Goal: Contribute content: Add original content to the website for others to see

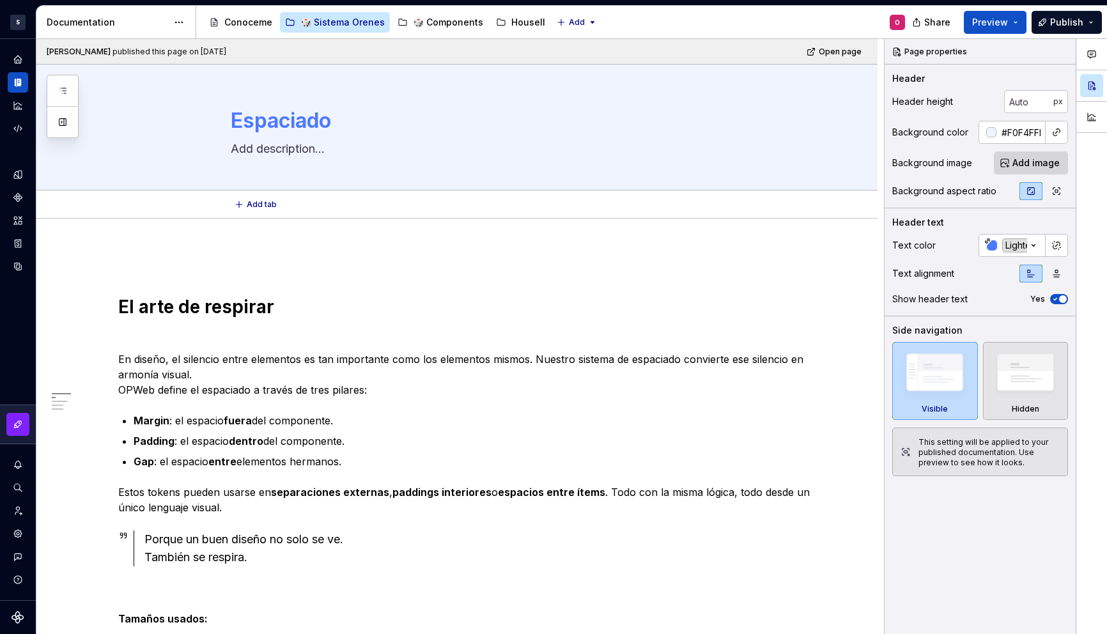
type textarea "*"
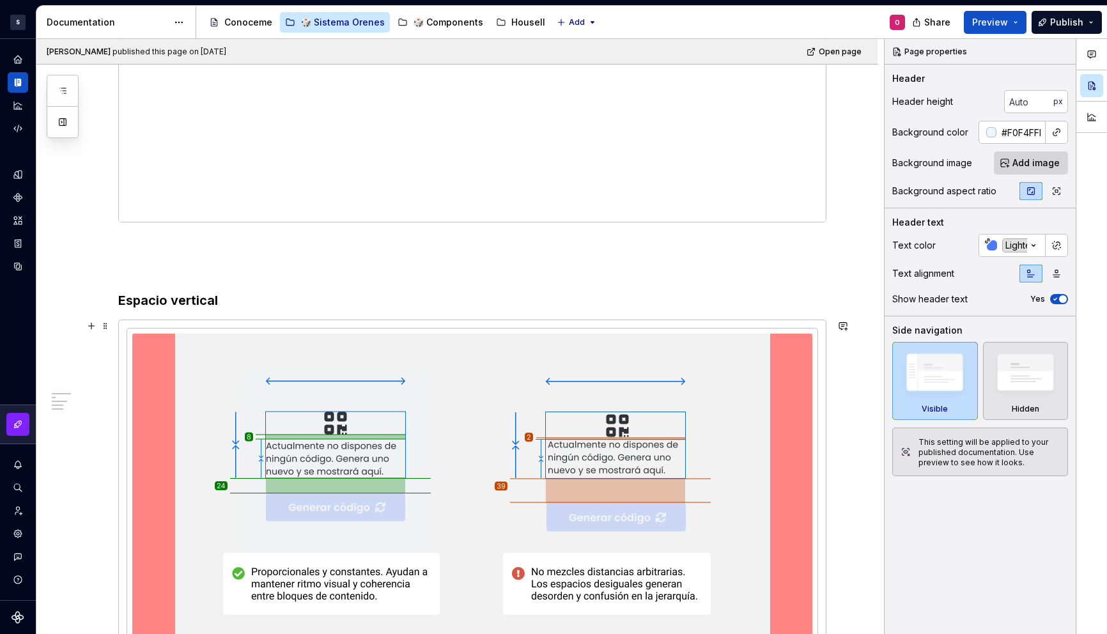
scroll to position [1673, 0]
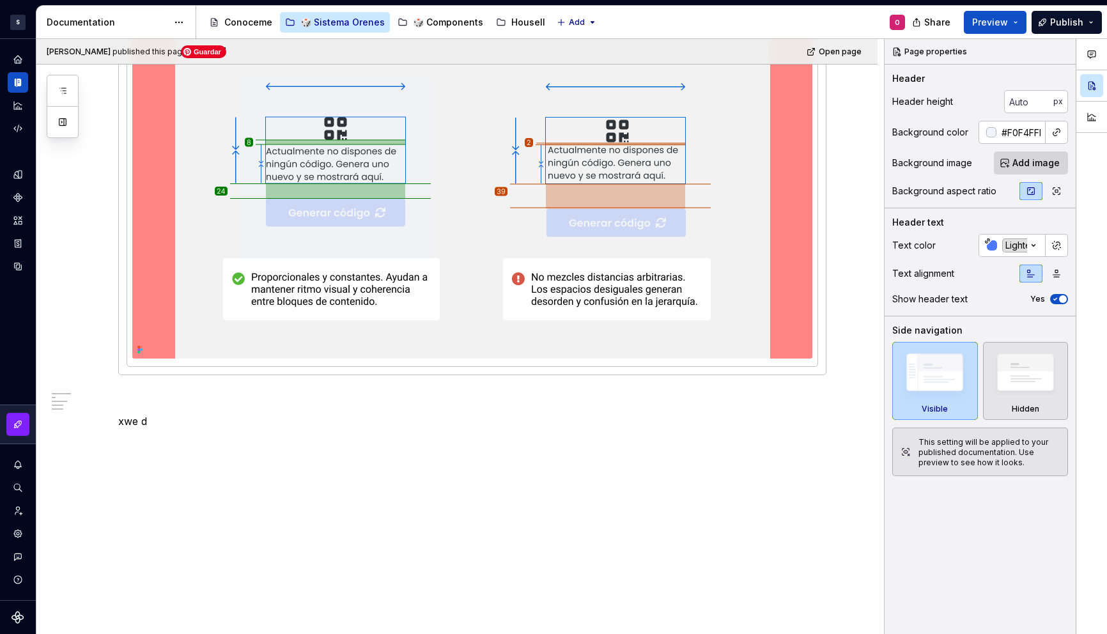
click at [764, 336] on img at bounding box center [472, 199] width 595 height 320
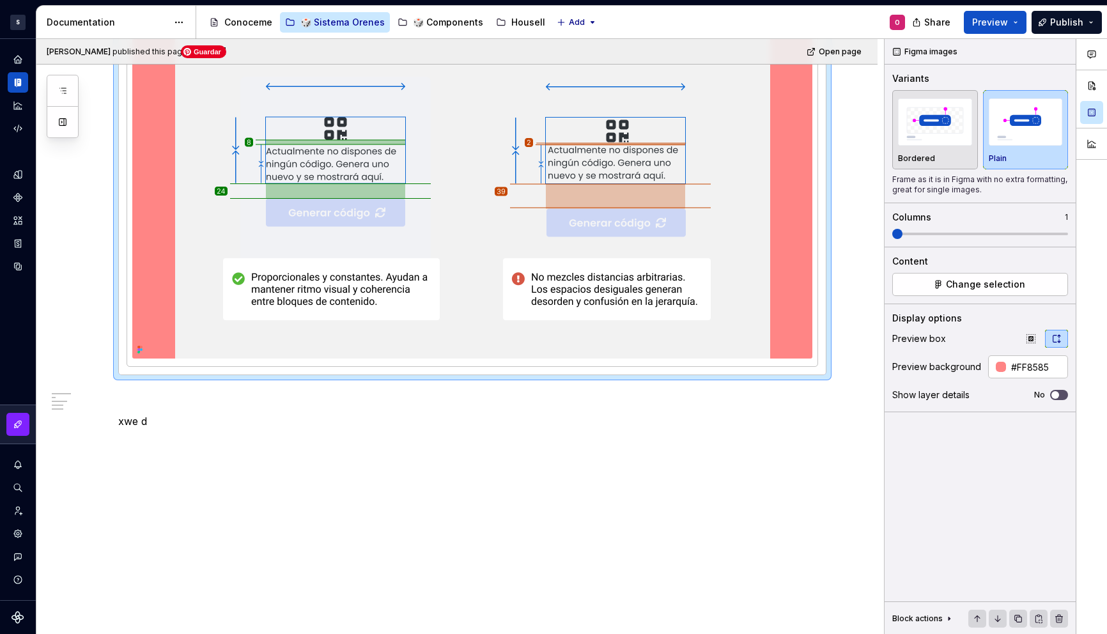
click at [767, 394] on p at bounding box center [472, 398] width 708 height 15
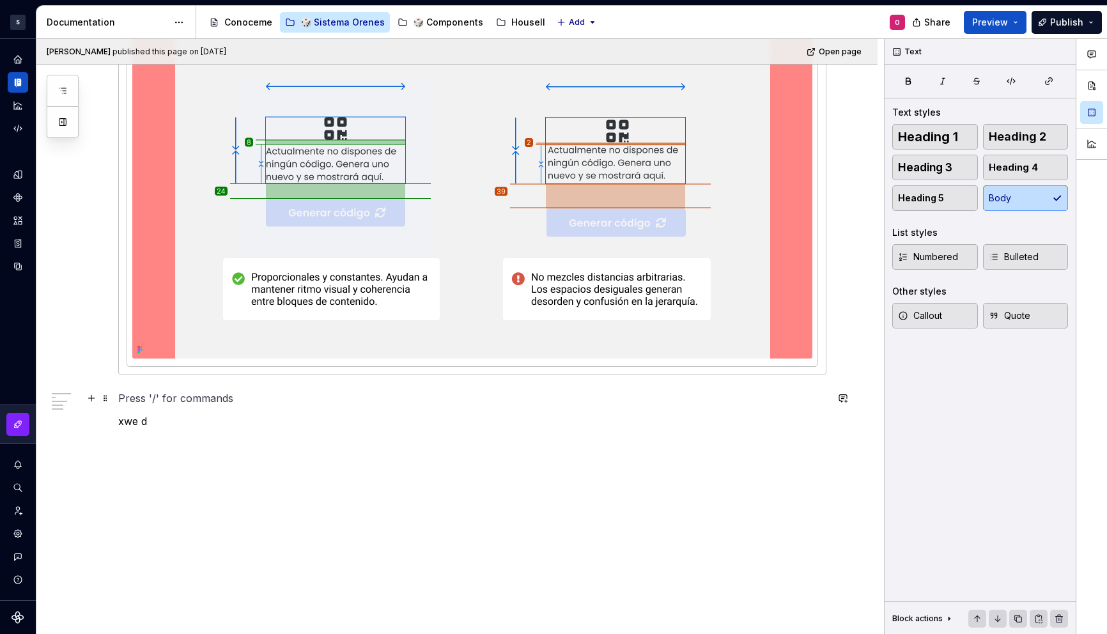
scroll to position [1403, 0]
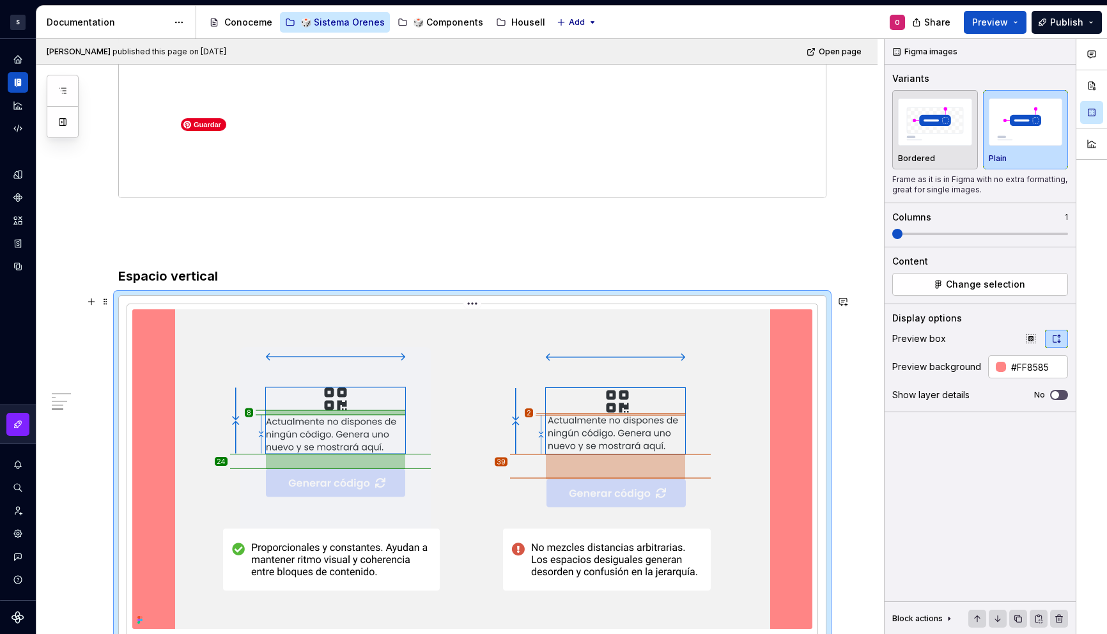
click at [765, 371] on img at bounding box center [472, 469] width 595 height 320
click at [1034, 342] on icon "button" at bounding box center [1031, 339] width 10 height 10
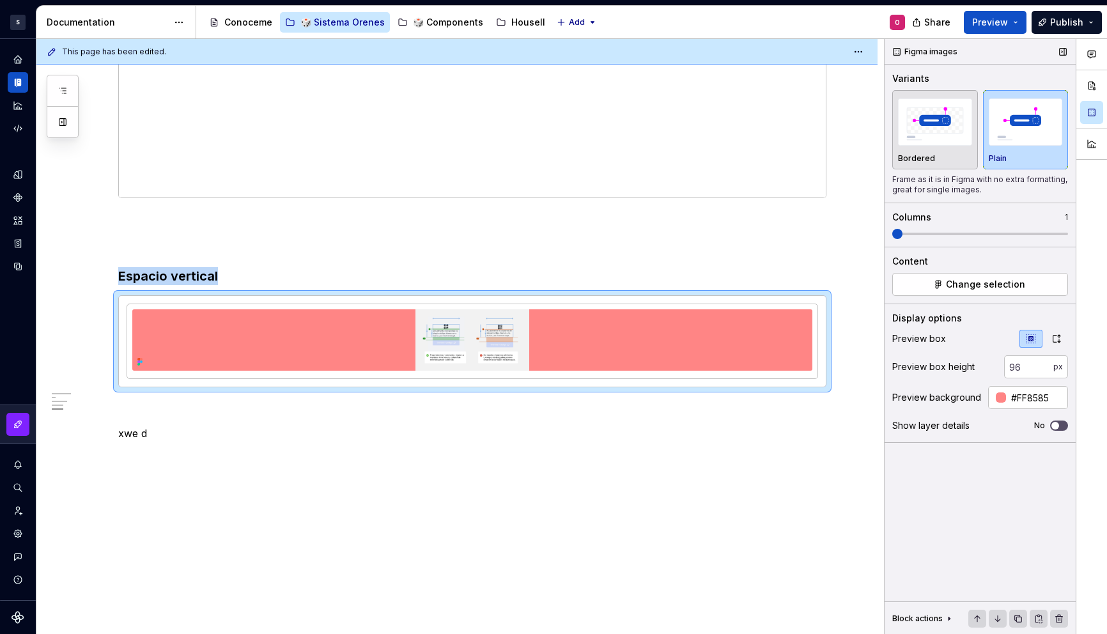
click at [1034, 342] on icon "button" at bounding box center [1031, 339] width 10 height 10
click at [1052, 345] on button "button" at bounding box center [1056, 339] width 23 height 18
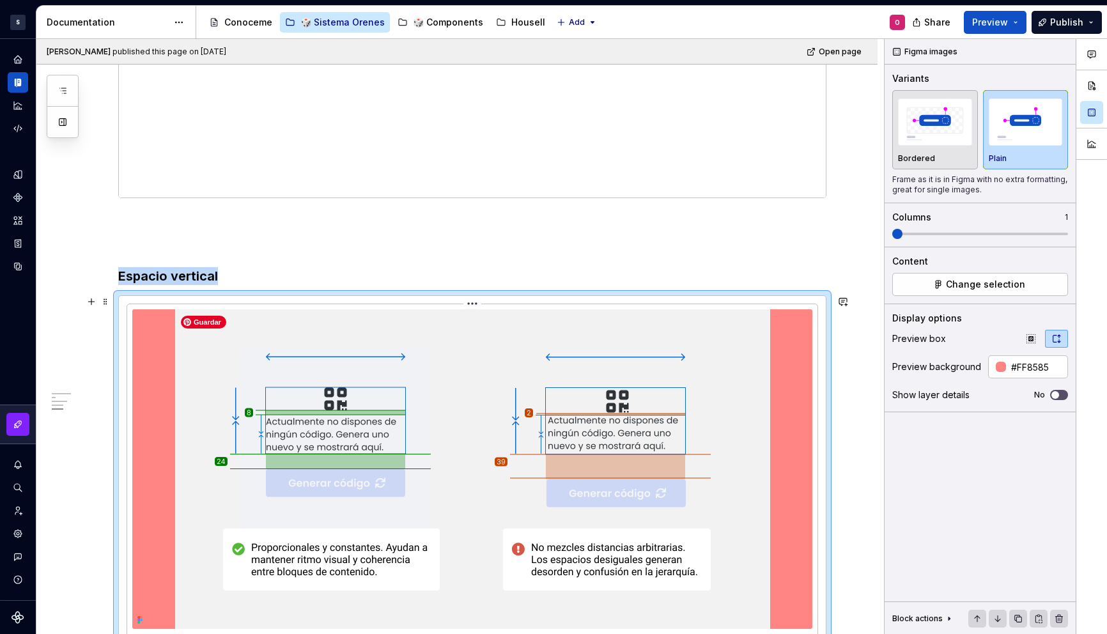
scroll to position [1584, 0]
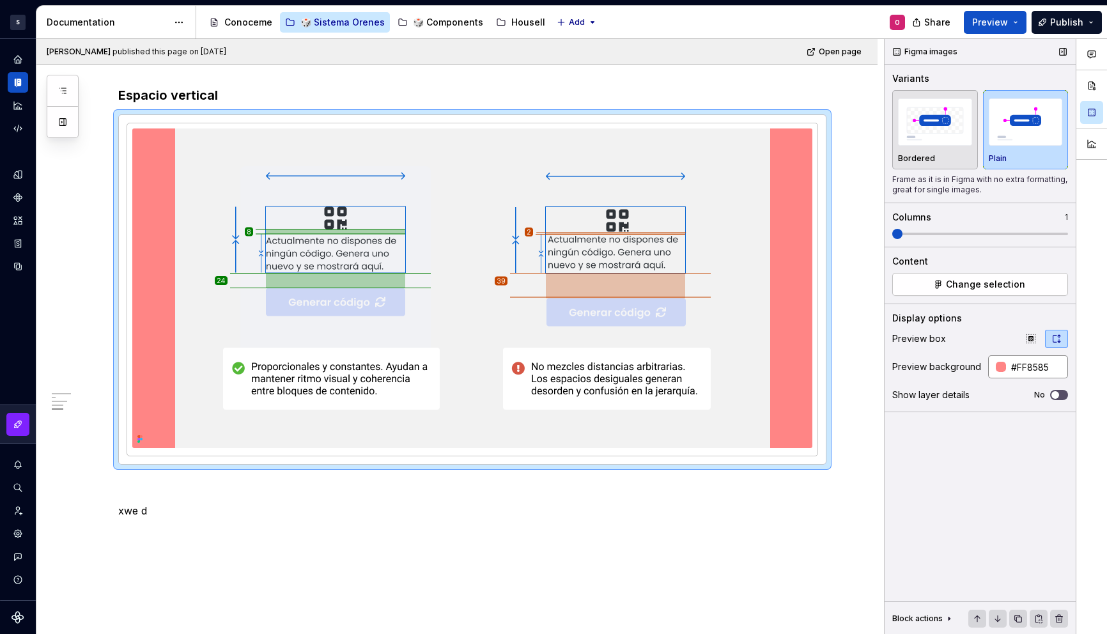
click at [996, 368] on div at bounding box center [1001, 367] width 10 height 10
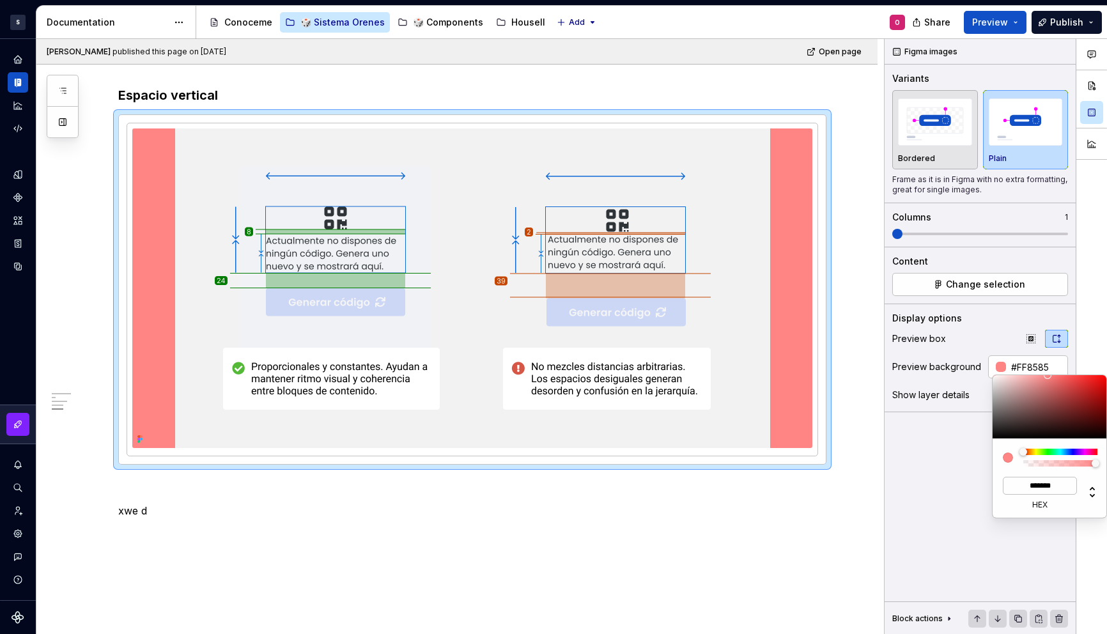
type input "#FF8585AB"
type input "***"
type input "#FF858594"
type input "**********"
type input "#FF85858C"
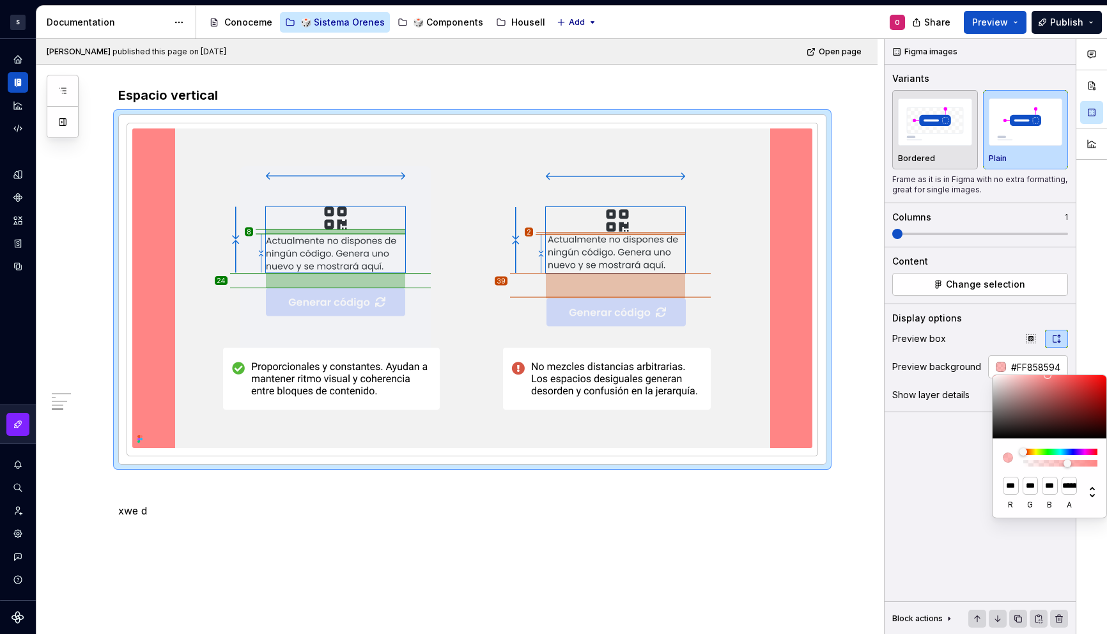
type input "**********"
type input "#FF858585"
type input "**********"
type input "#FF858578"
type input "**********"
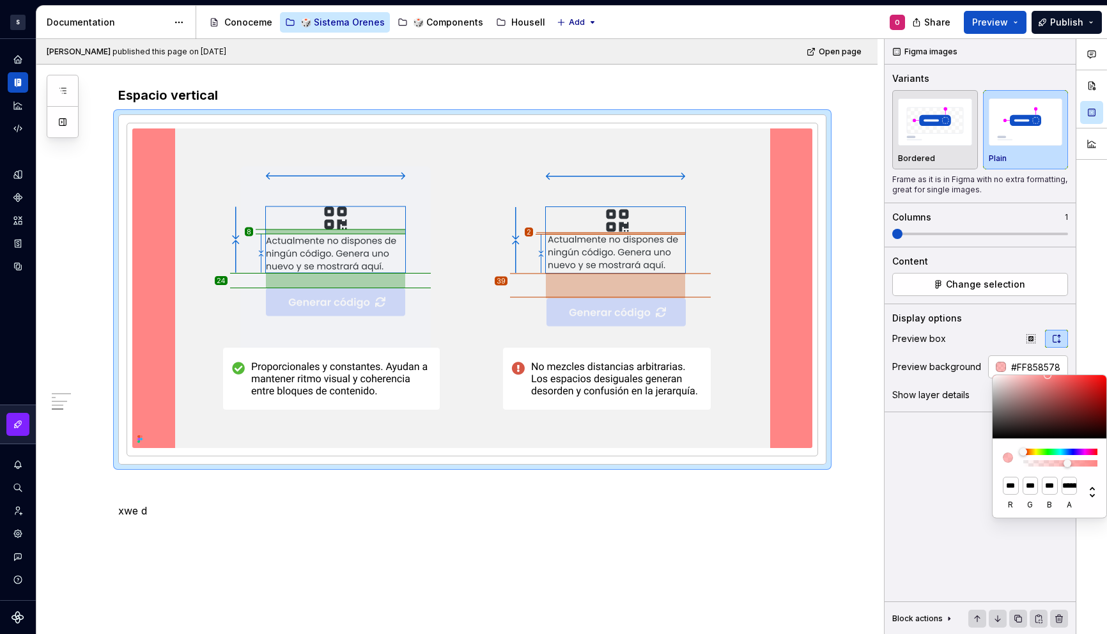
type input "#FF858570"
type input "**********"
type input "#FF858569"
type input "**********"
type input "#FF858566"
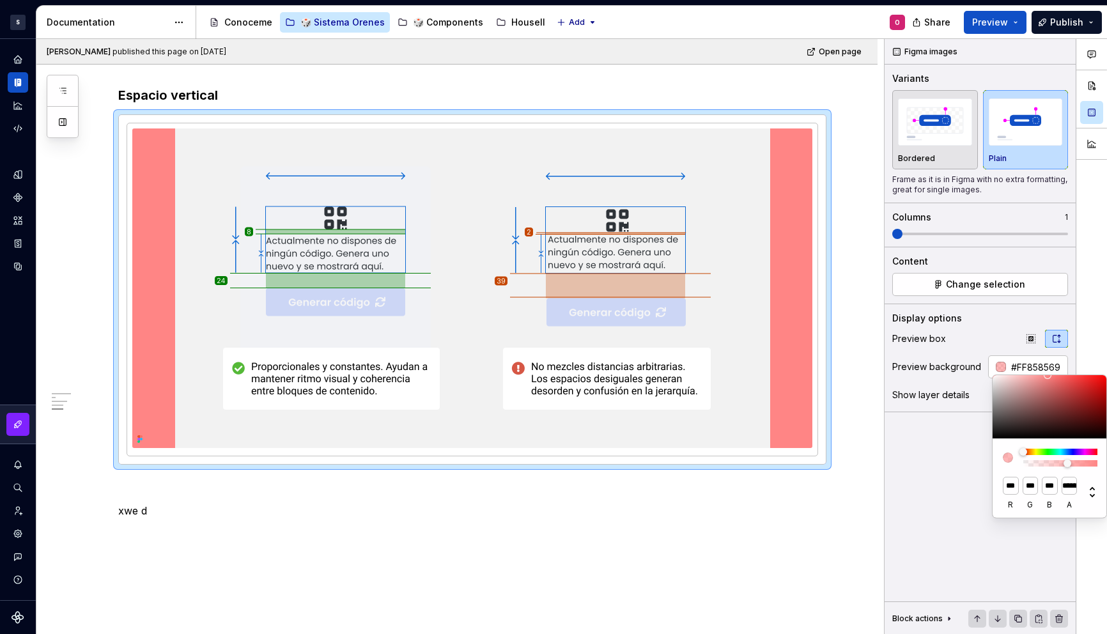
type input "***"
type input "#FF85855C"
type input "**********"
type input "#FF858559"
type input "**********"
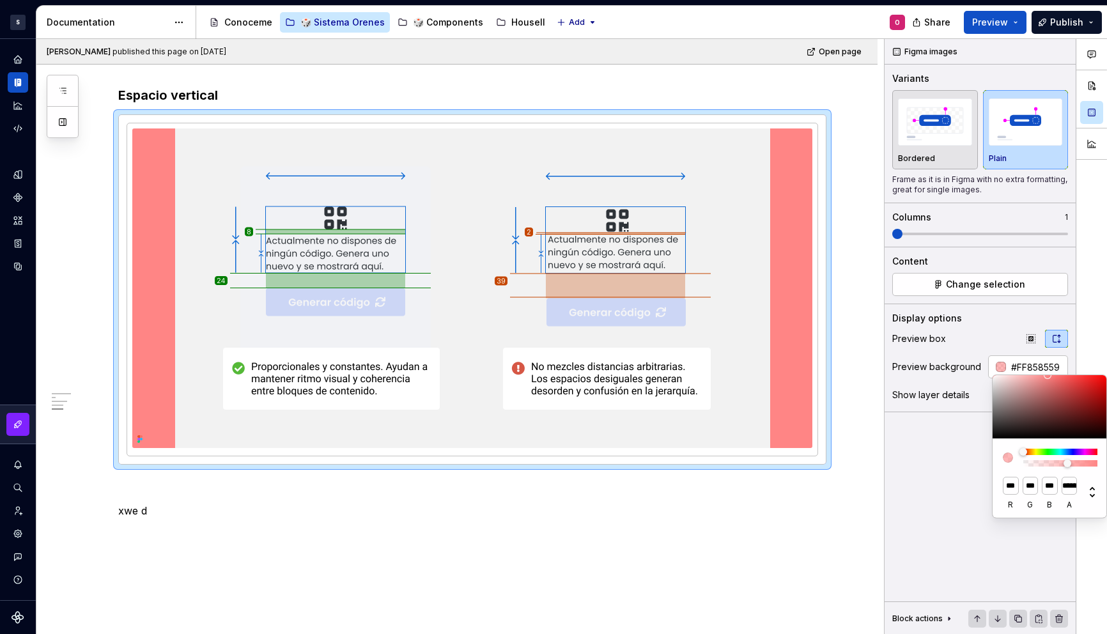
type input "#FF858557"
type input "**********"
type input "#FF858552"
type input "**********"
type input "#FF85854D"
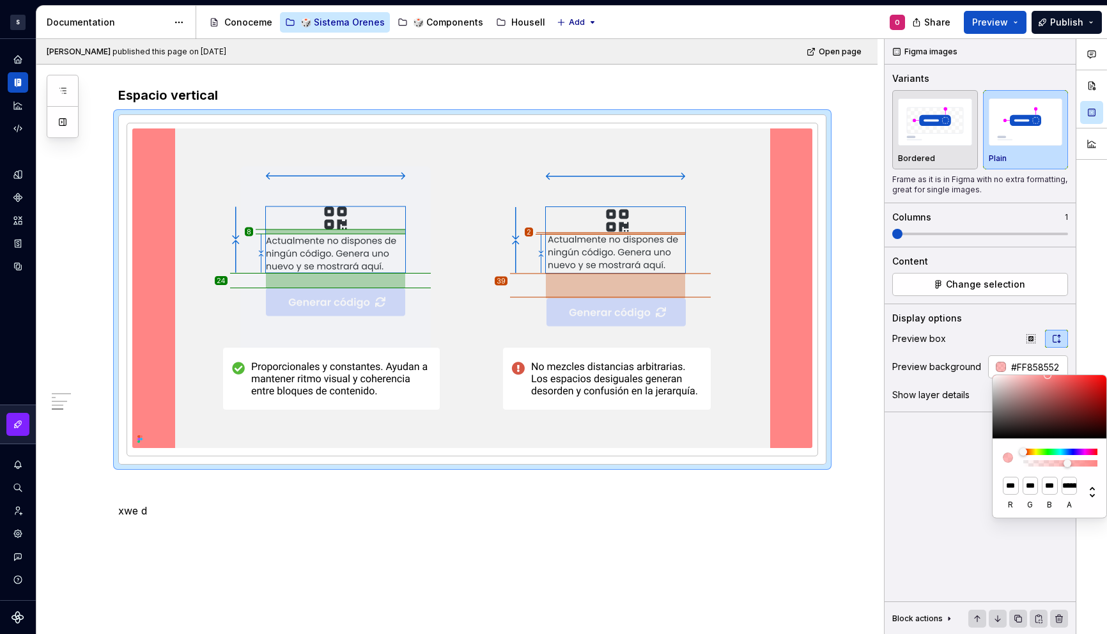
type input "**********"
type input "#FF858542"
type input "**********"
type input "#FF85853B"
type input "**********"
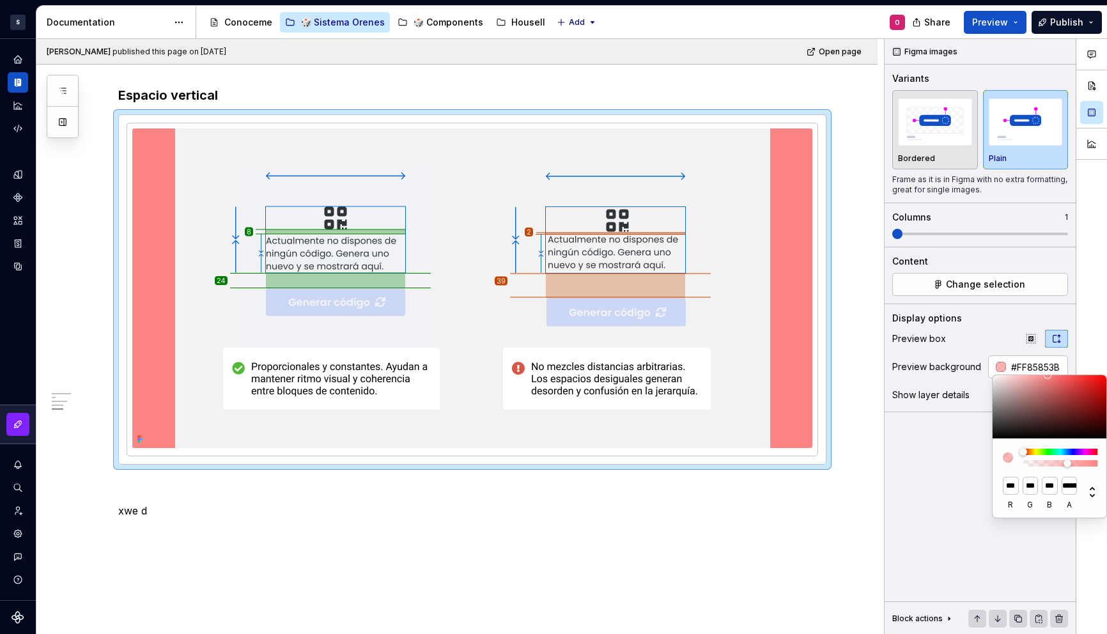
type input "#FF85852E"
type input "**********"
type input "#FF858526"
type input "**********"
type input "#FF85851C"
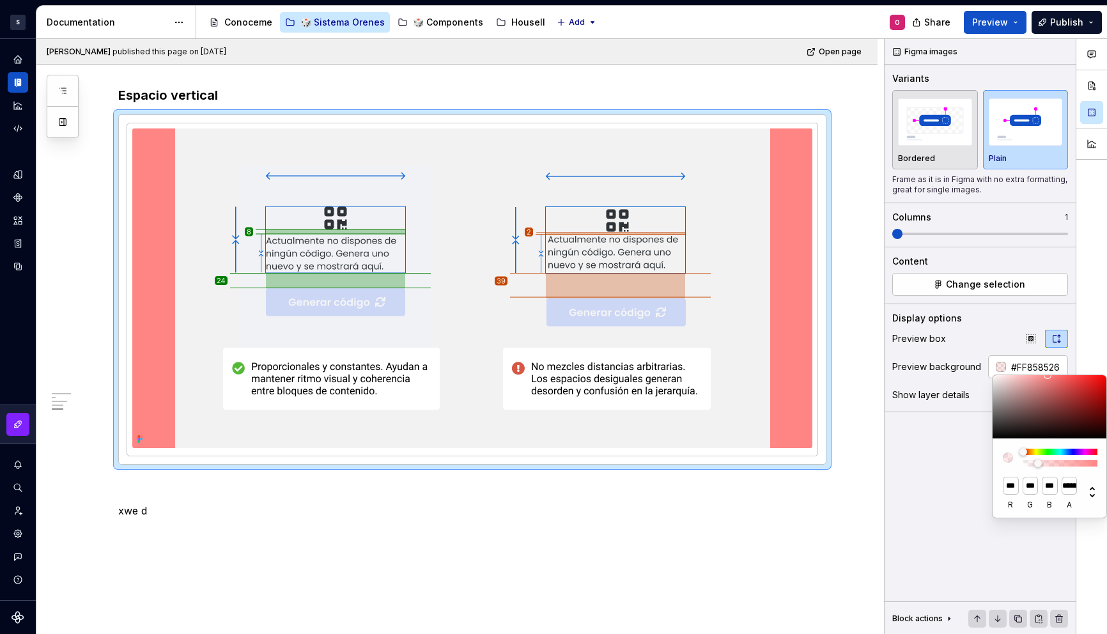
type input "**********"
type input "#FF85850D"
type input "**********"
type input "#FF858508"
type input "**********"
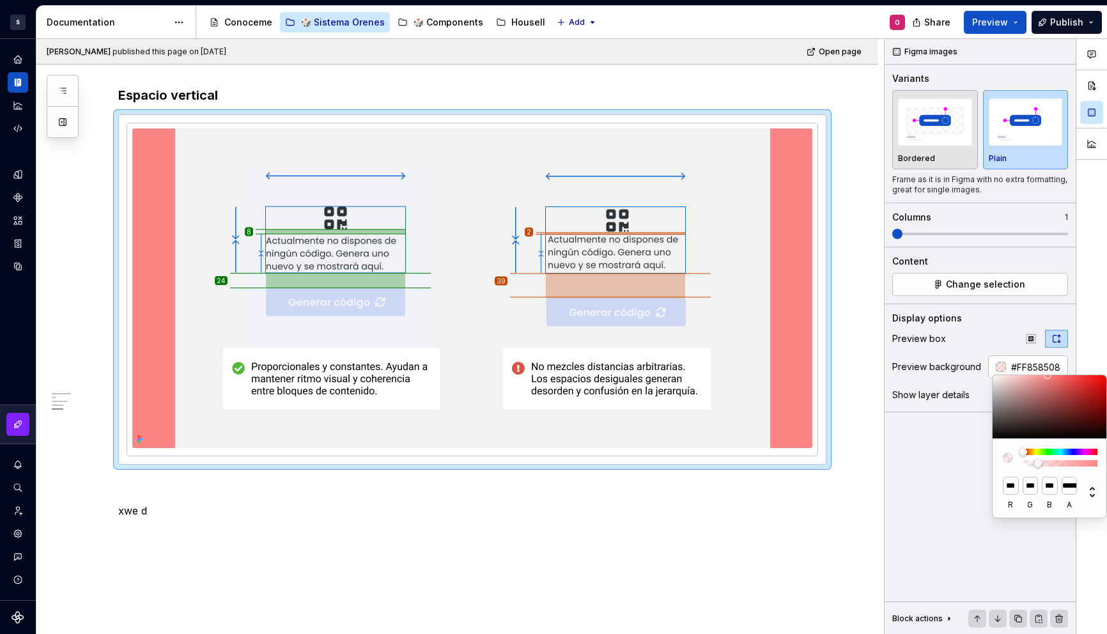
type input "#FF858500"
type input "*"
drag, startPoint x: 1068, startPoint y: 462, endPoint x: 1002, endPoint y: 463, distance: 65.9
click at [1002, 463] on div "*** r *** g *** b * a" at bounding box center [1050, 478] width 115 height 79
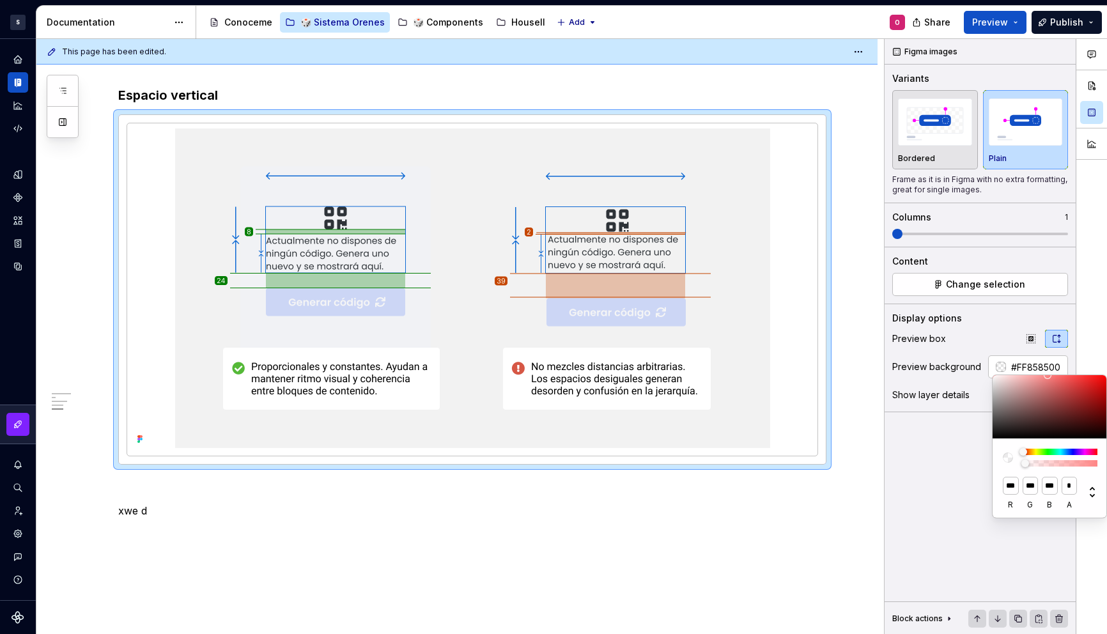
click at [858, 386] on html "S Diseño con profundidad O Design system data Documentation Accessibility guide…" at bounding box center [553, 317] width 1107 height 634
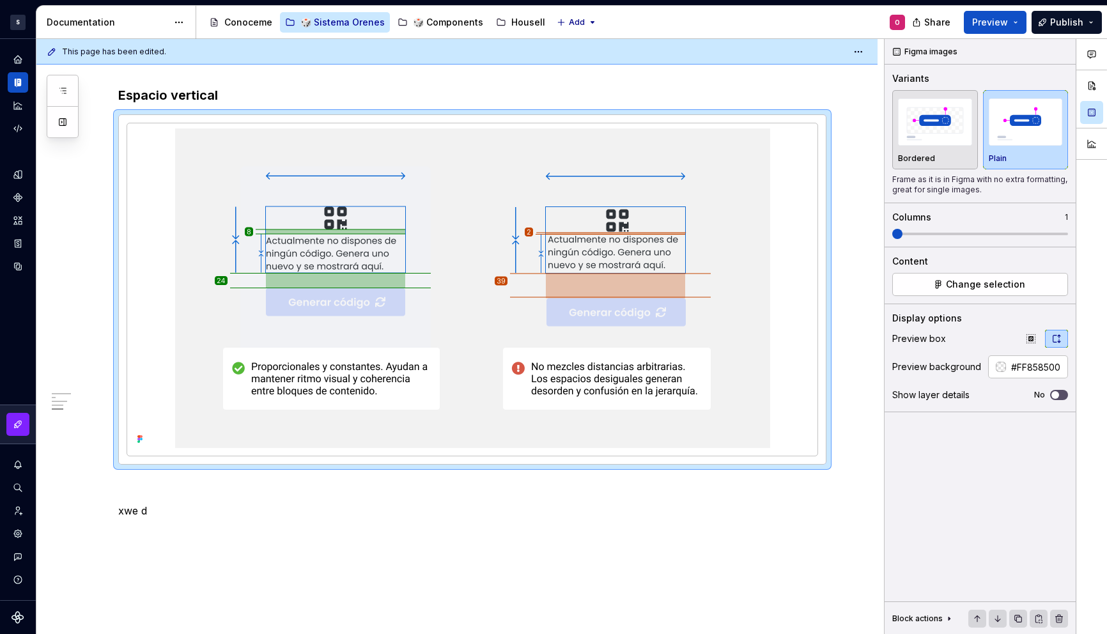
click at [952, 472] on div "Comments Open comments No comments yet Select ‘Comment’ from the block context …" at bounding box center [996, 337] width 222 height 596
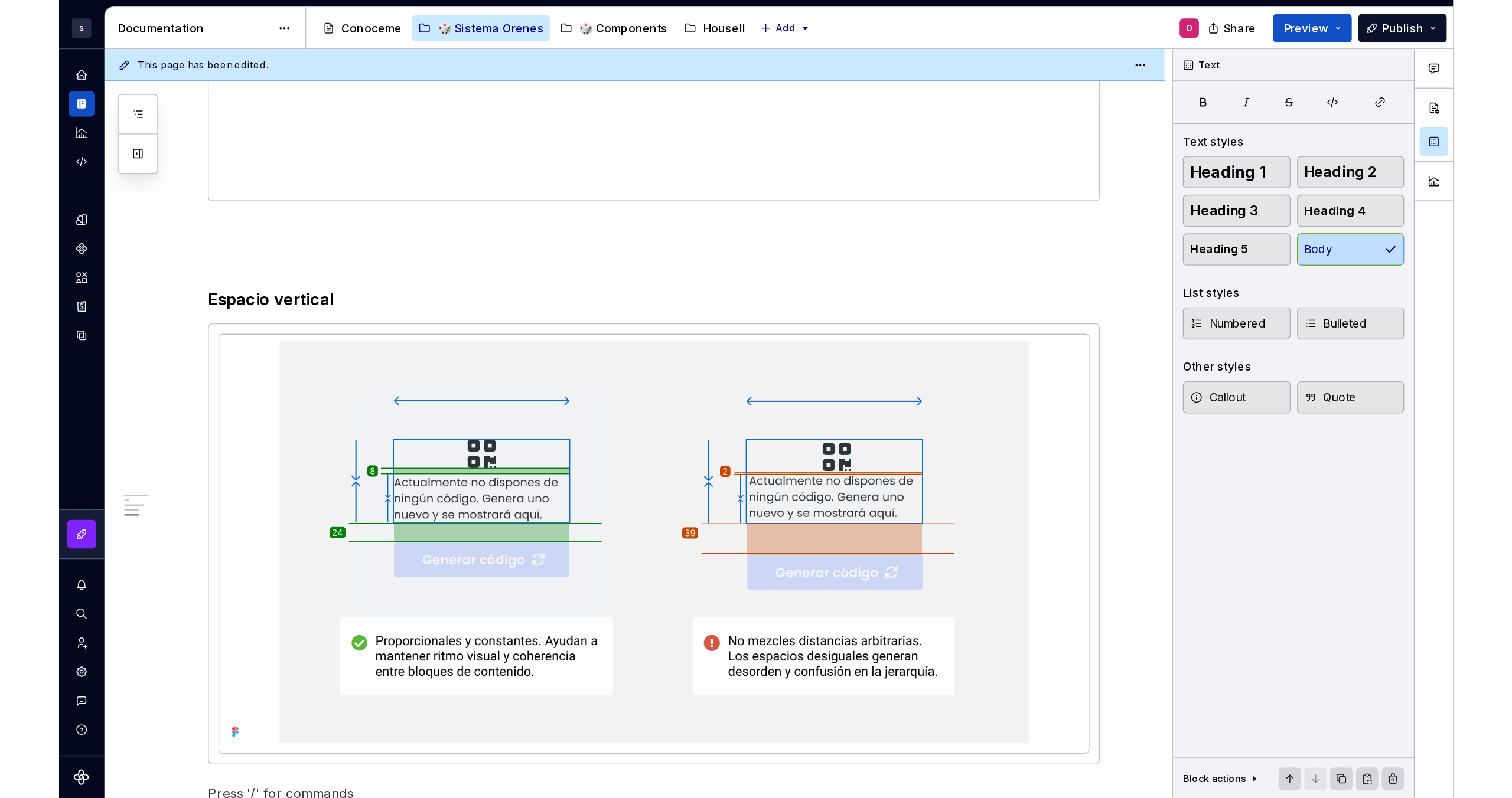
scroll to position [1524, 0]
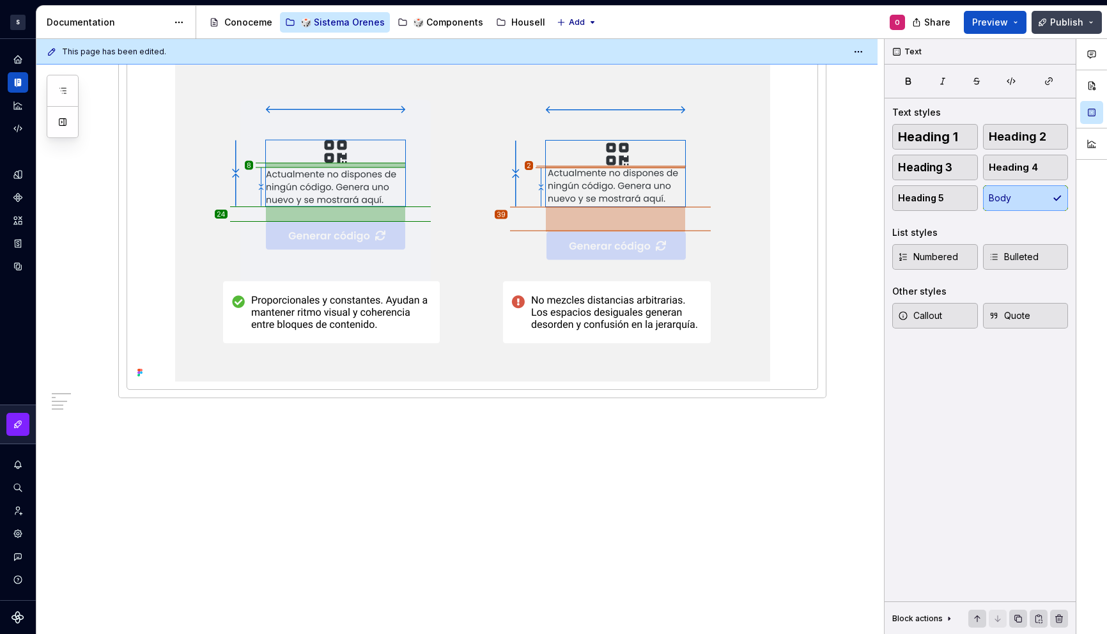
click at [1051, 24] on button "Publish" at bounding box center [1067, 22] width 70 height 23
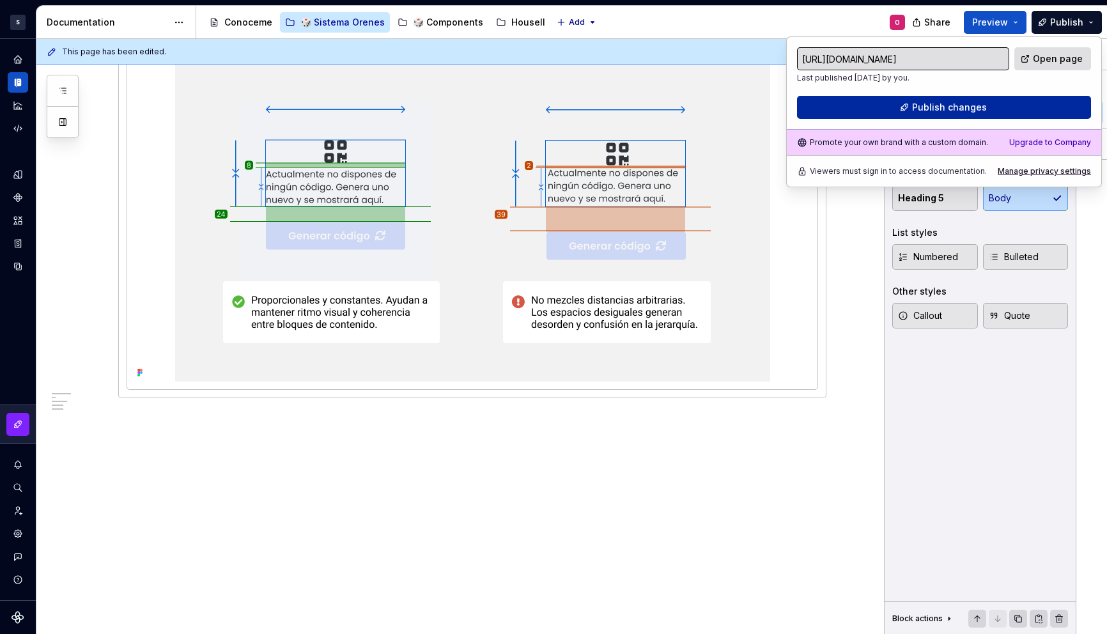
click at [952, 105] on span "Publish changes" at bounding box center [949, 107] width 75 height 13
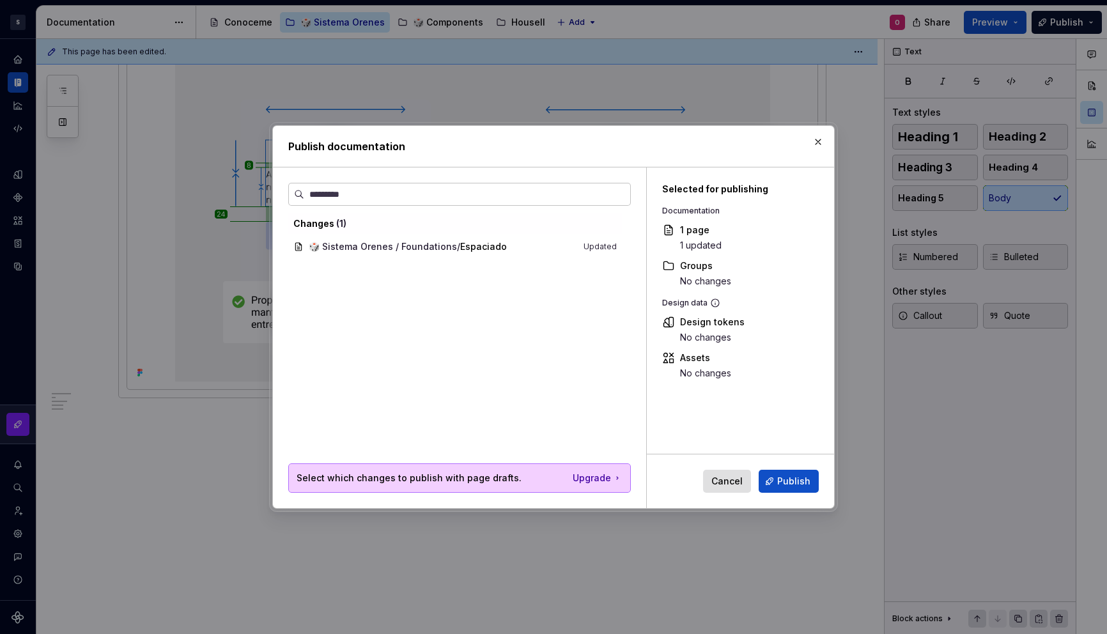
click at [779, 469] on div "Cancel Publish" at bounding box center [740, 482] width 187 height 54
click at [780, 472] on button "Publish" at bounding box center [789, 481] width 60 height 23
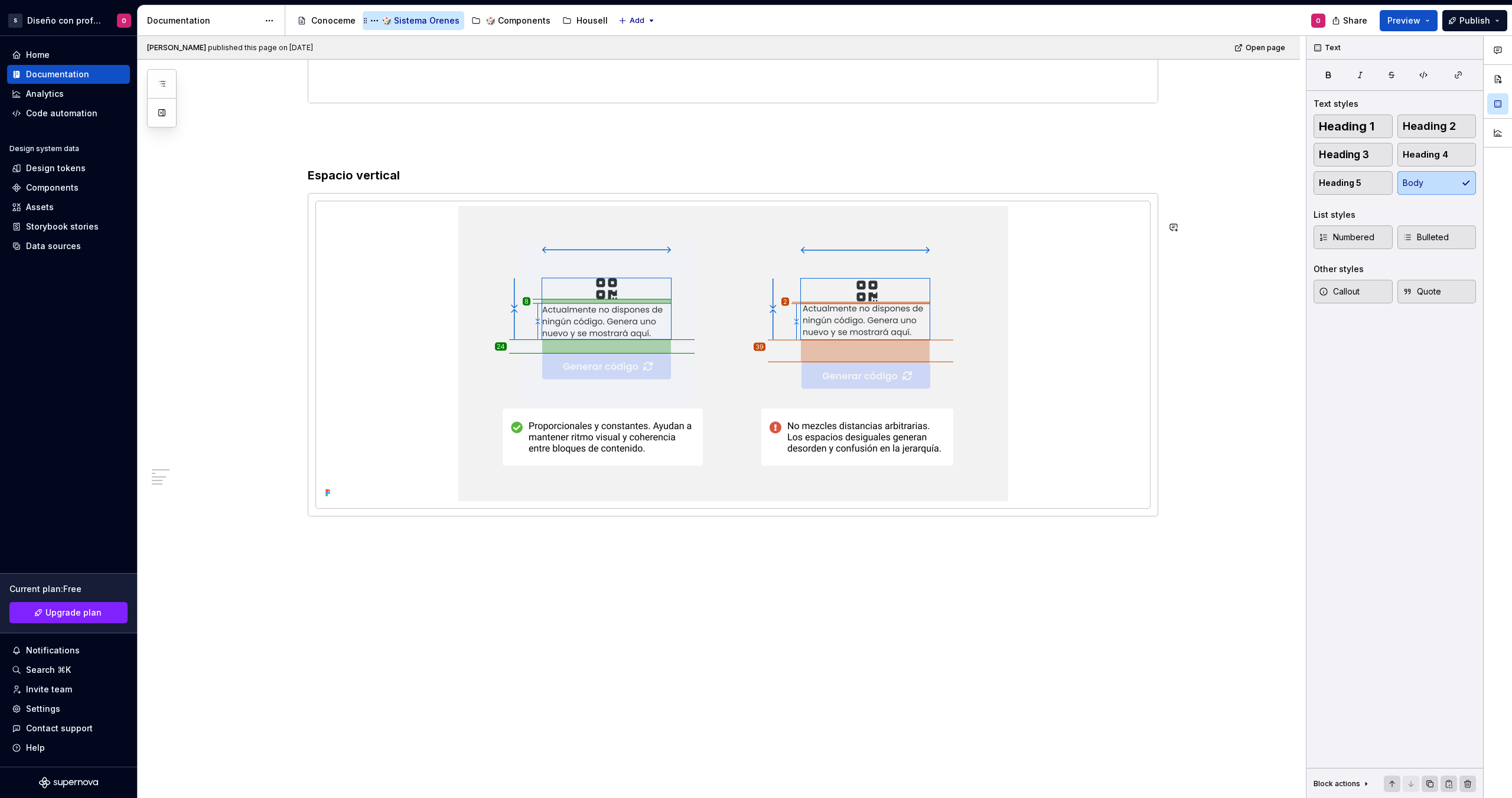
scroll to position [1347, 0]
click at [406, 272] on div at bounding box center [732, 354] width 824 height 296
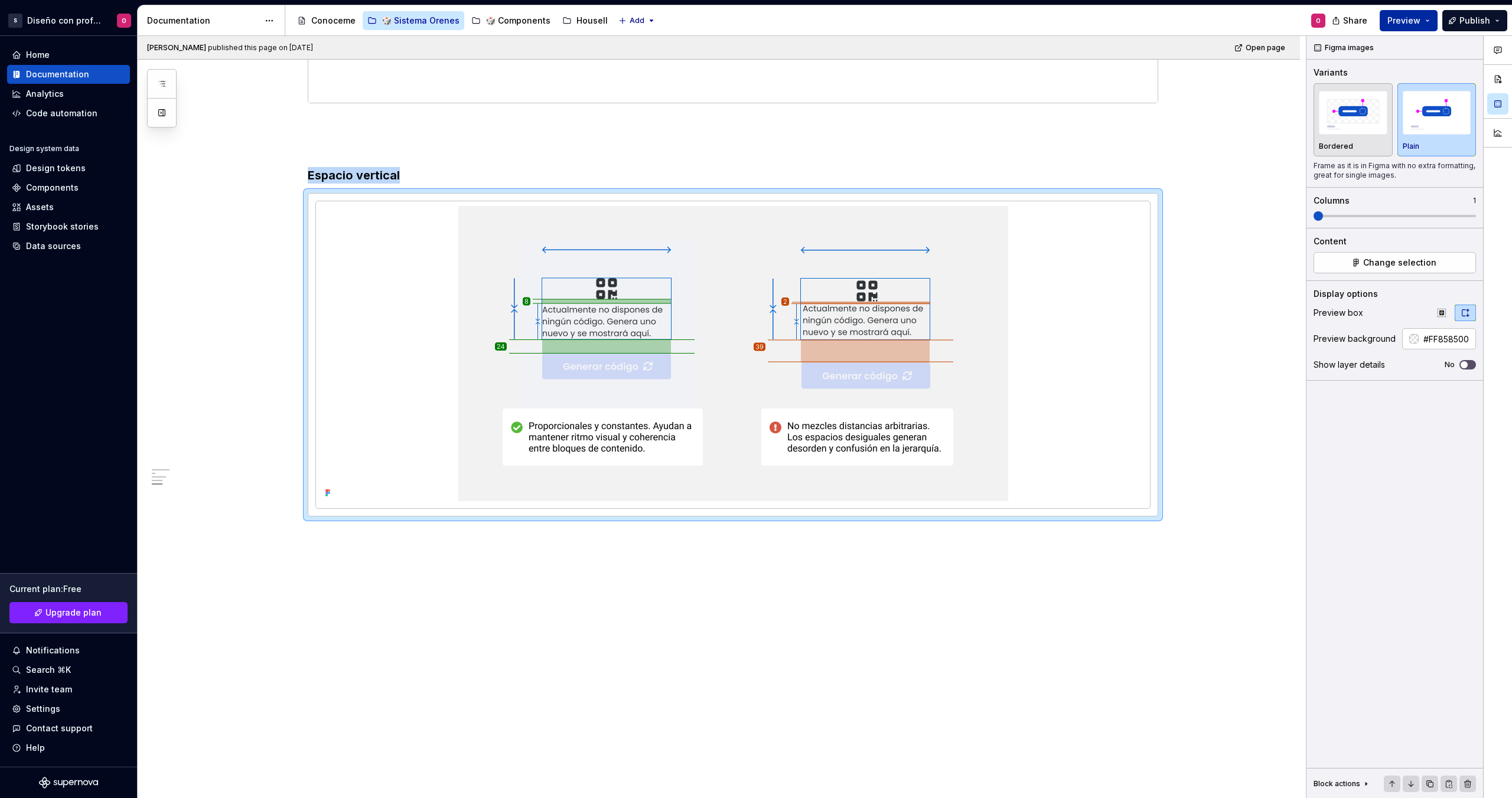
click at [1022, 11] on button "Preview" at bounding box center [1408, 20] width 58 height 21
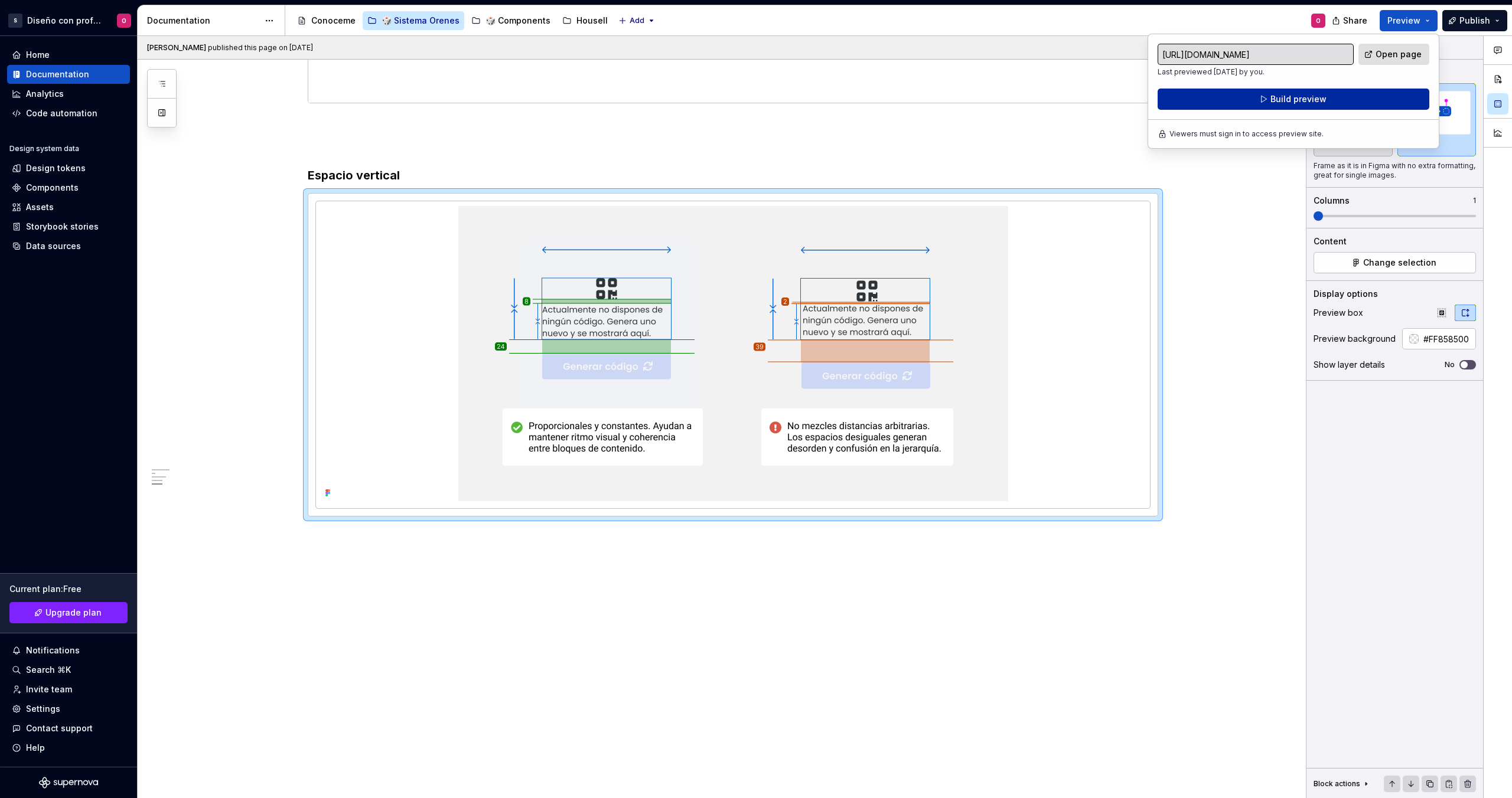
click at [1022, 91] on button "Build preview" at bounding box center [1293, 99] width 272 height 21
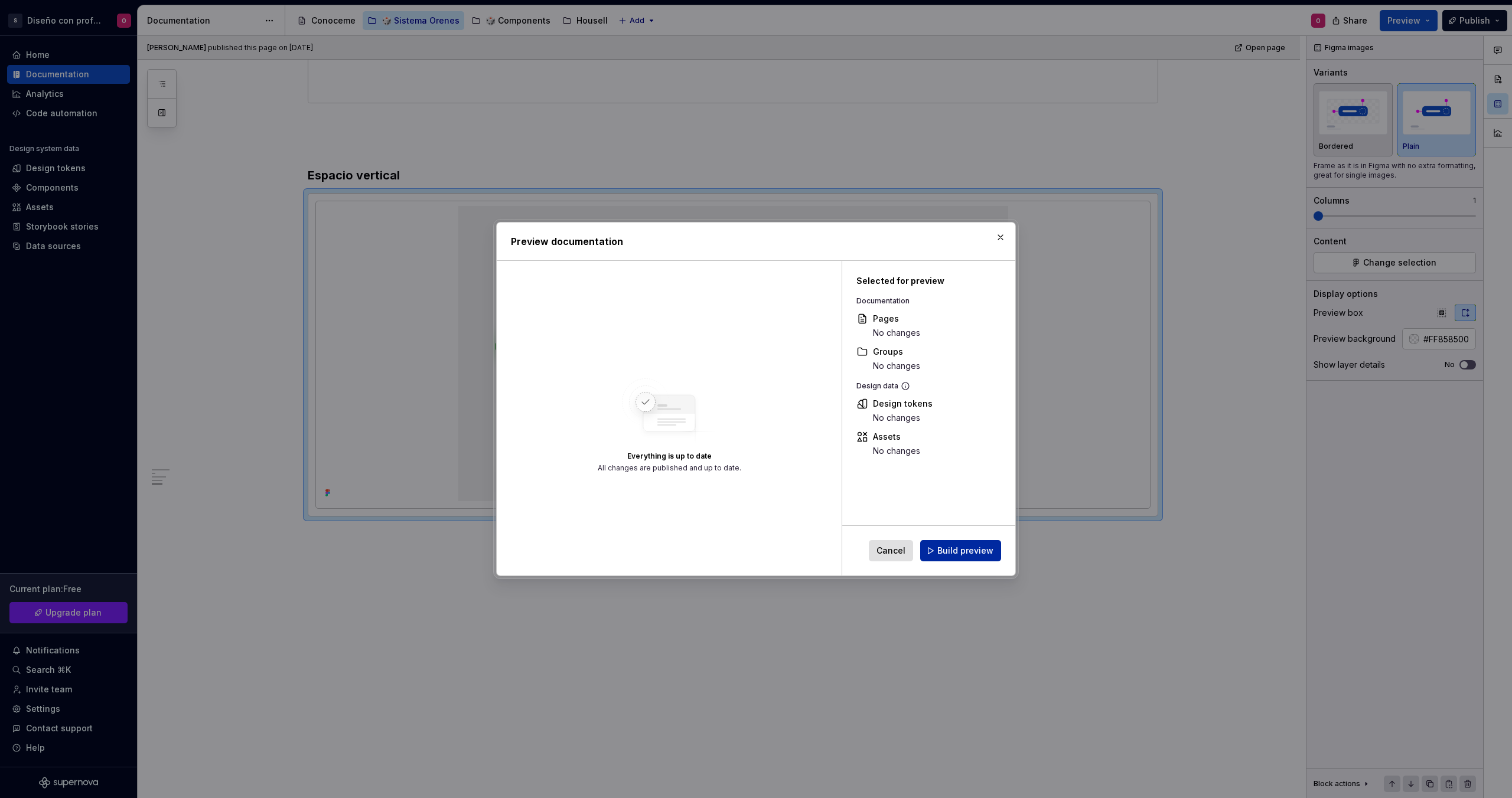
click at [952, 553] on span "Build preview" at bounding box center [965, 550] width 56 height 12
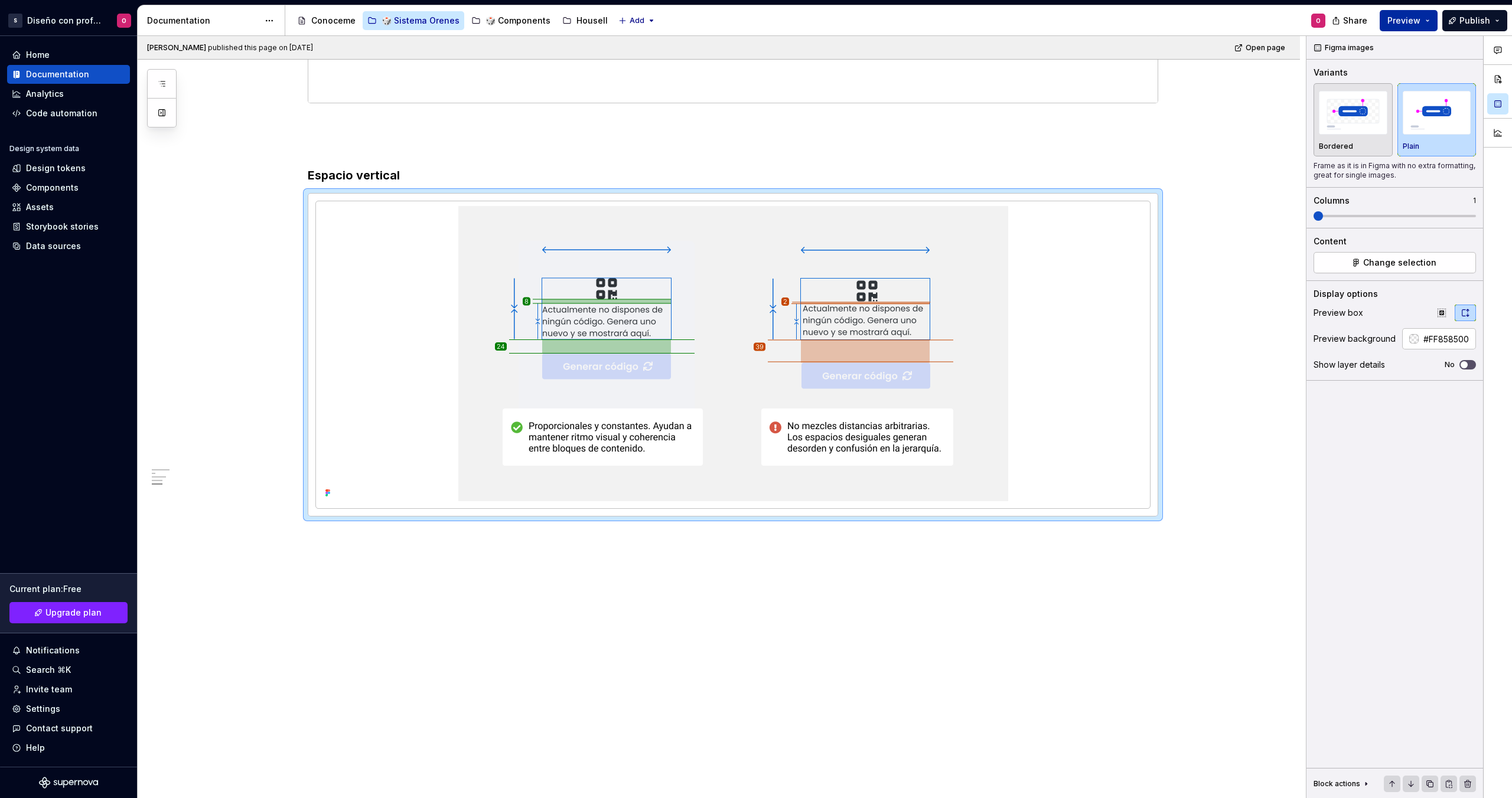
click at [1022, 12] on button "Preview" at bounding box center [1408, 20] width 58 height 21
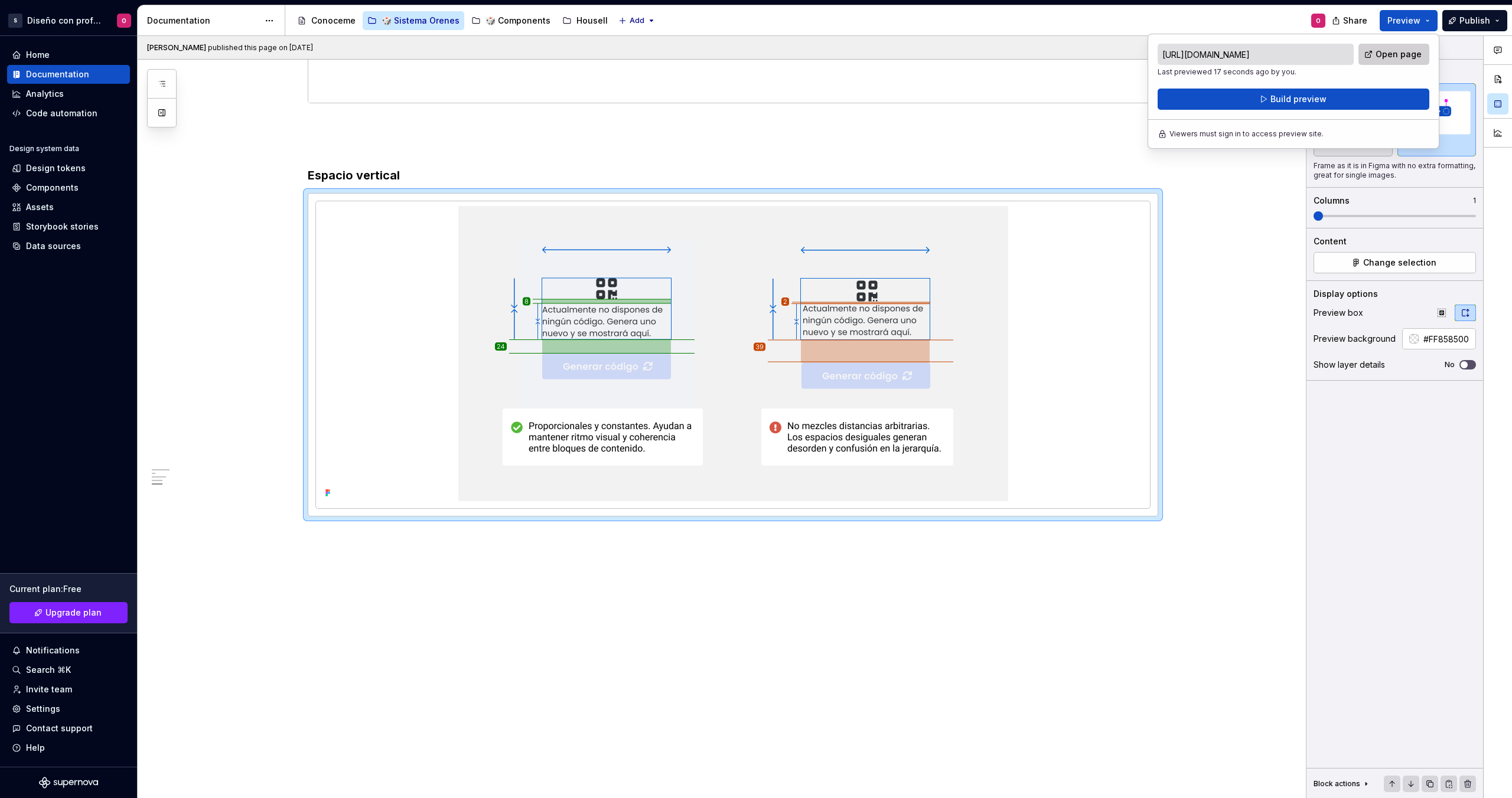
click at [1022, 47] on link "Open page" at bounding box center [1393, 54] width 71 height 21
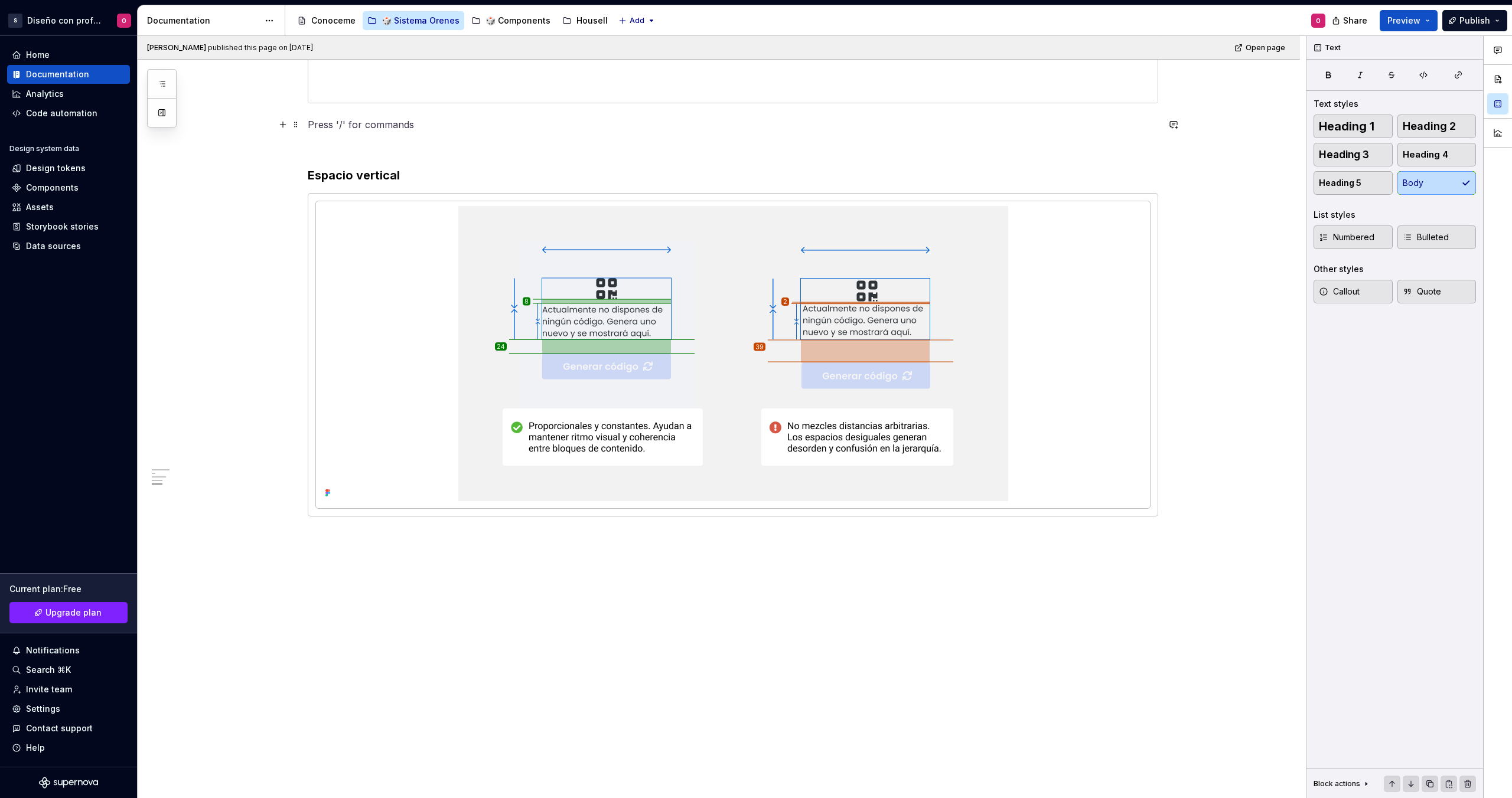
click at [608, 131] on p at bounding box center [732, 124] width 851 height 14
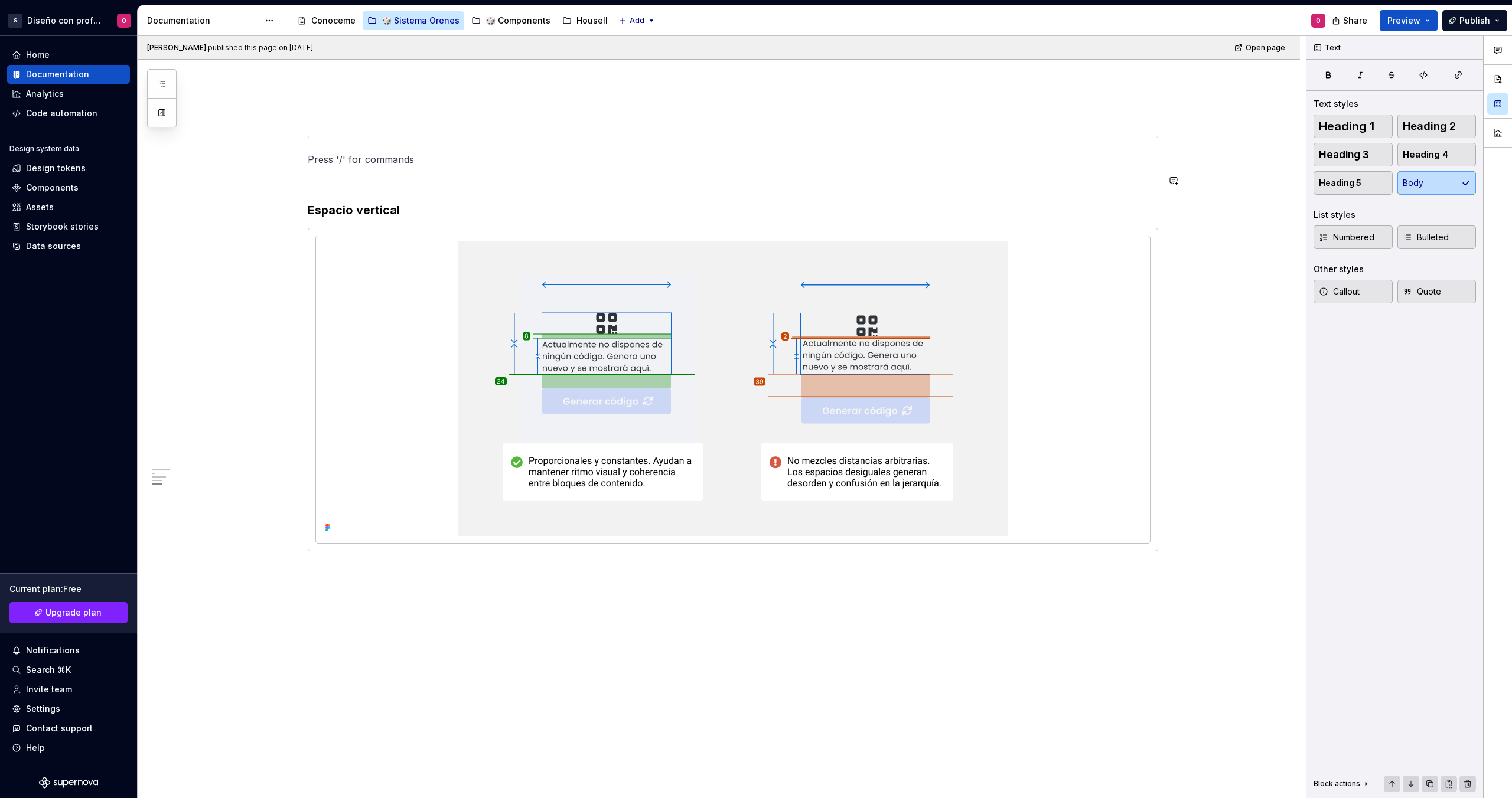
scroll to position [1173, 0]
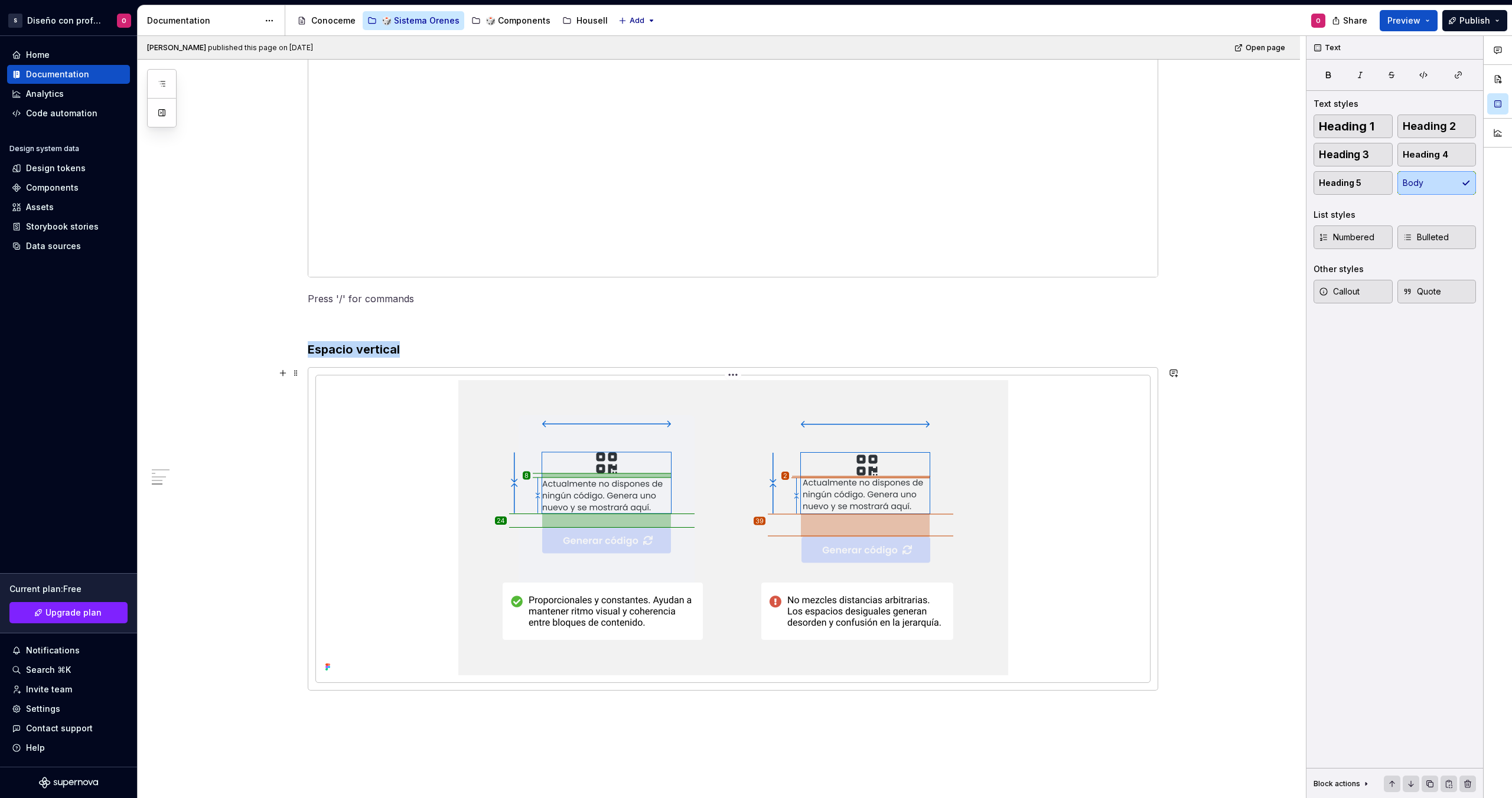
click at [399, 448] on div at bounding box center [732, 528] width 824 height 296
click at [1022, 294] on p at bounding box center [732, 298] width 851 height 14
type textarea "*"
click at [308, 372] on div at bounding box center [732, 529] width 851 height 323
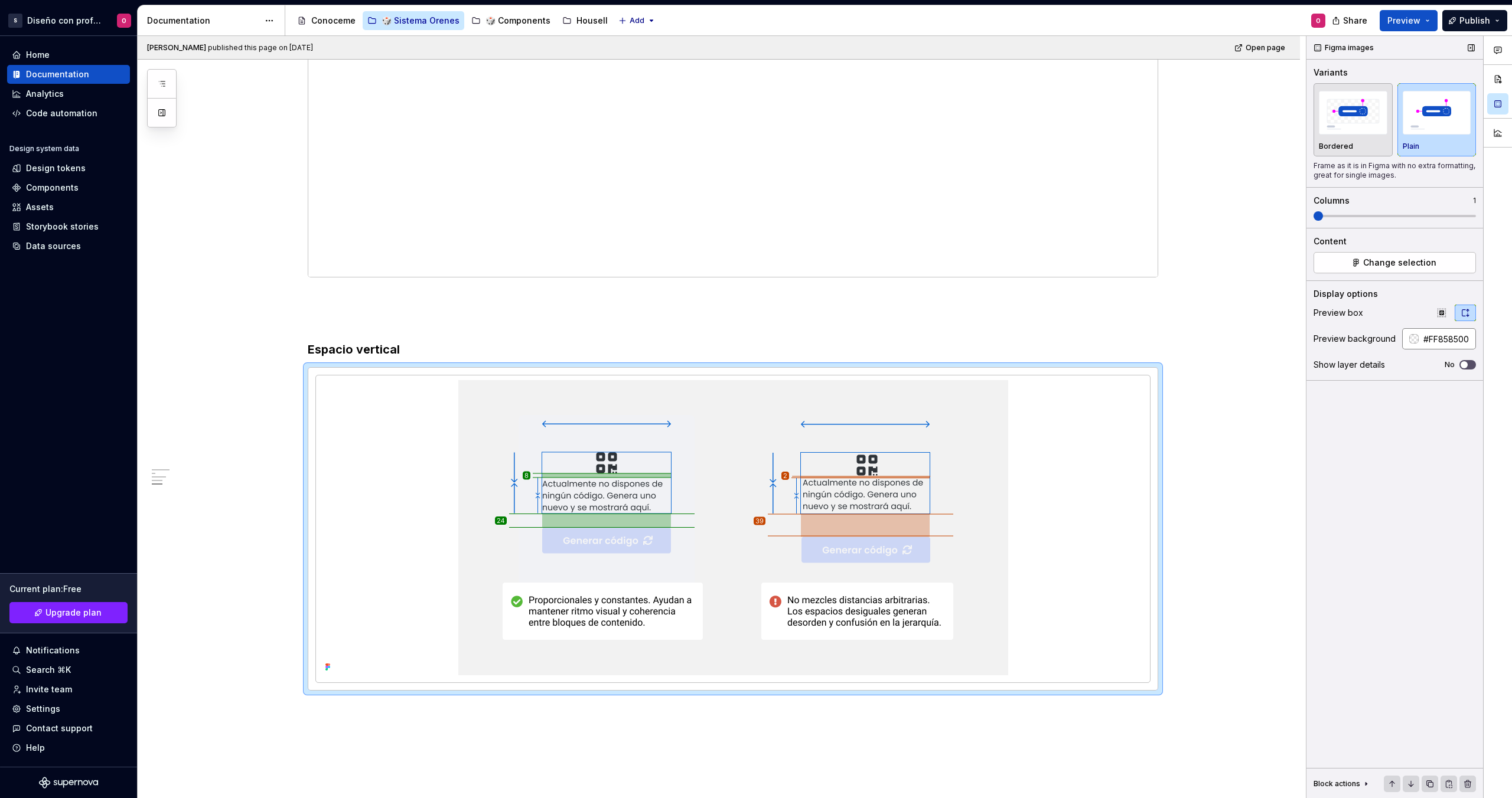
click at [1022, 337] on div at bounding box center [1413, 339] width 9 height 9
click at [1022, 332] on div "Comments Open comments No comments yet Select ‘Comment’ from the block context …" at bounding box center [1409, 417] width 205 height 763
click at [1022, 332] on input "#FF858500" at bounding box center [1447, 338] width 57 height 21
paste input "F2F2F2"
type input "#F2F2F2"
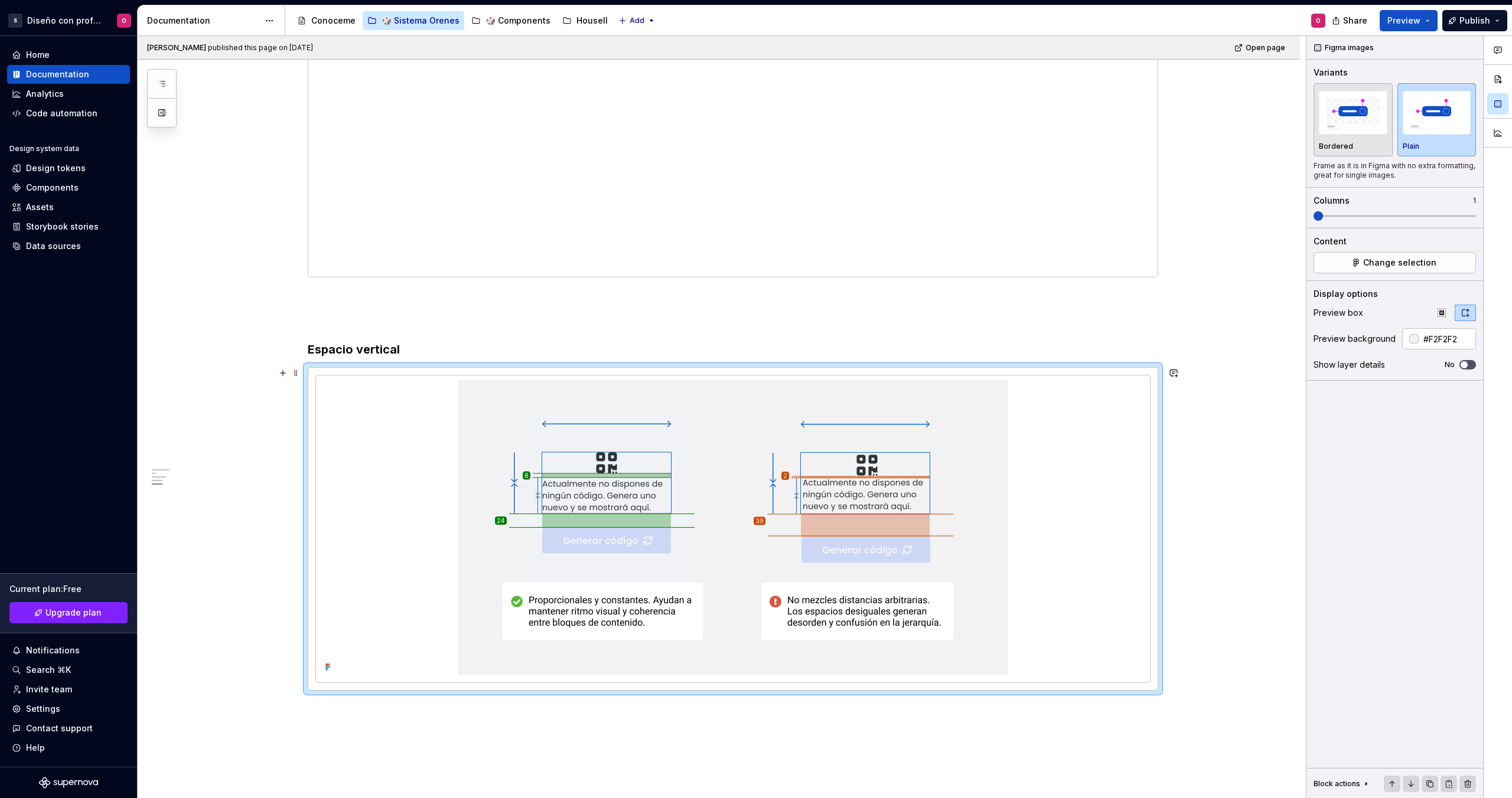
click at [1022, 413] on div "El arte de respirar En diseño, el silencio entre elementos es tan importante co…" at bounding box center [719, 1] width 1162 height 1944
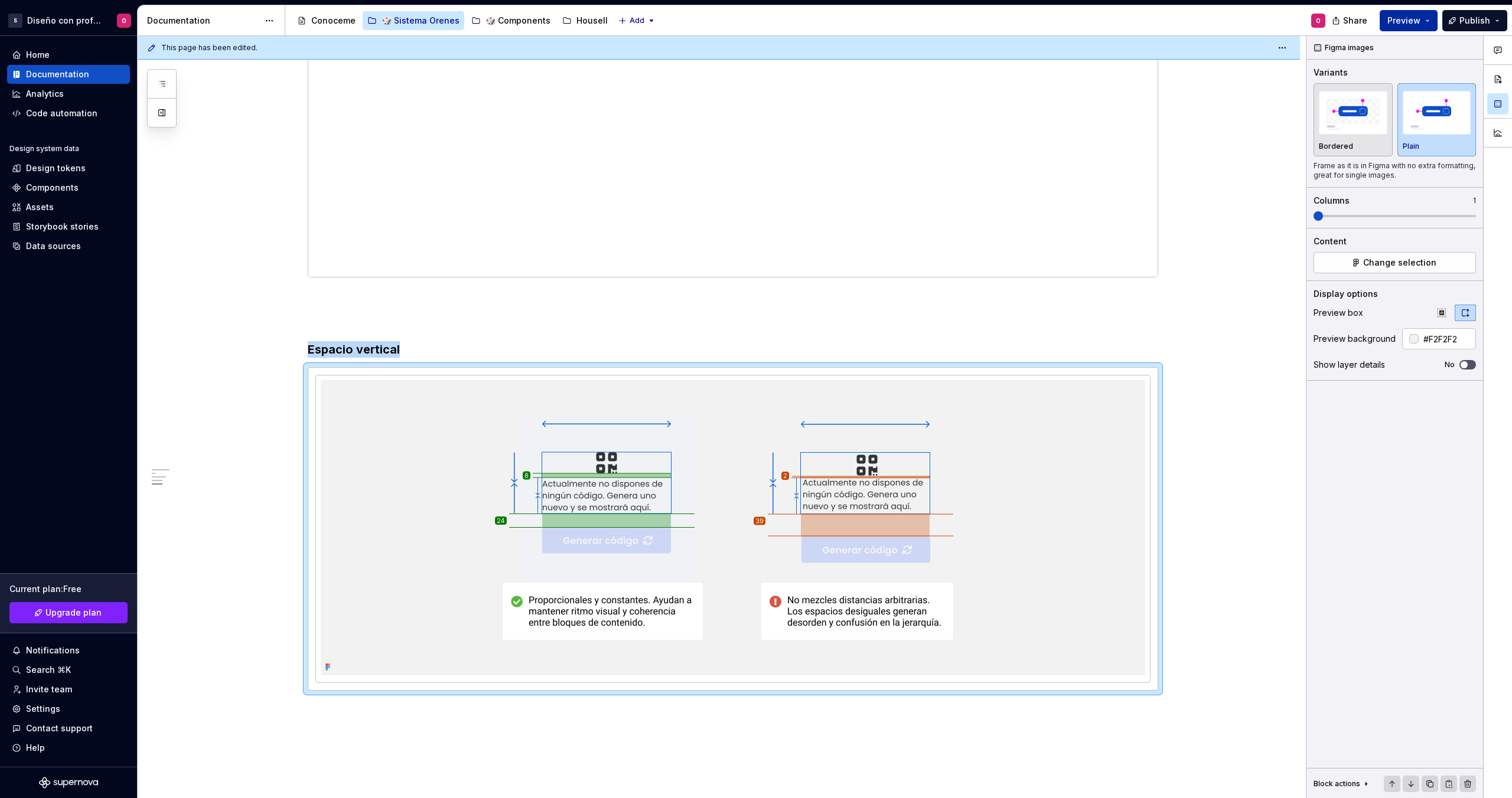
click at [1022, 16] on button "Preview" at bounding box center [1408, 20] width 58 height 21
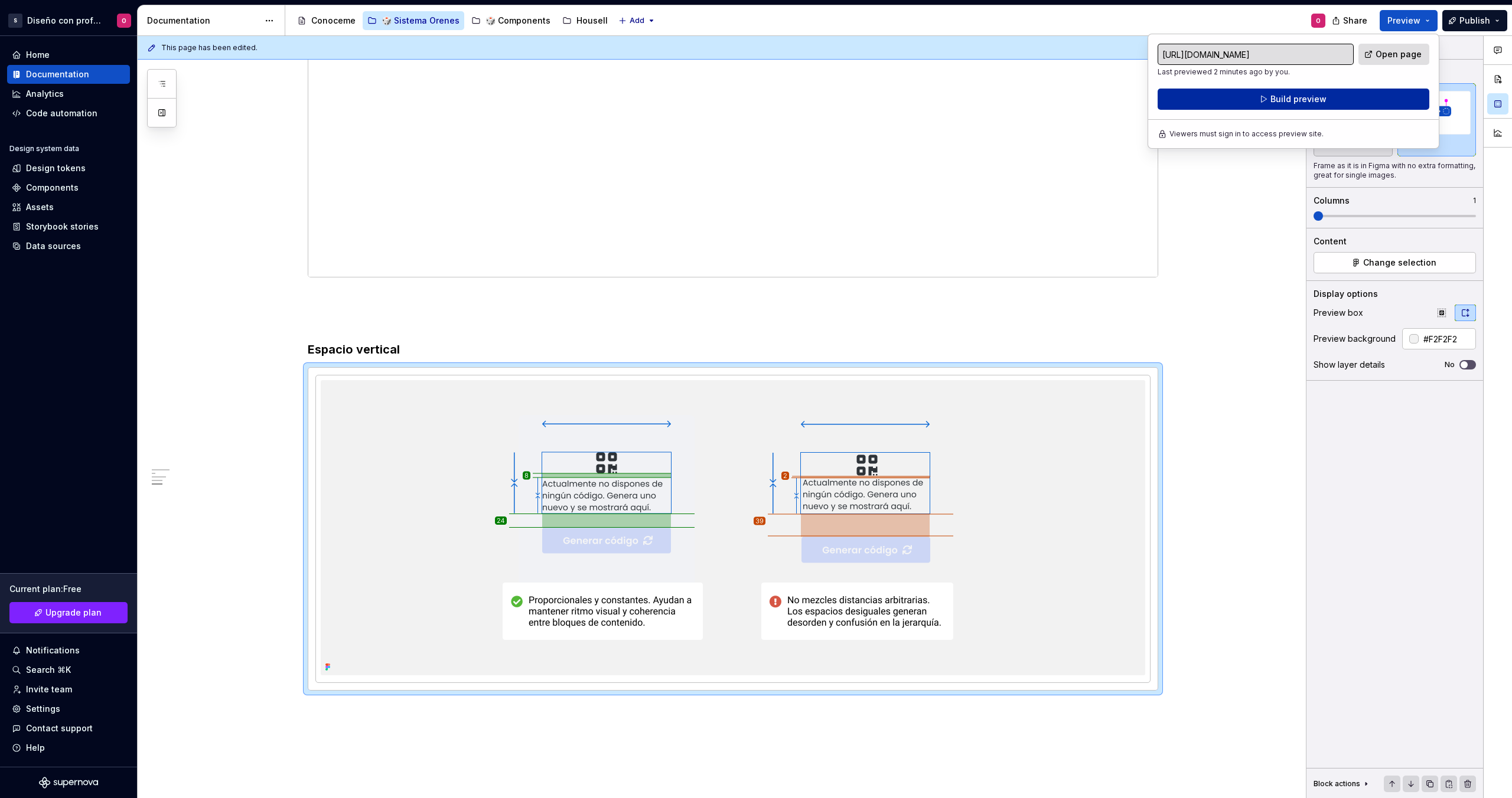
click at [1022, 92] on button "Build preview" at bounding box center [1293, 99] width 272 height 21
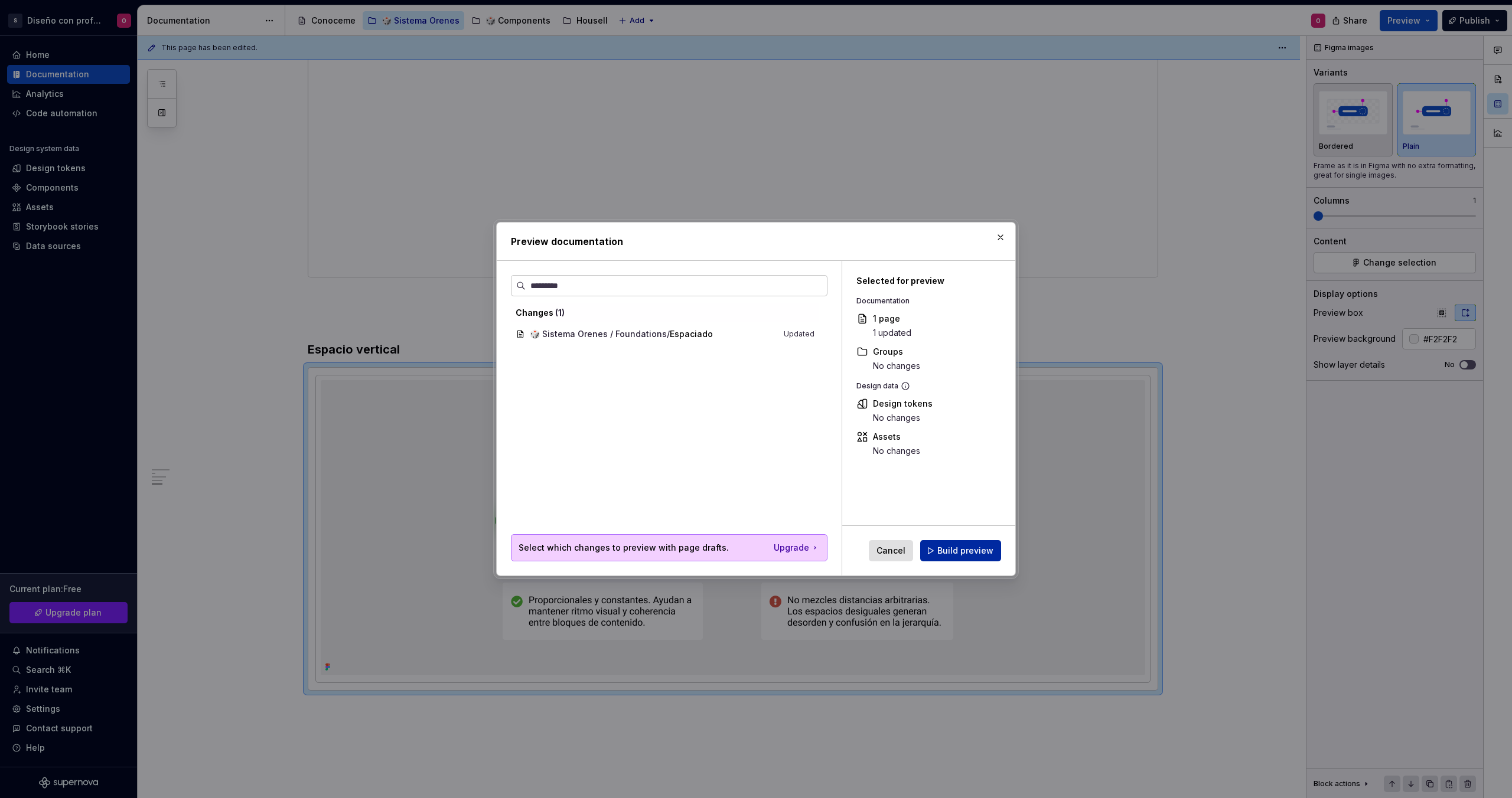
click at [998, 552] on button "Build preview" at bounding box center [961, 550] width 81 height 21
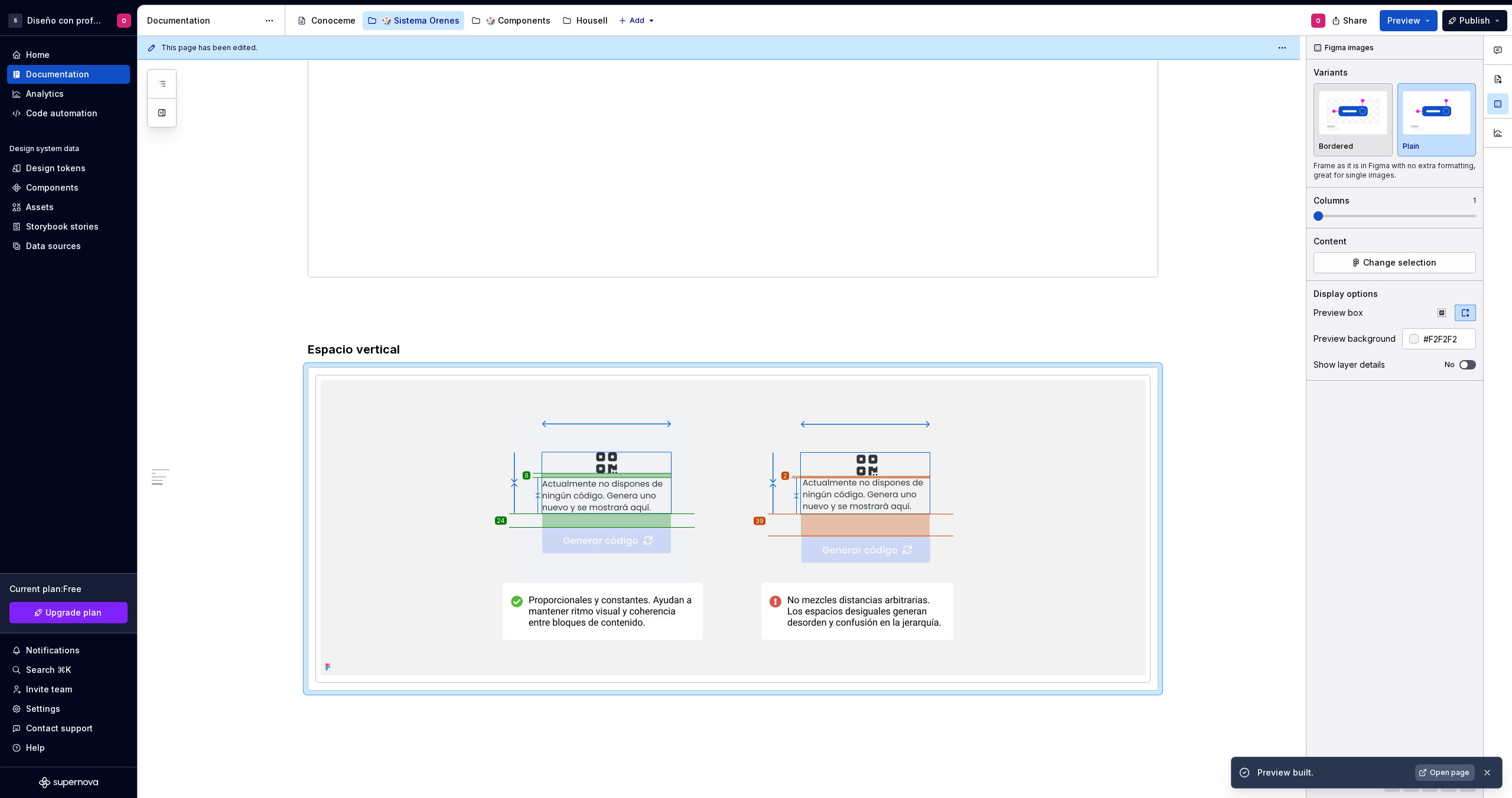
click at [1022, 586] on link "Open page" at bounding box center [1445, 773] width 60 height 17
click at [803, 374] on div at bounding box center [732, 528] width 849 height 322
click at [296, 370] on span at bounding box center [296, 373] width 9 height 17
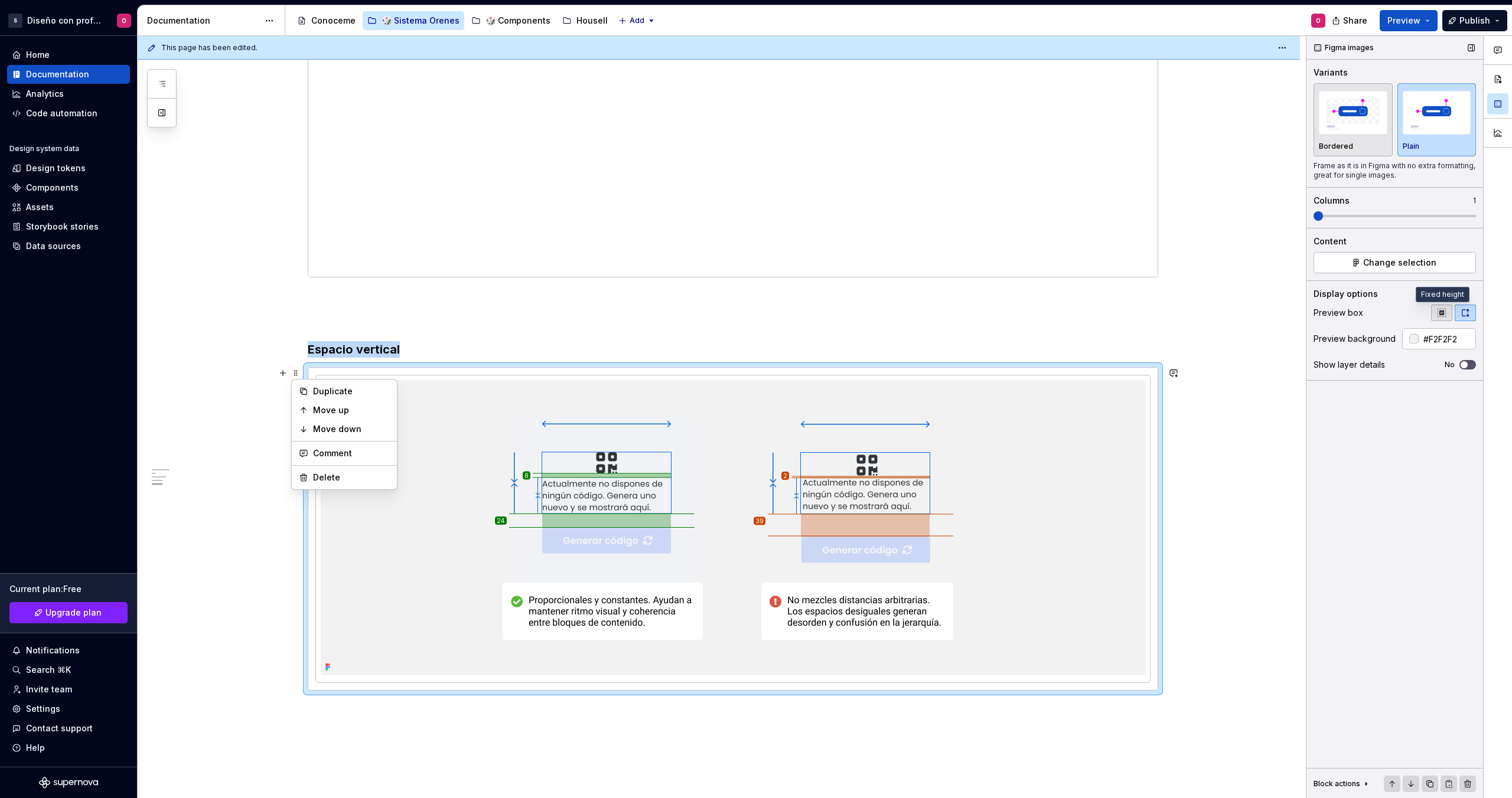
click at [1022, 312] on icon "button" at bounding box center [1441, 313] width 9 height 9
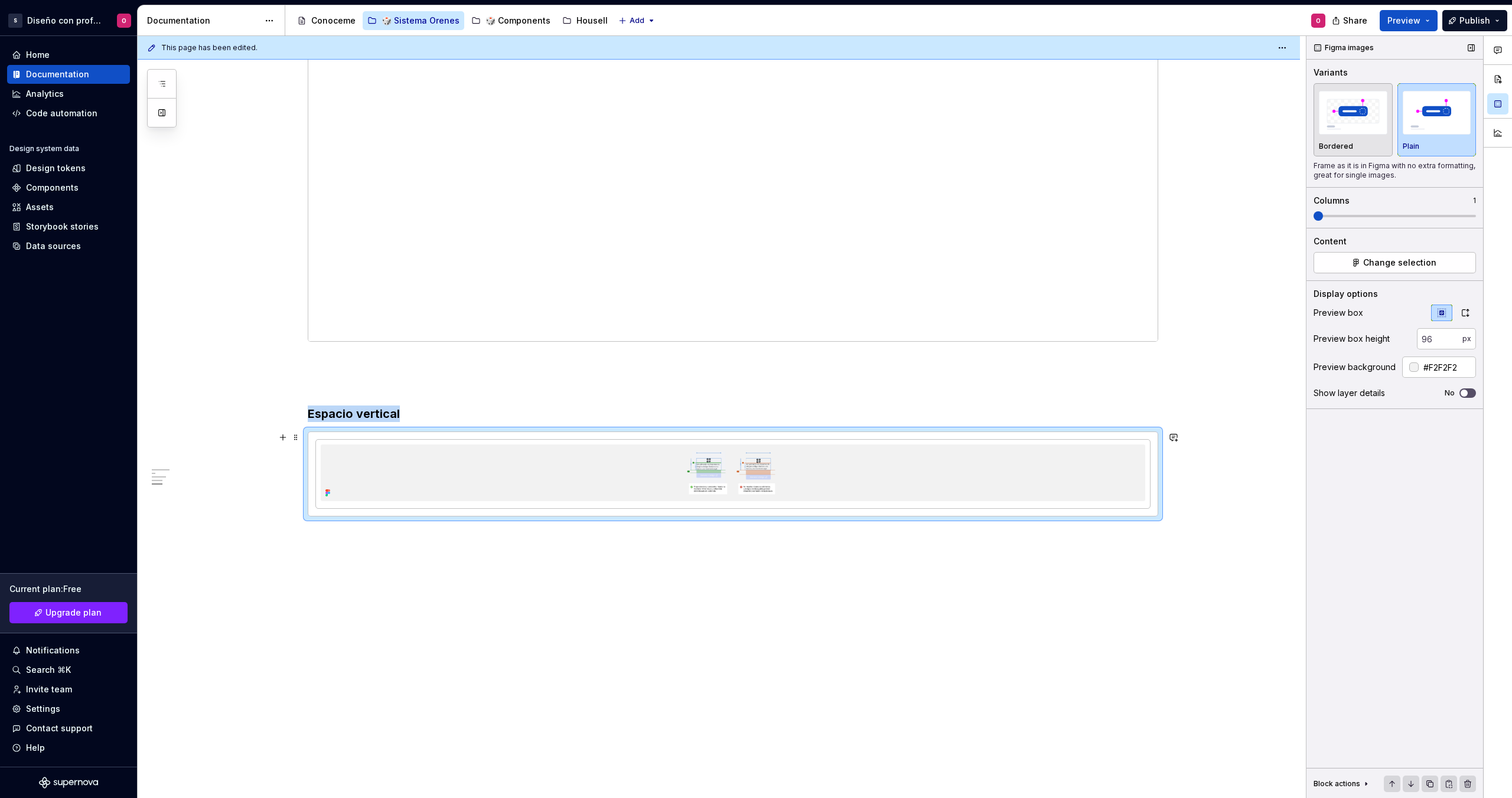
scroll to position [1108, 0]
click at [1022, 312] on icon "button" at bounding box center [1441, 313] width 9 height 9
click at [1022, 310] on icon "button" at bounding box center [1465, 313] width 9 height 9
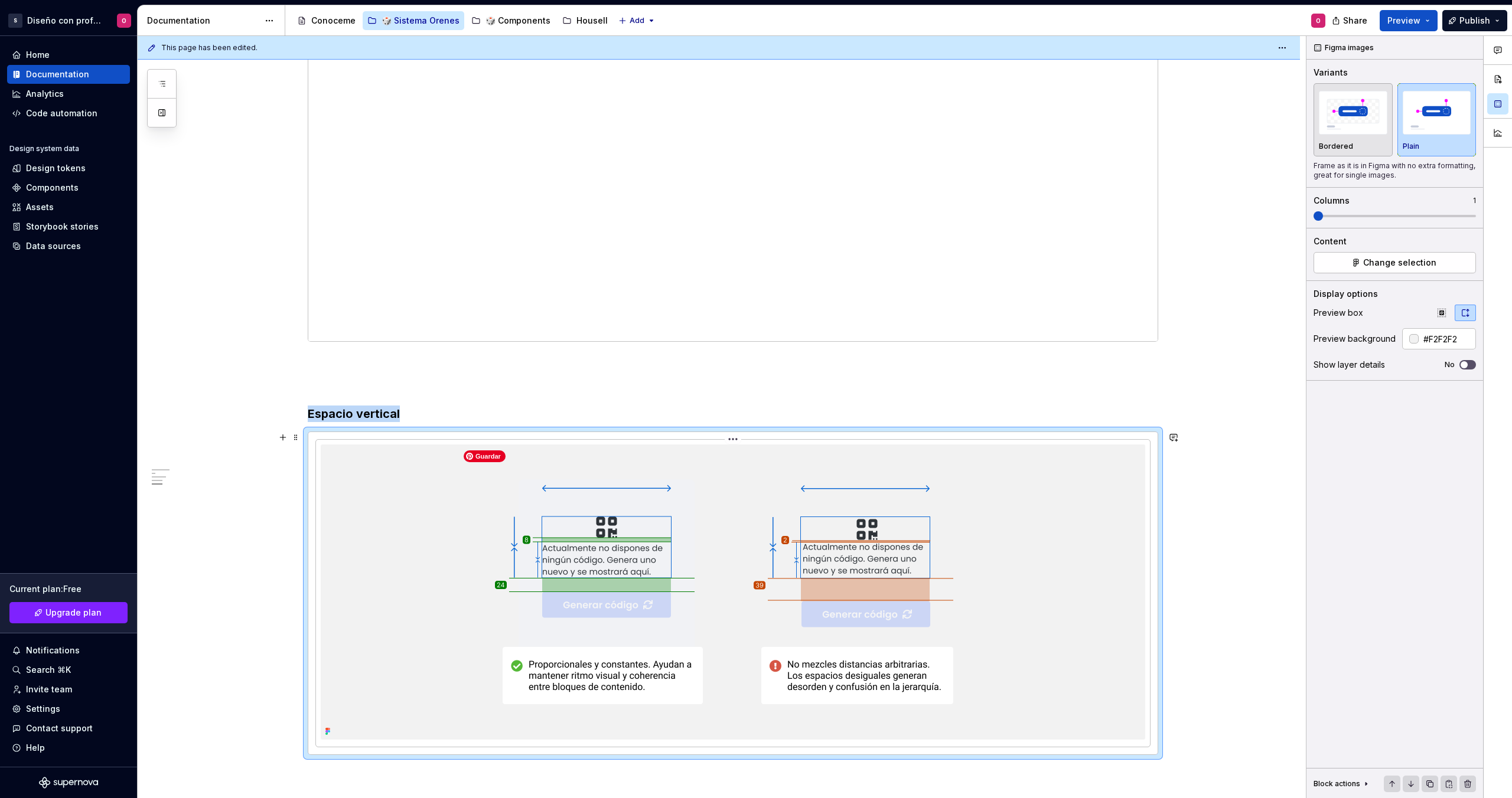
click at [750, 521] on img at bounding box center [732, 592] width 550 height 296
click at [733, 435] on html "S Diseño con profundidad O Home Documentation Analytics Code automation Design …" at bounding box center [756, 399] width 1512 height 798
click at [795, 412] on html "S Diseño con profundidad O Home Documentation Analytics Code automation Design …" at bounding box center [756, 399] width 1512 height 798
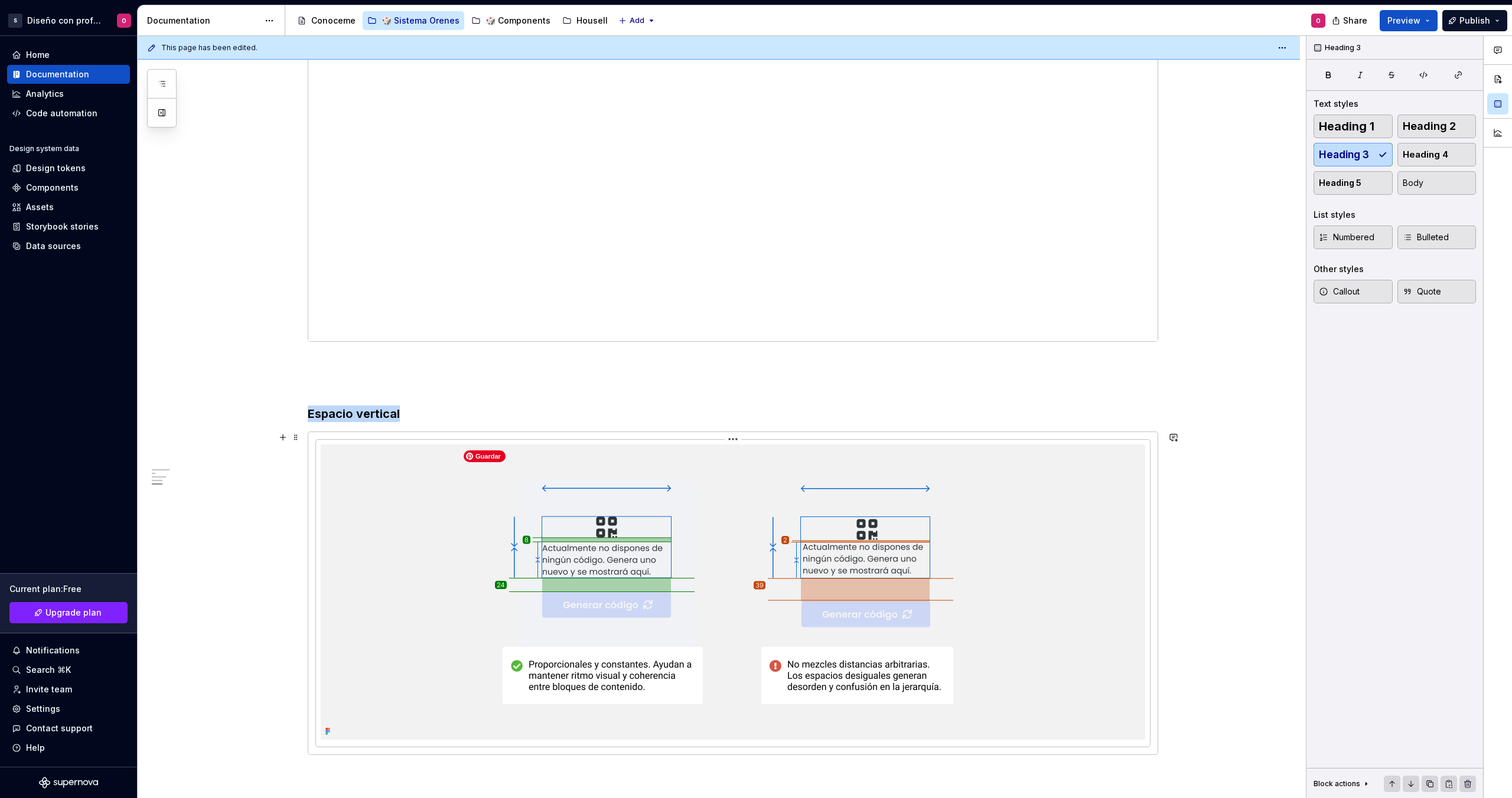
click at [485, 541] on img at bounding box center [732, 592] width 550 height 296
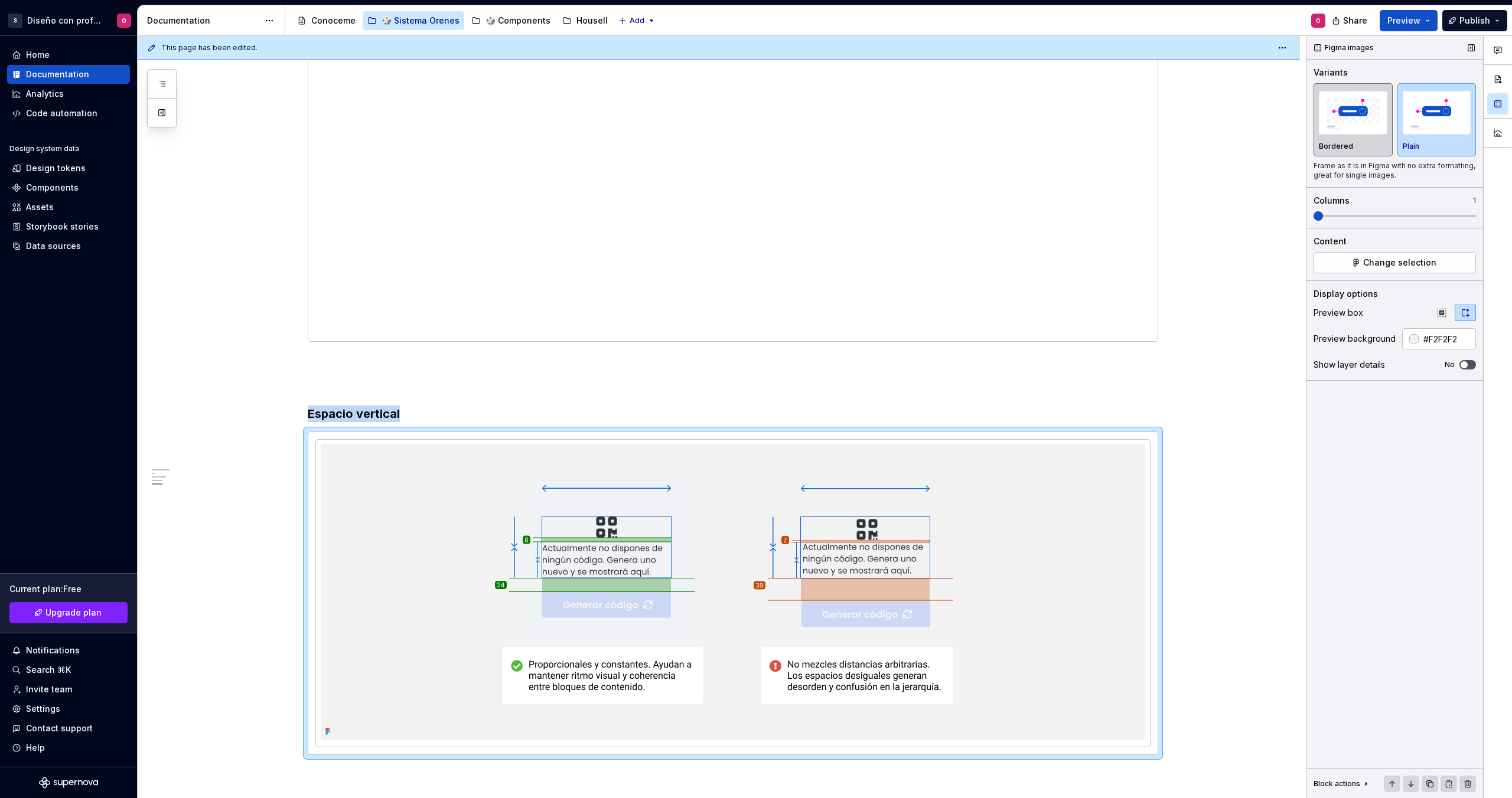
click at [1022, 151] on button "Bordered" at bounding box center [1353, 119] width 79 height 73
click at [1022, 28] on button "Preview" at bounding box center [1408, 20] width 58 height 21
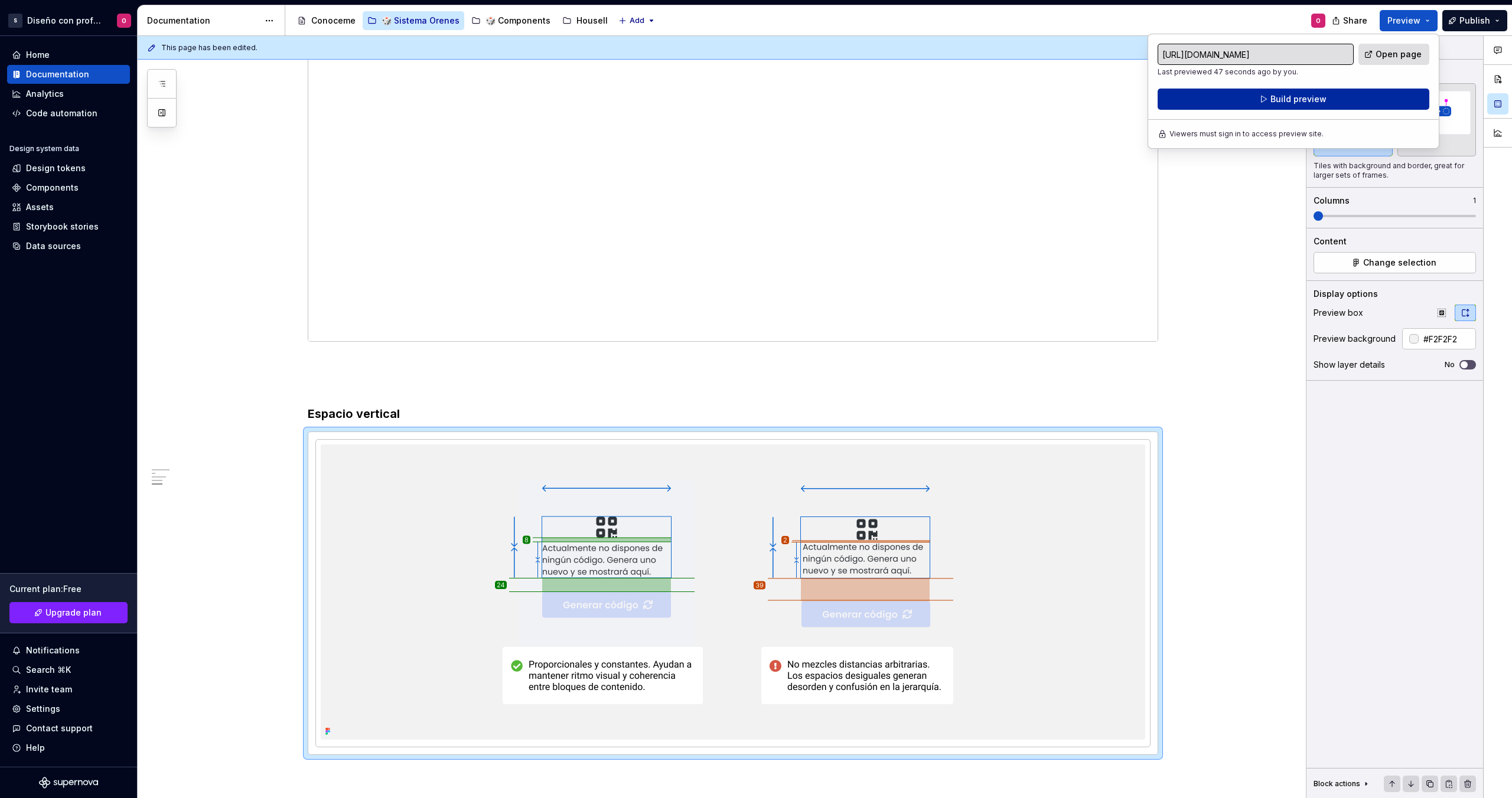
click at [1022, 97] on button "Build preview" at bounding box center [1293, 99] width 272 height 21
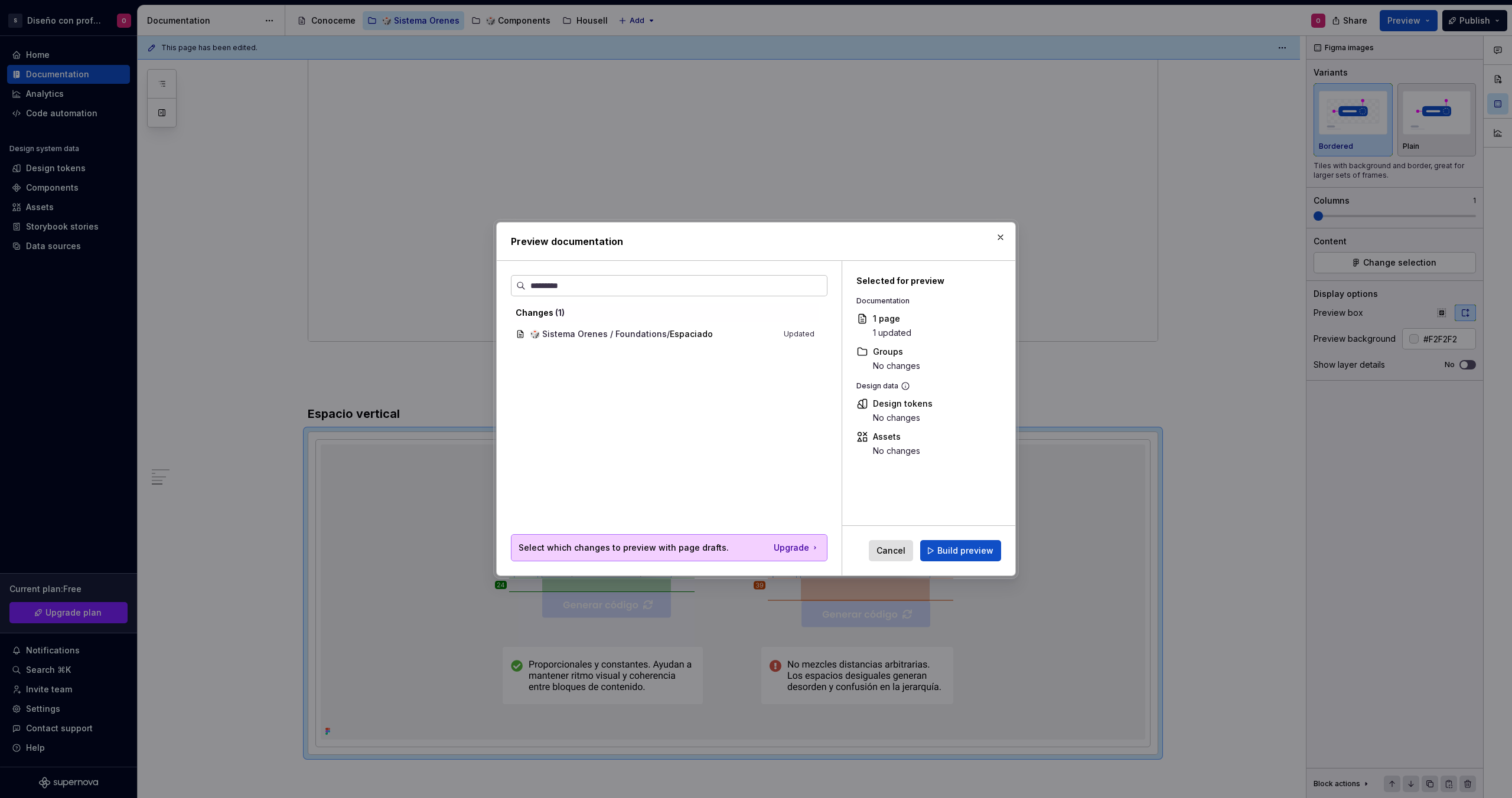
click at [983, 538] on div "Cancel Build preview" at bounding box center [928, 551] width 173 height 50
click at [981, 550] on span "Build preview" at bounding box center [965, 550] width 56 height 12
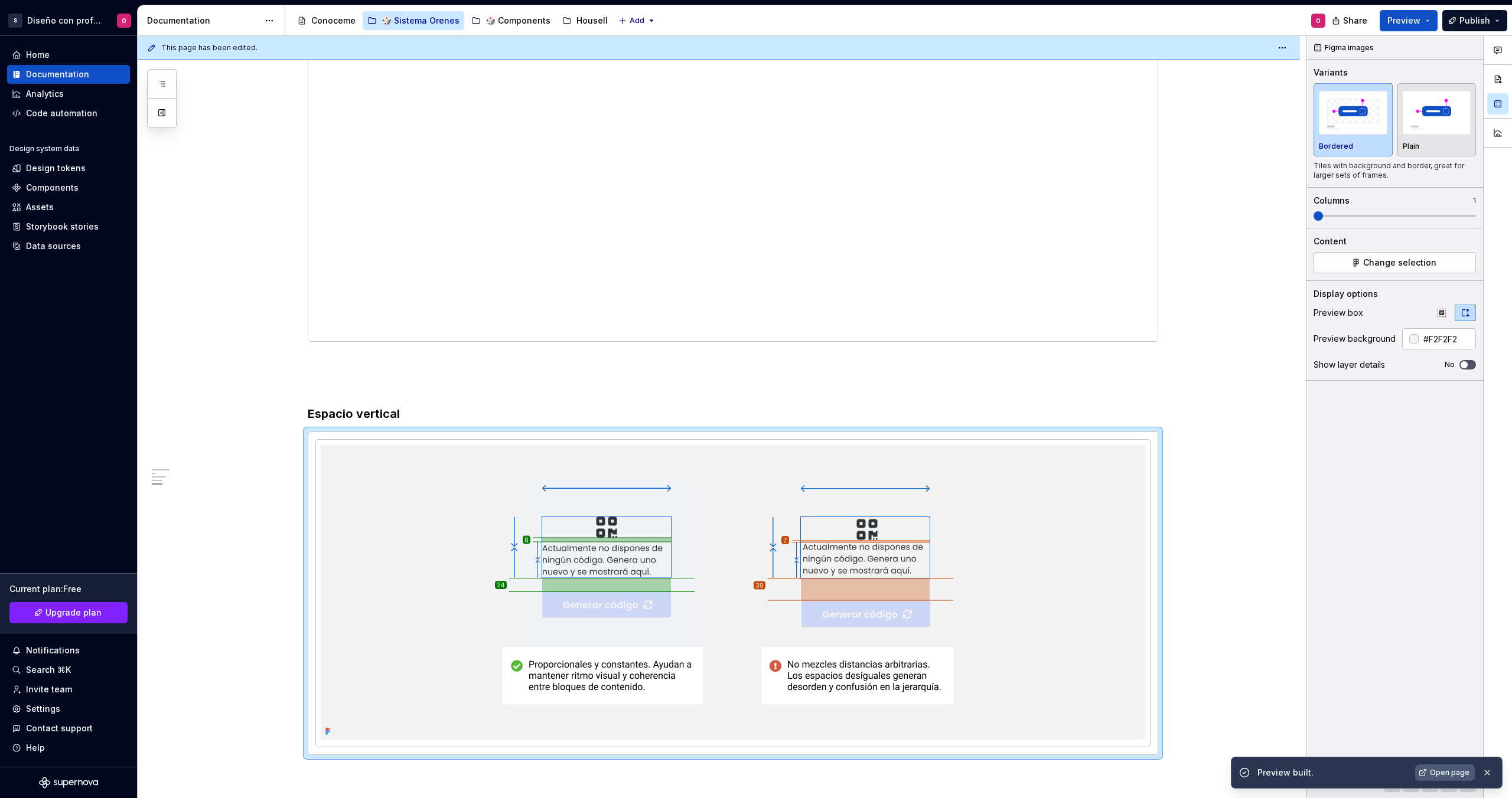
click at [1022, 586] on span "Open page" at bounding box center [1449, 773] width 40 height 9
click at [381, 414] on h3 "Espacio vertical" at bounding box center [732, 414] width 851 height 17
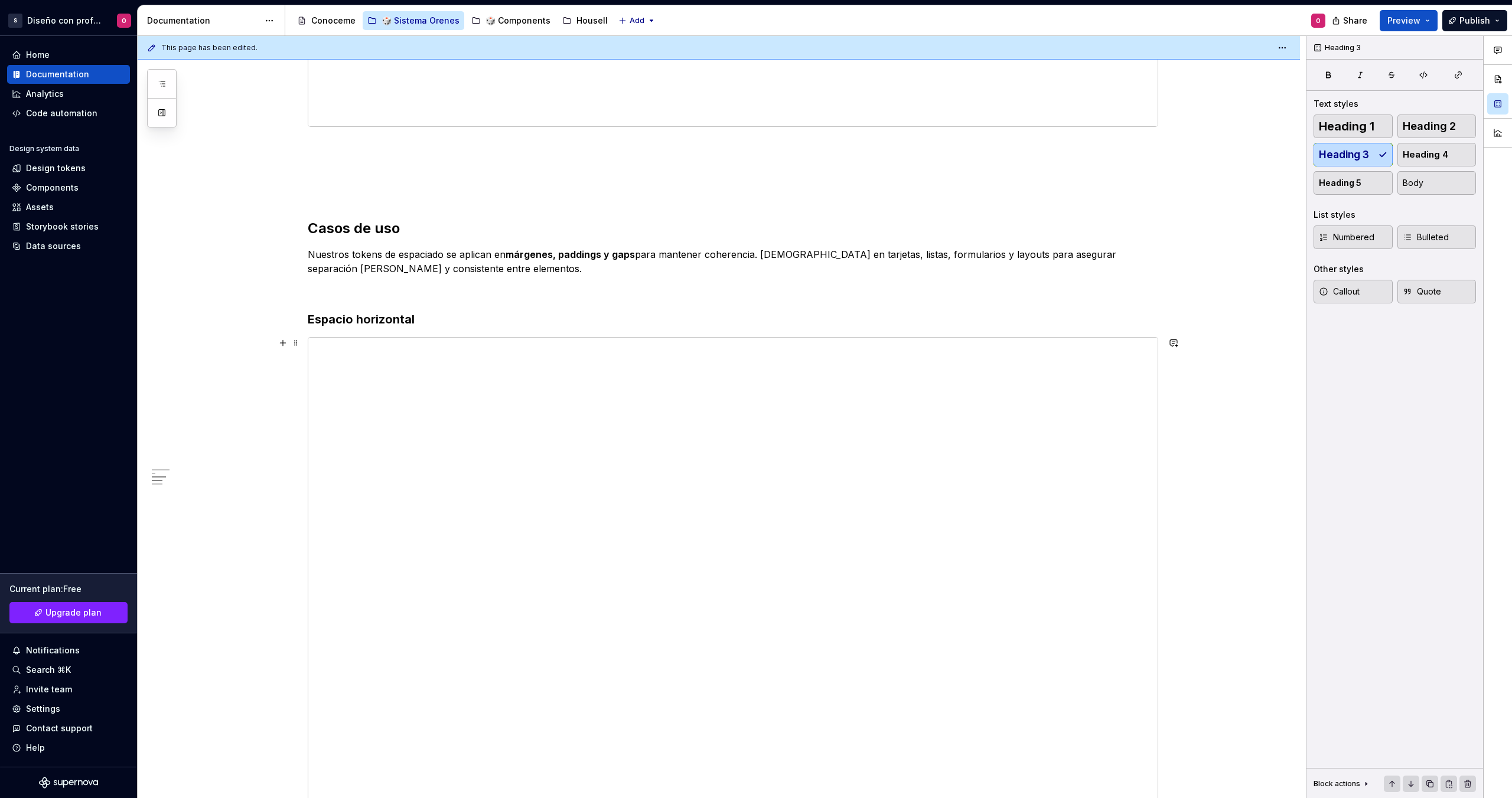
scroll to position [405, 0]
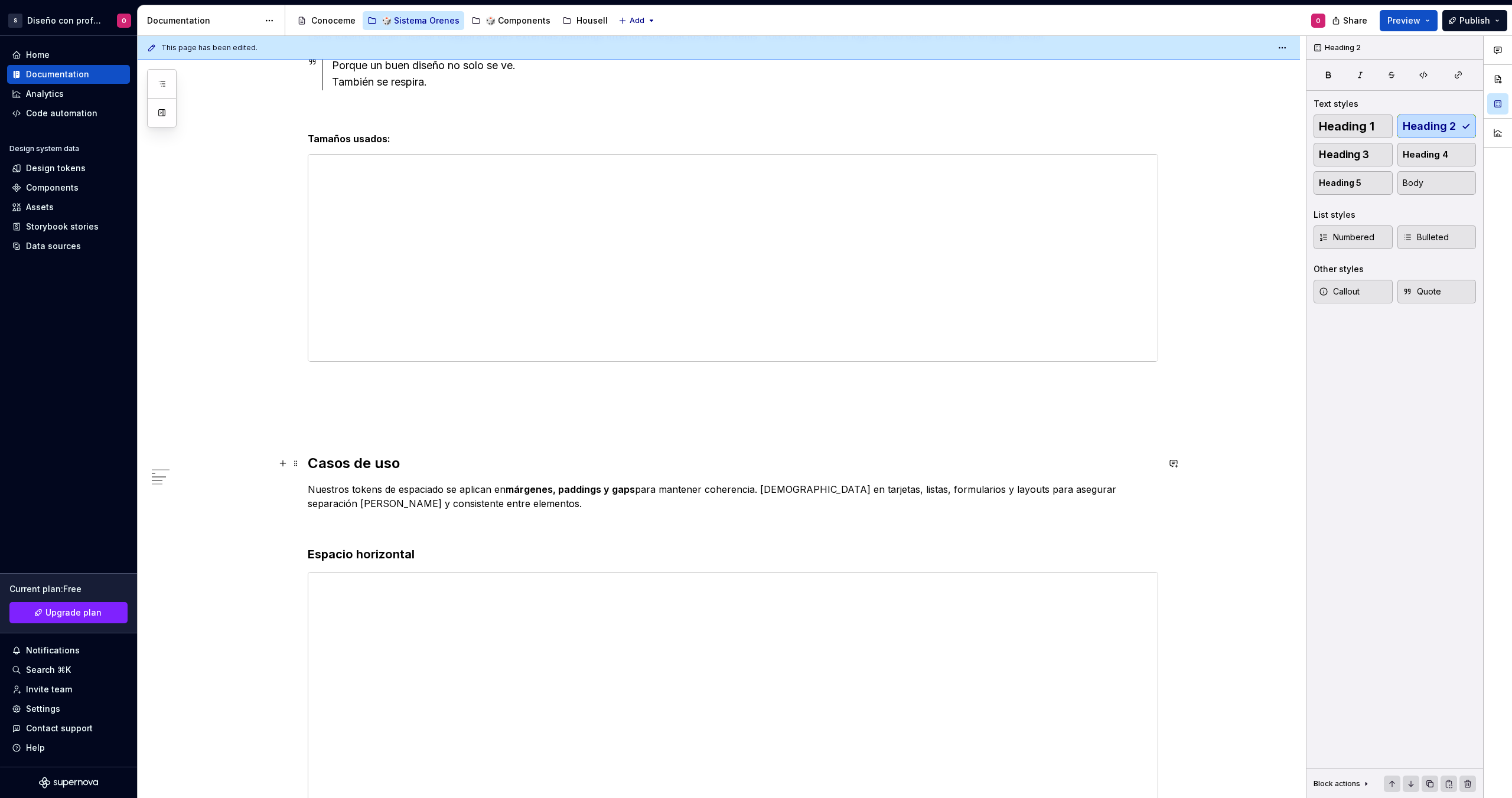
click at [377, 459] on h2 "Casos de uso" at bounding box center [732, 464] width 851 height 18
click at [383, 439] on button "Heading 2" at bounding box center [360, 439] width 56 height 17
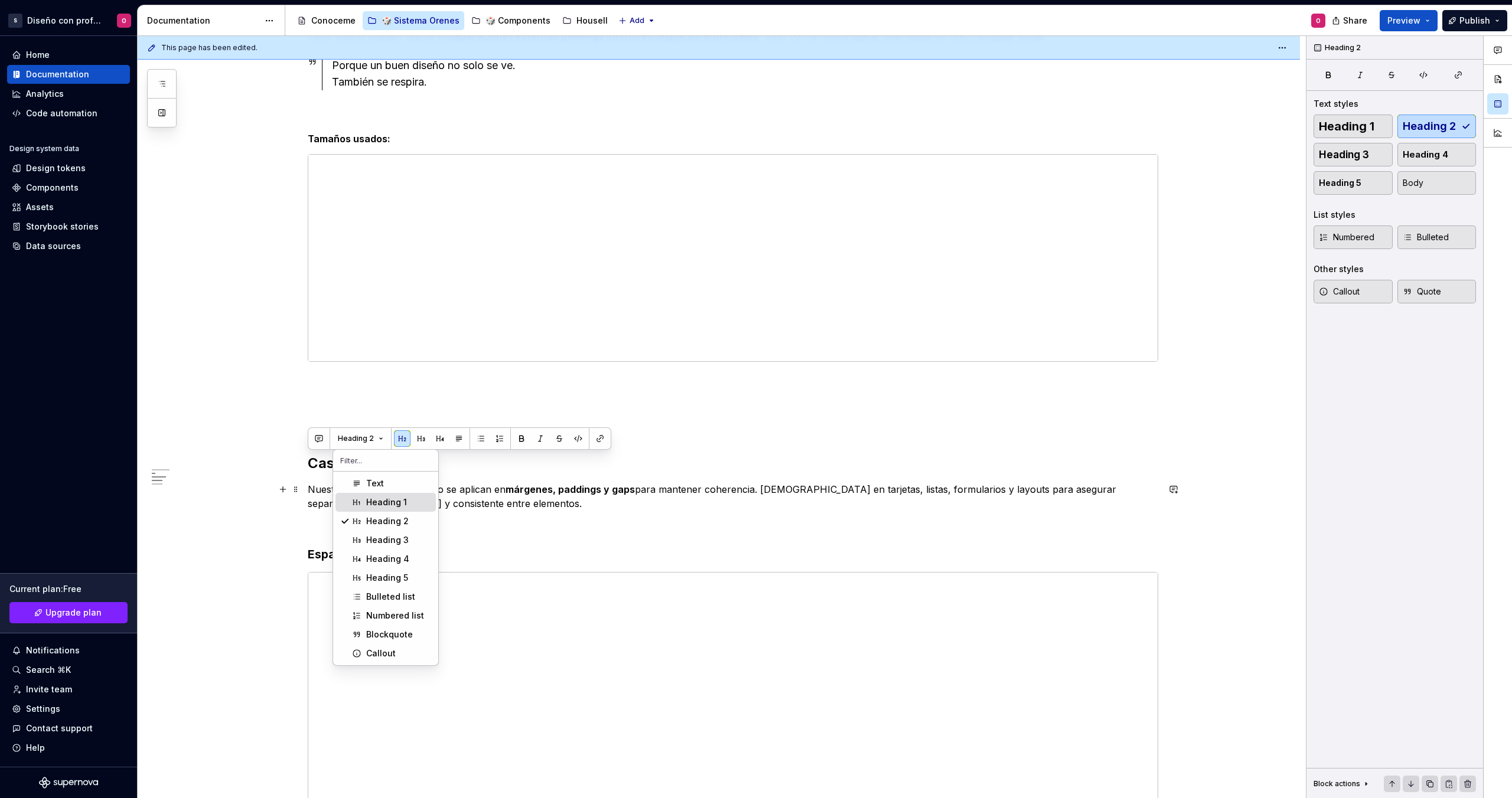
click at [399, 494] on span "Heading 1" at bounding box center [385, 502] width 101 height 18
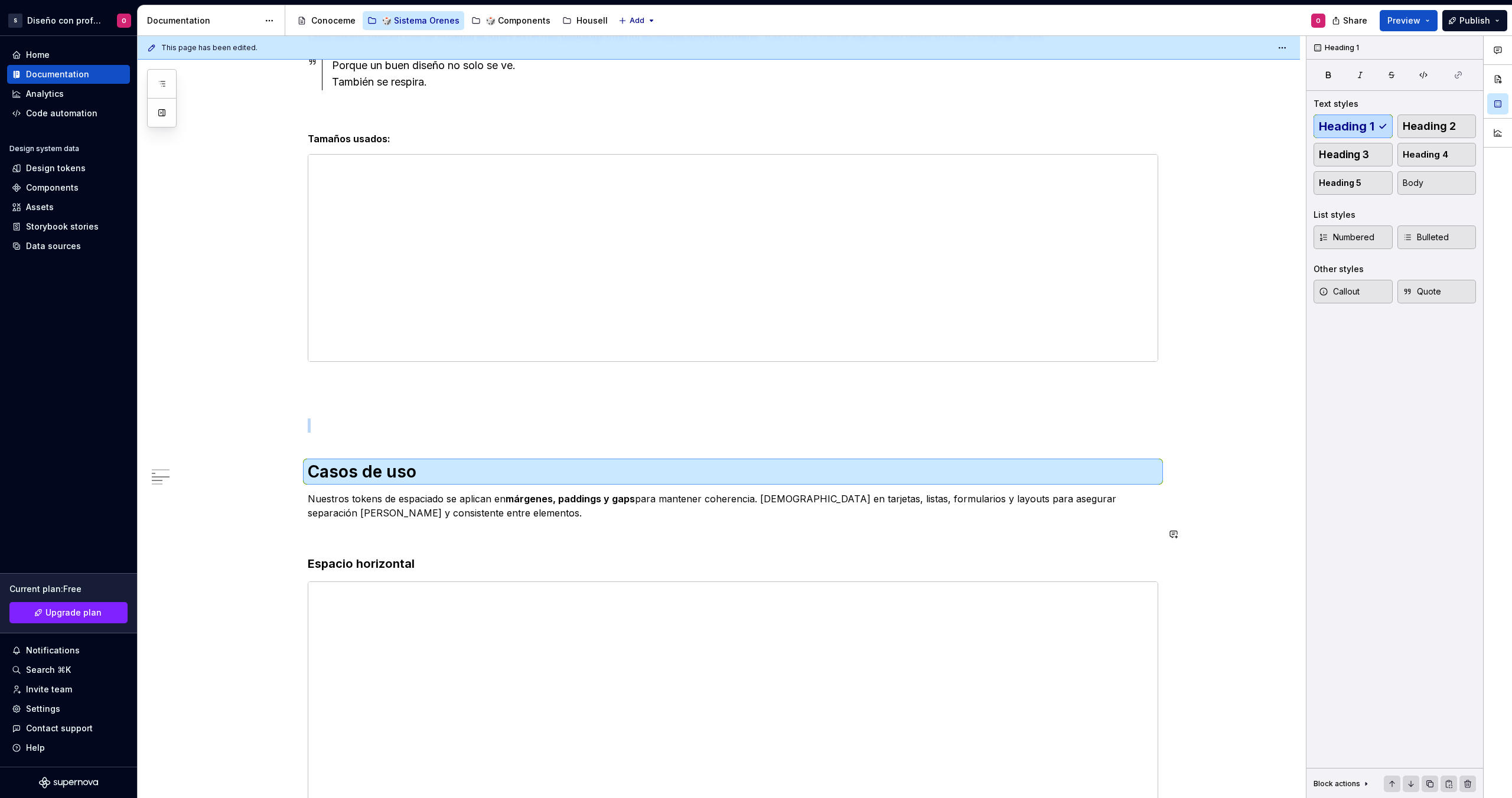
click at [392, 556] on h3 "Espacio horizontal" at bounding box center [732, 564] width 851 height 17
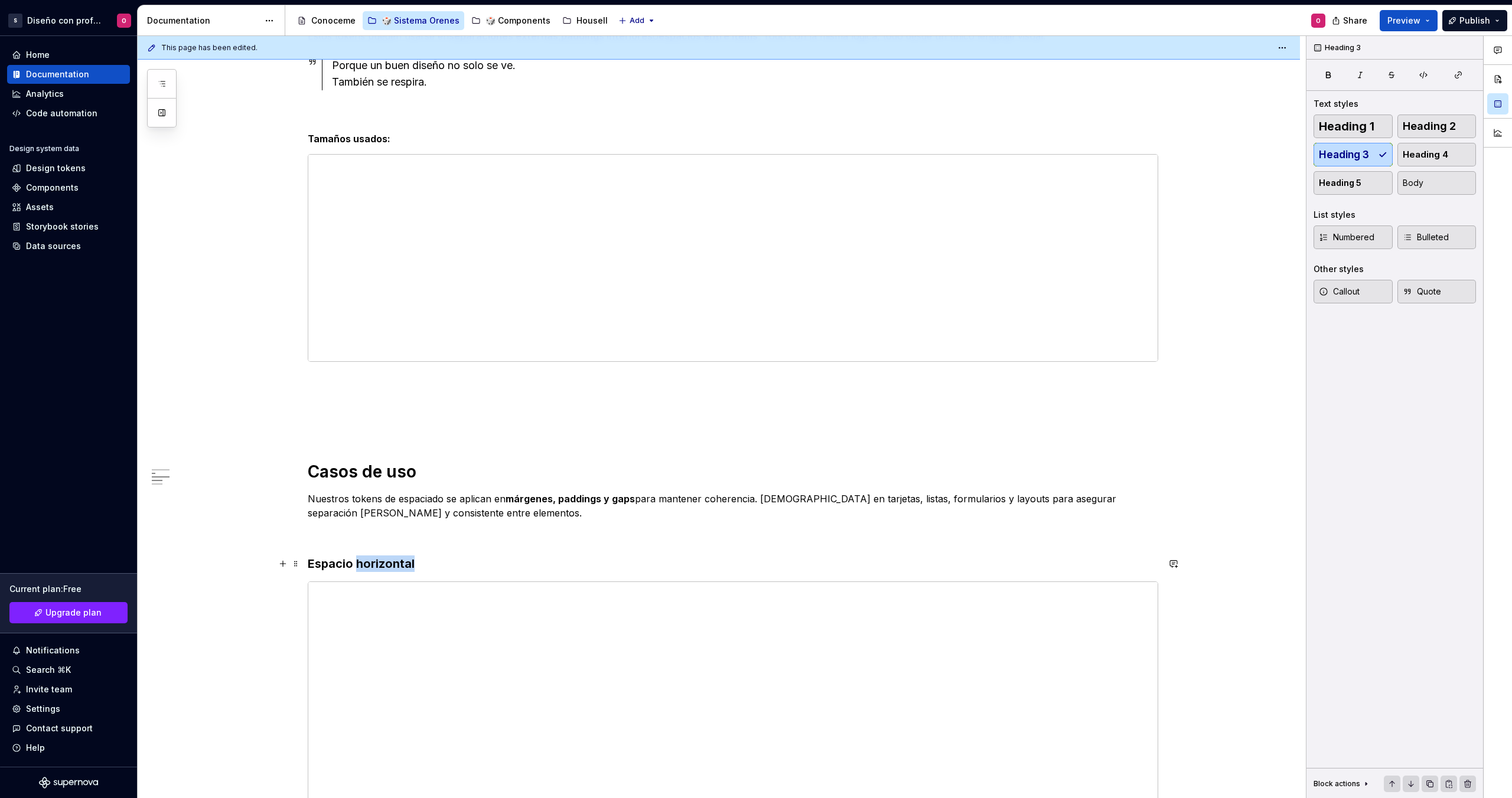
click at [392, 556] on h3 "Espacio horizontal" at bounding box center [732, 564] width 851 height 17
click at [404, 541] on button "button" at bounding box center [402, 541] width 17 height 17
click at [503, 498] on p "Nuestros tokens de espaciado se aplican en márgenes, paddings y gaps para mante…" at bounding box center [732, 506] width 851 height 29
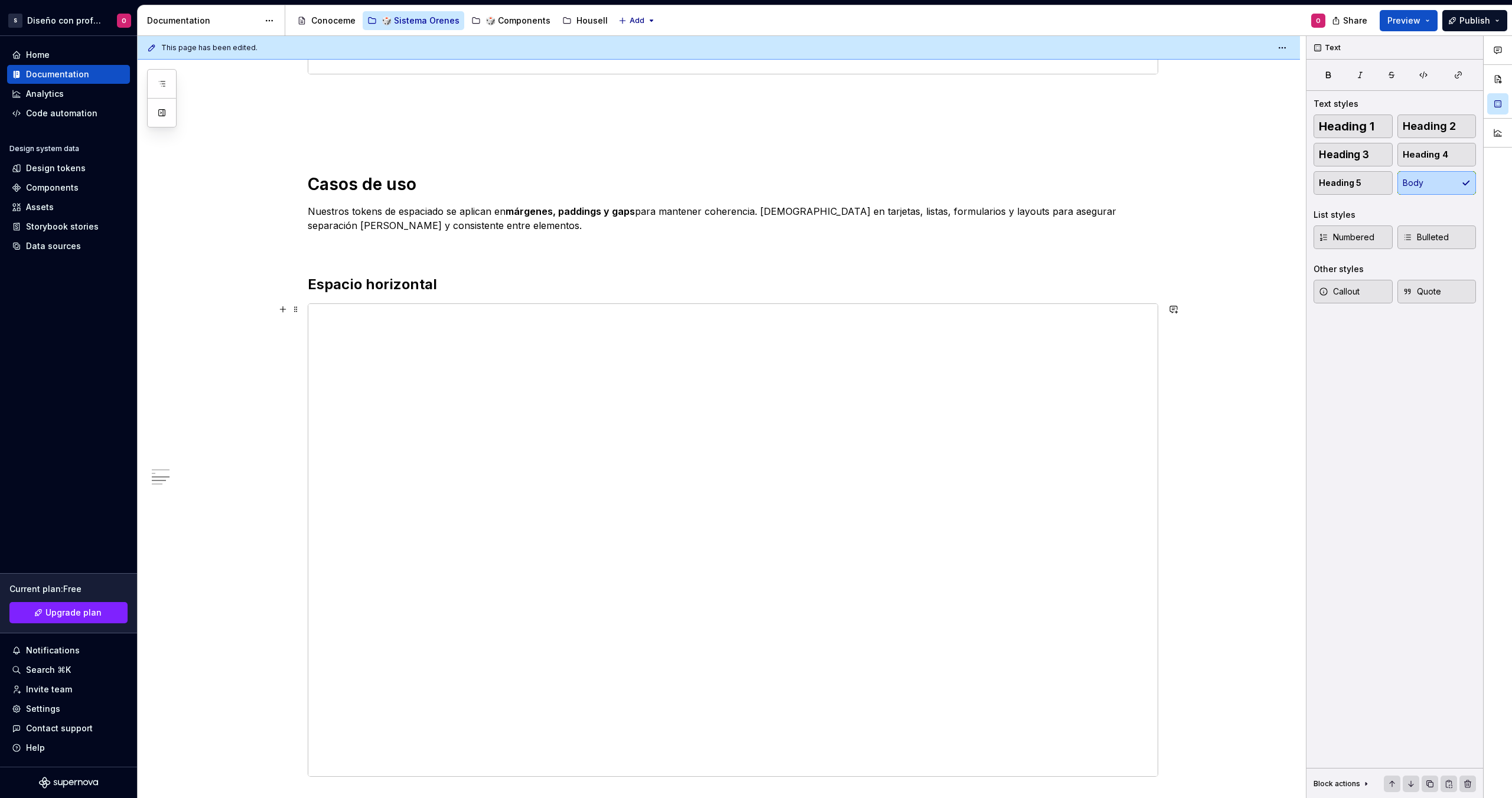
scroll to position [982, 0]
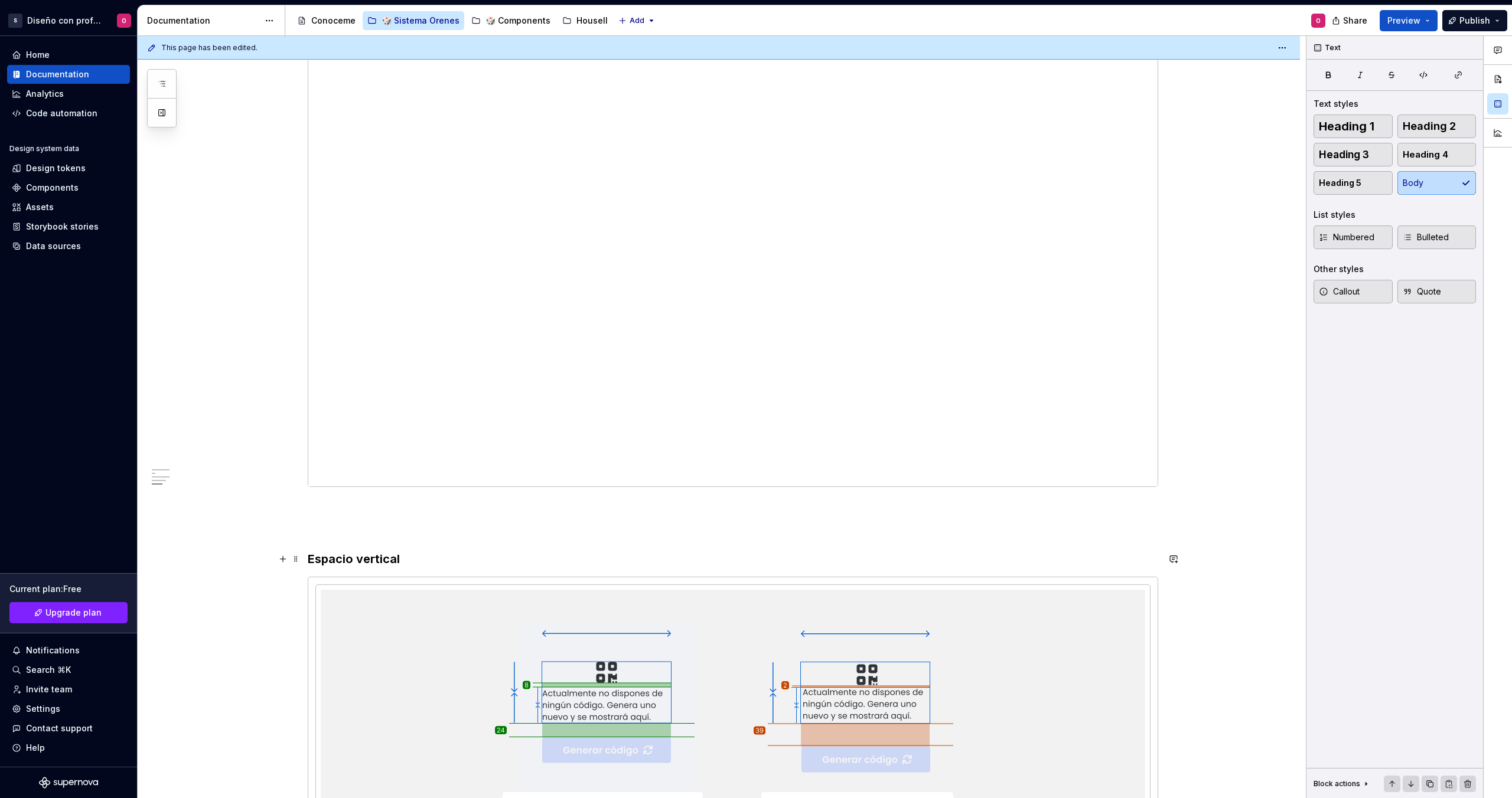
click at [381, 572] on div "El arte de respirar En diseño, el silencio entre elementos es tan importante co…" at bounding box center [732, 88] width 851 height 1680
click at [381, 558] on h3 "Espacio vertical" at bounding box center [732, 559] width 851 height 17
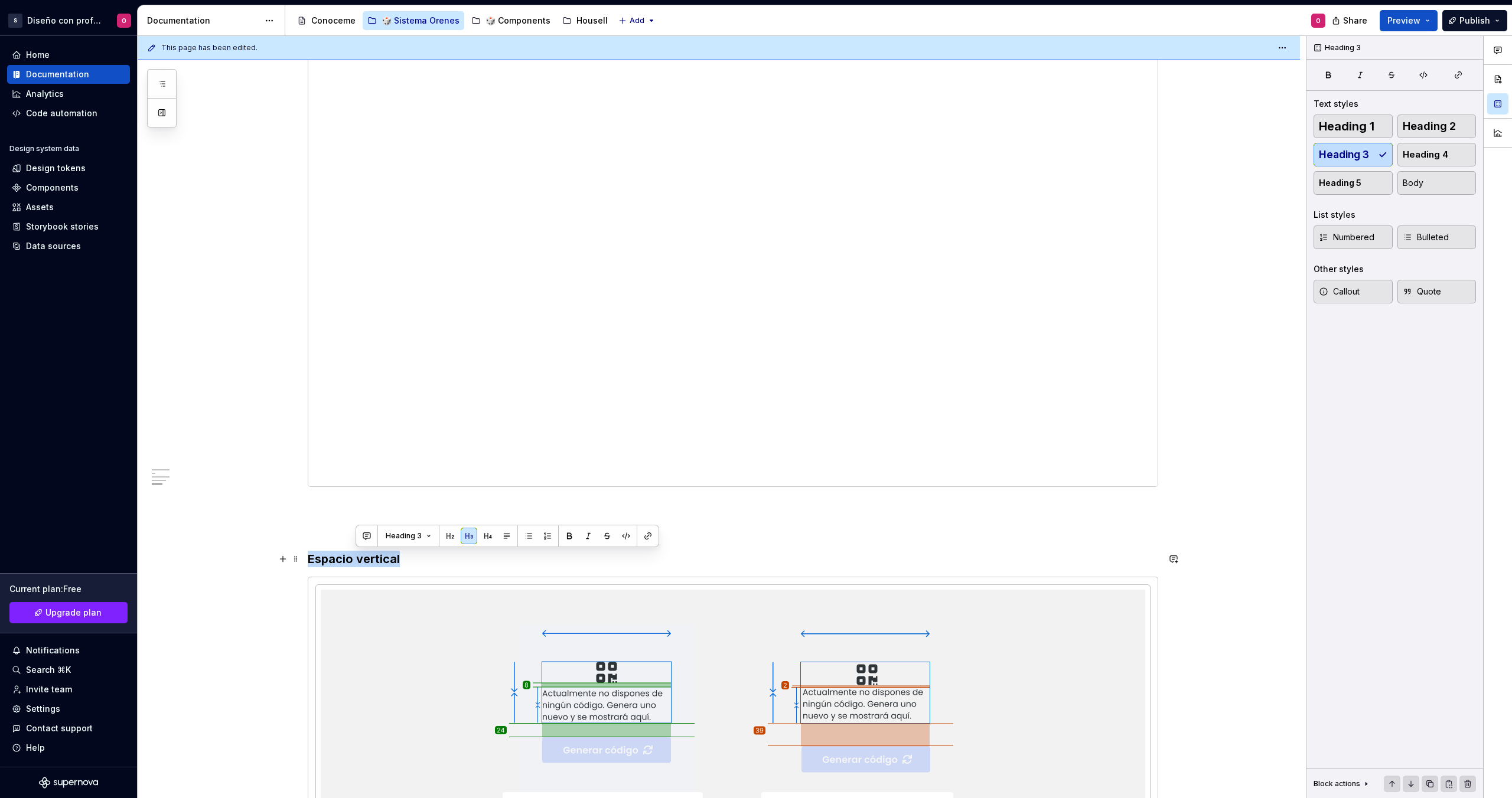
click at [381, 558] on h3 "Espacio vertical" at bounding box center [732, 559] width 851 height 17
click at [417, 537] on button "button" at bounding box center [421, 537] width 17 height 17
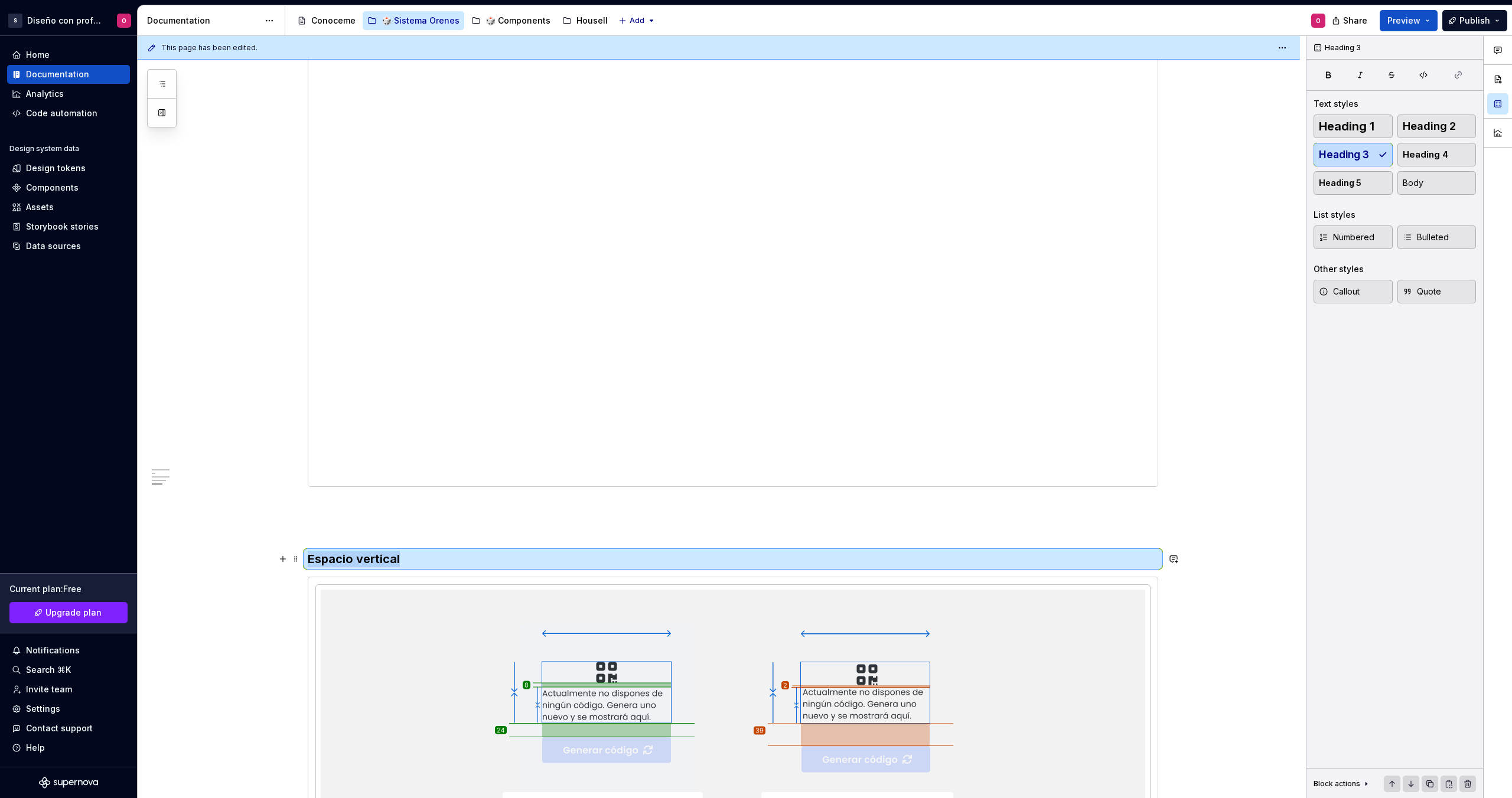
click at [397, 552] on h3 "Espacio vertical" at bounding box center [732, 559] width 851 height 17
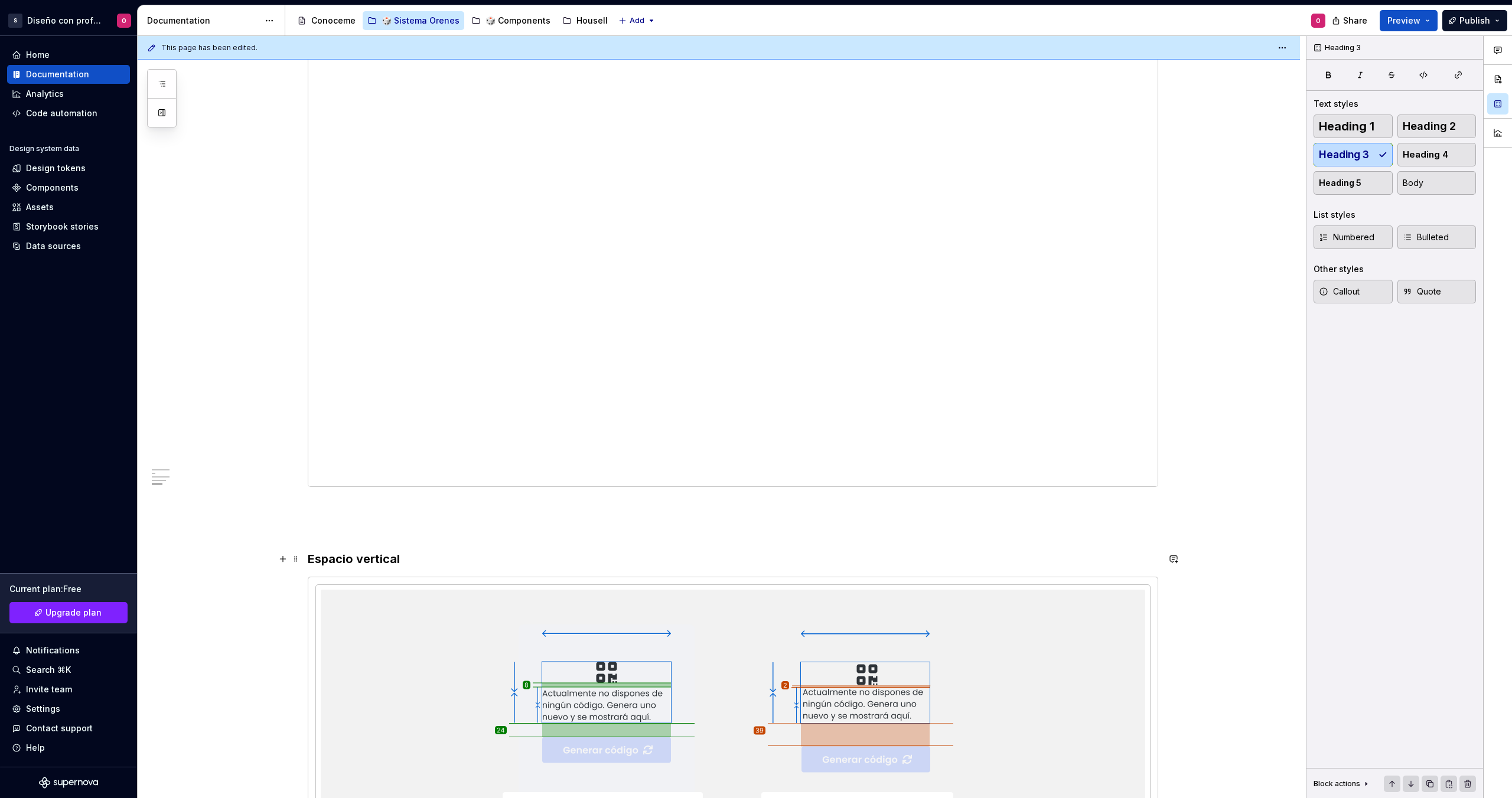
click at [397, 552] on h3 "Espacio vertical" at bounding box center [732, 559] width 851 height 17
click at [400, 535] on button "button" at bounding box center [402, 537] width 17 height 17
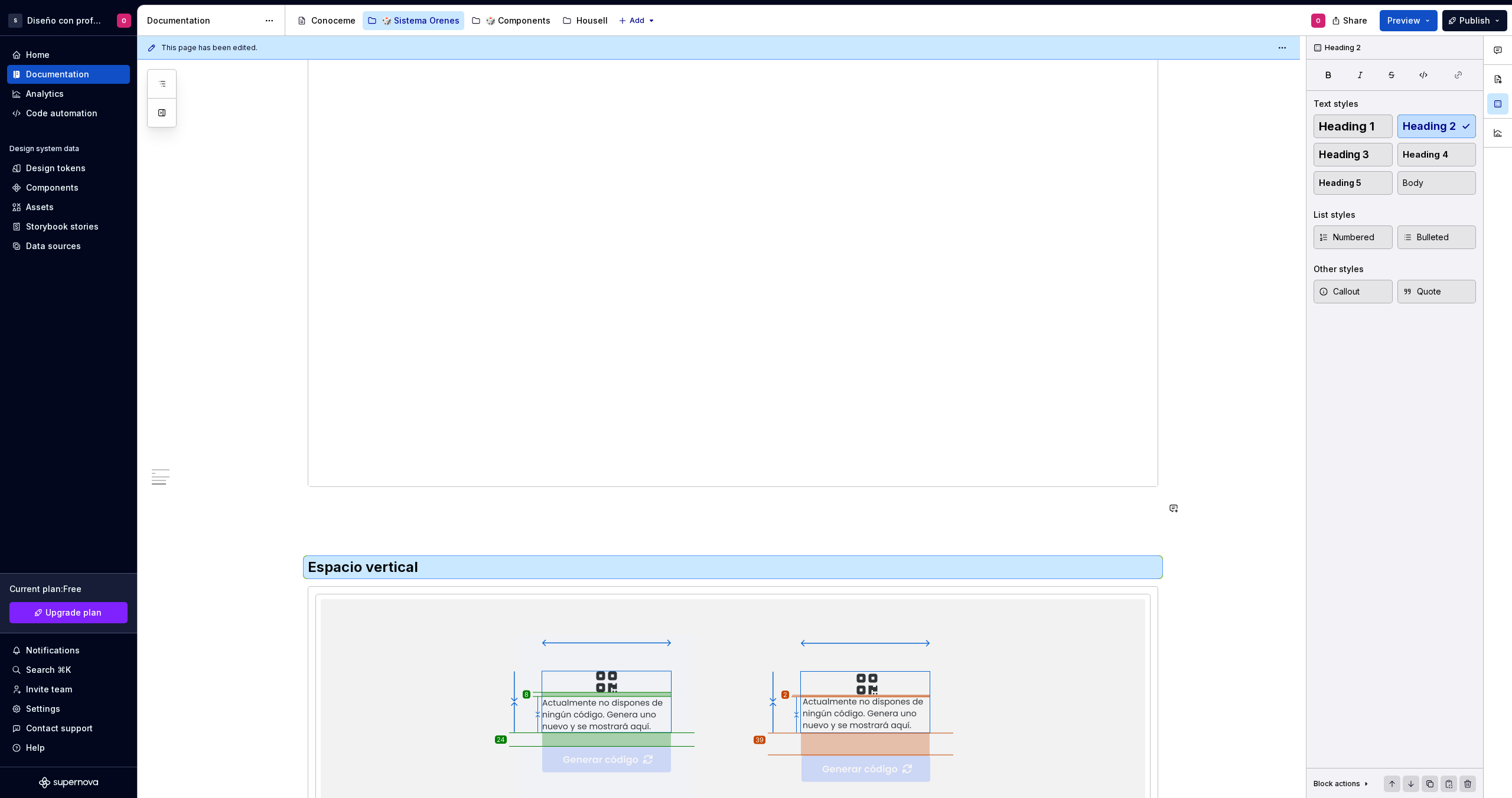
click at [296, 495] on div "El arte de respirar En diseño, el silencio entre elementos es tan importante co…" at bounding box center [719, 205] width 1162 height 1972
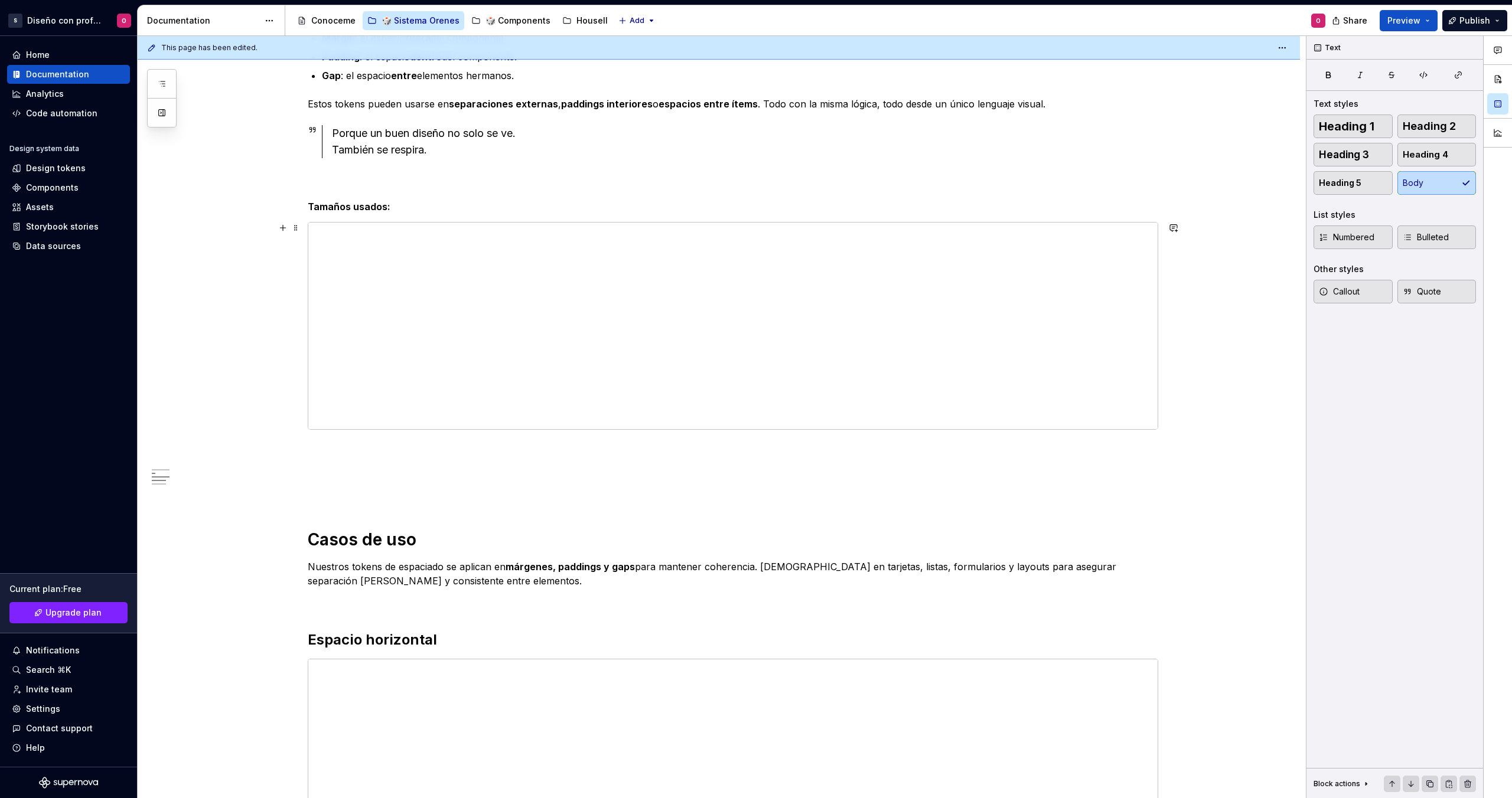
scroll to position [199, 0]
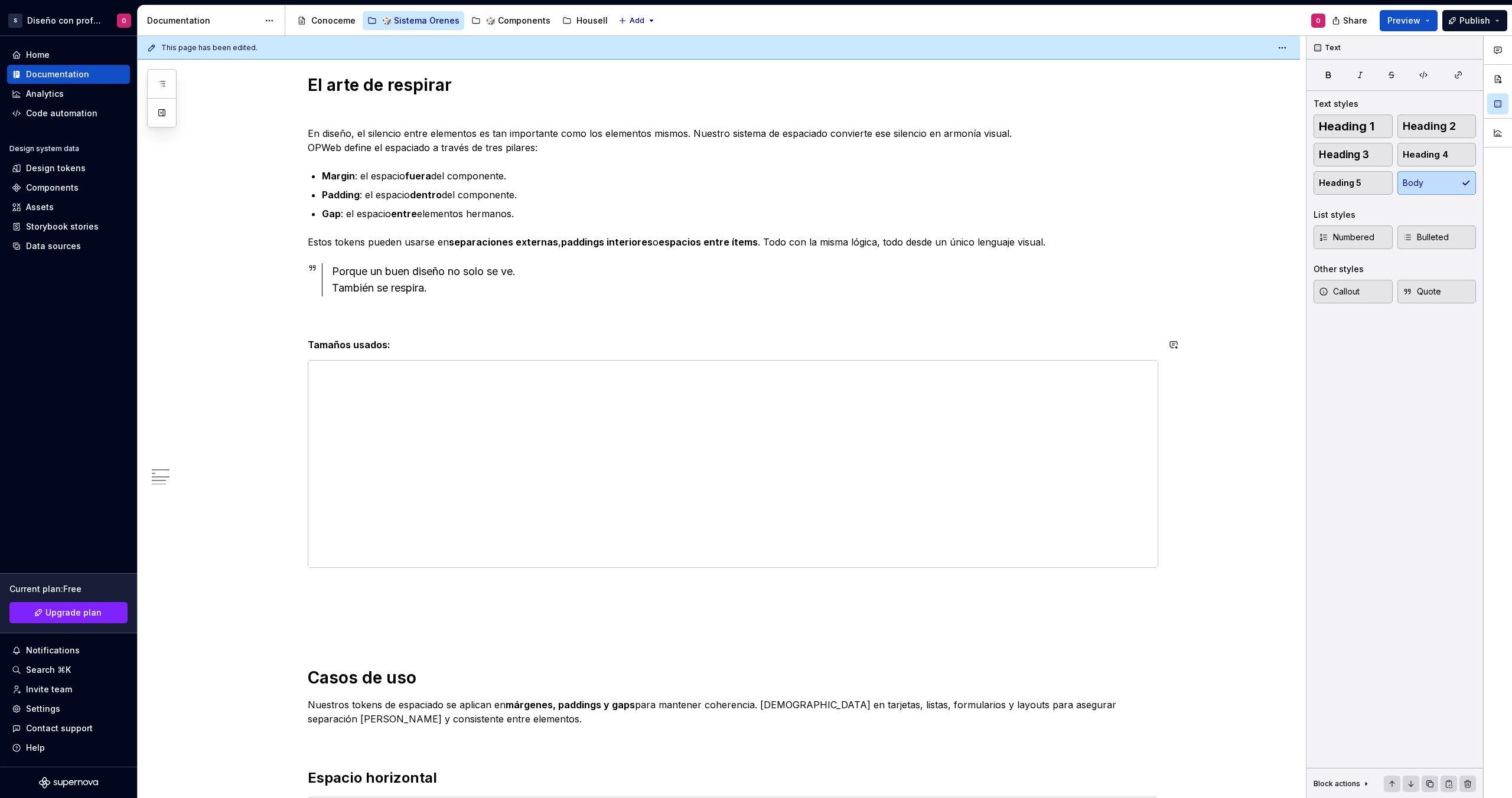
click at [351, 348] on strong "Tamaños usados:" at bounding box center [349, 345] width 83 height 12
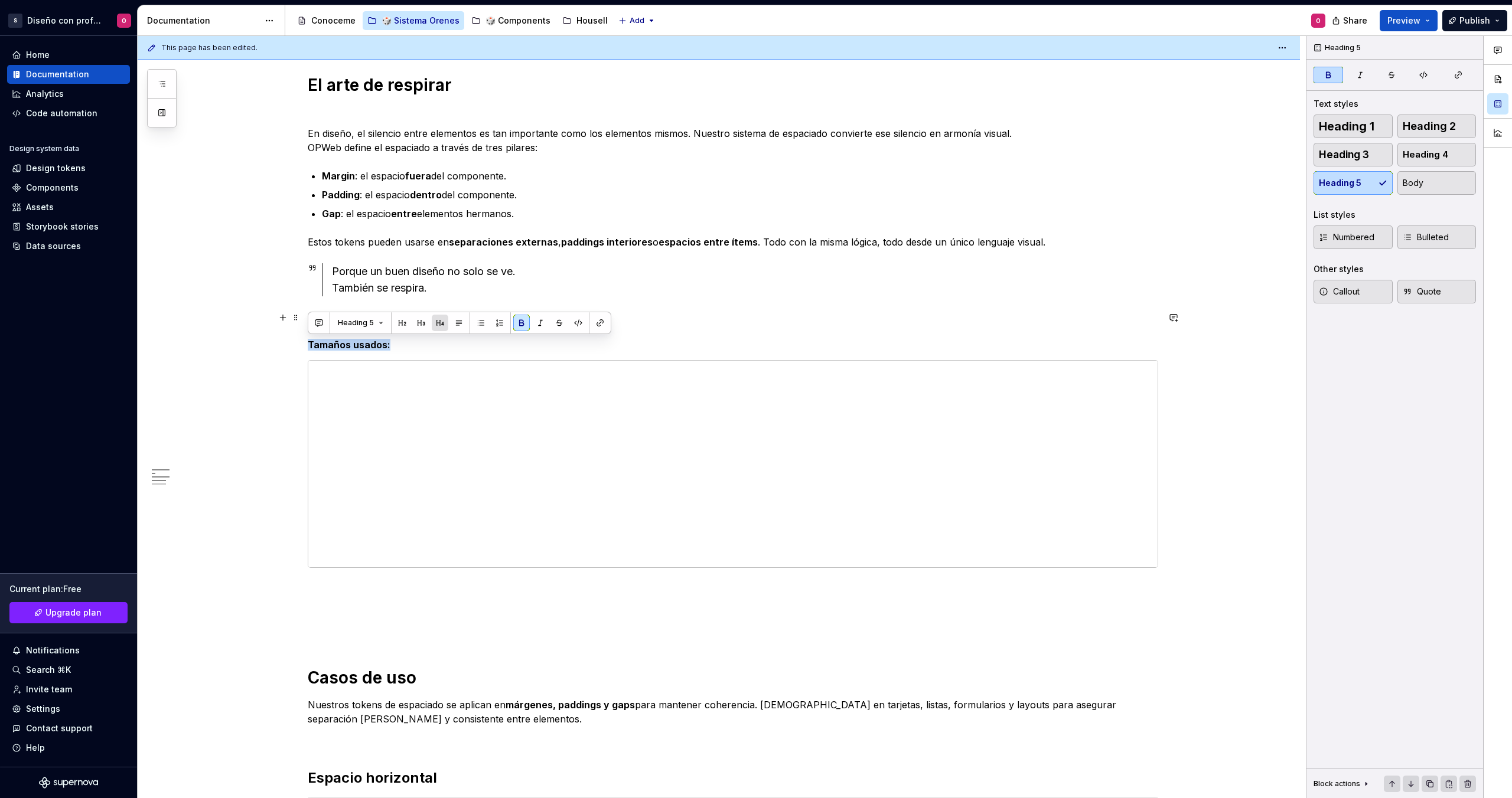
click at [442, 321] on button "button" at bounding box center [440, 323] width 17 height 17
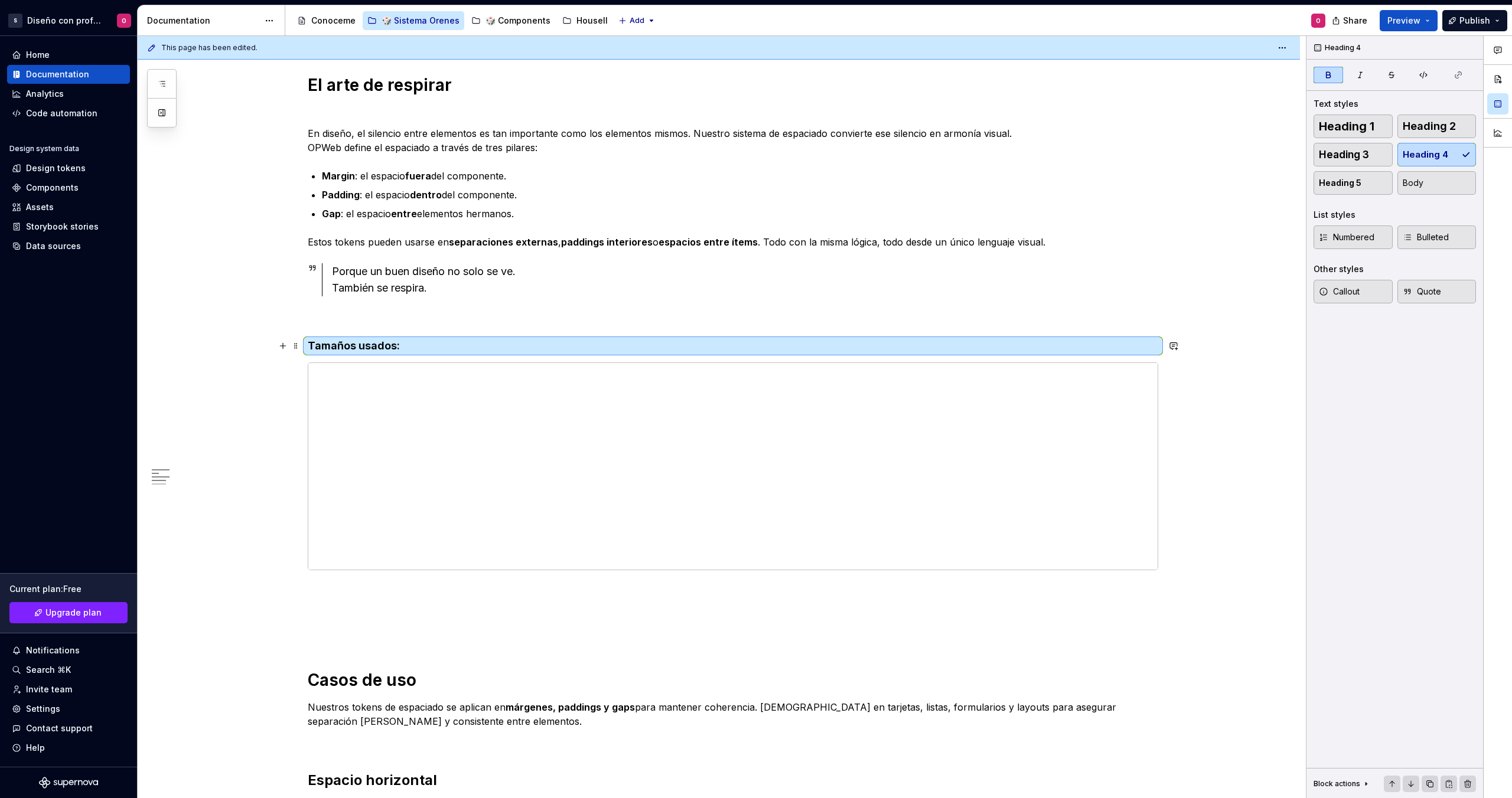
click at [345, 353] on h4 "Tamaños usados:" at bounding box center [732, 345] width 851 height 14
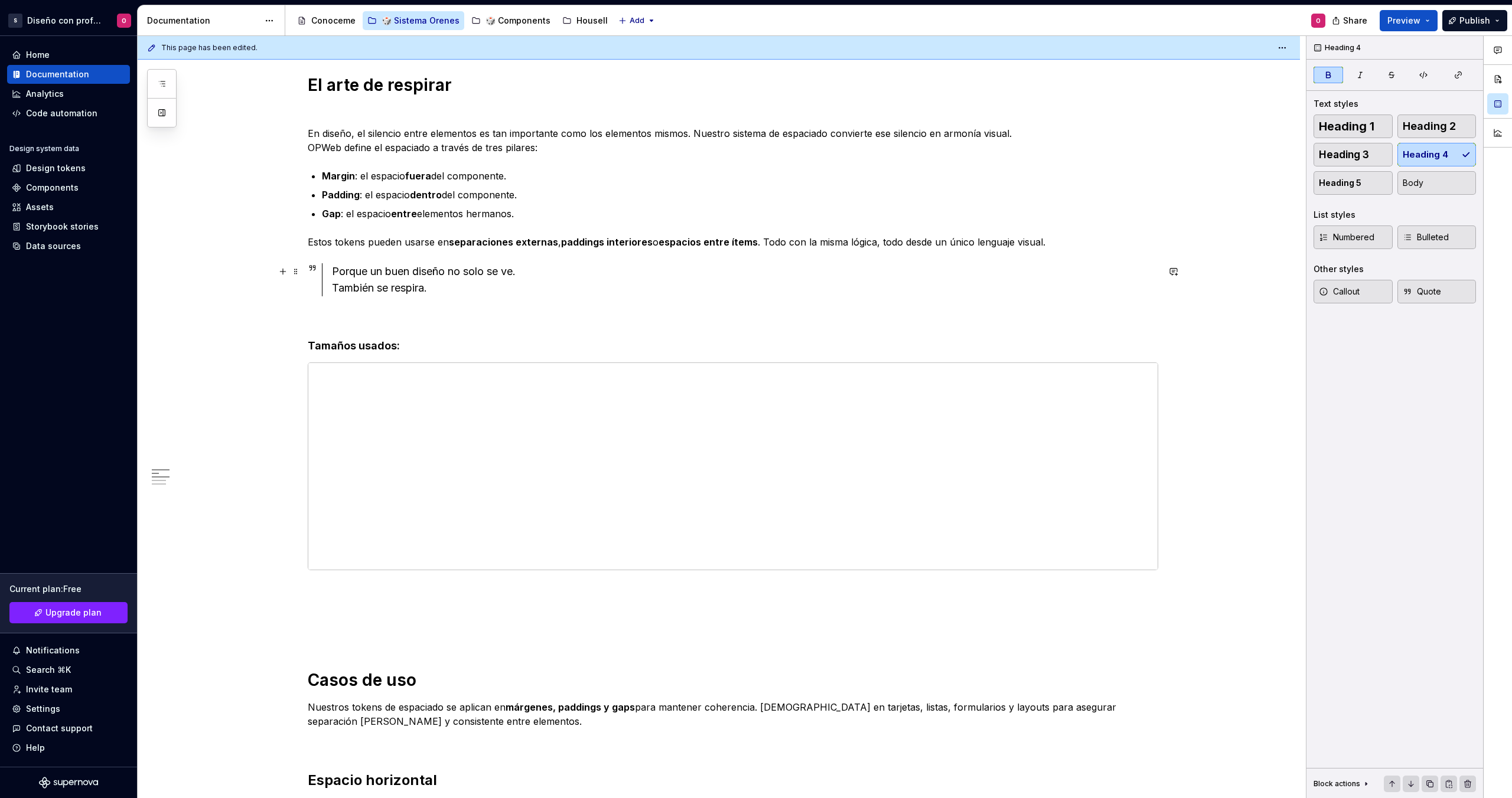
scroll to position [1, 0]
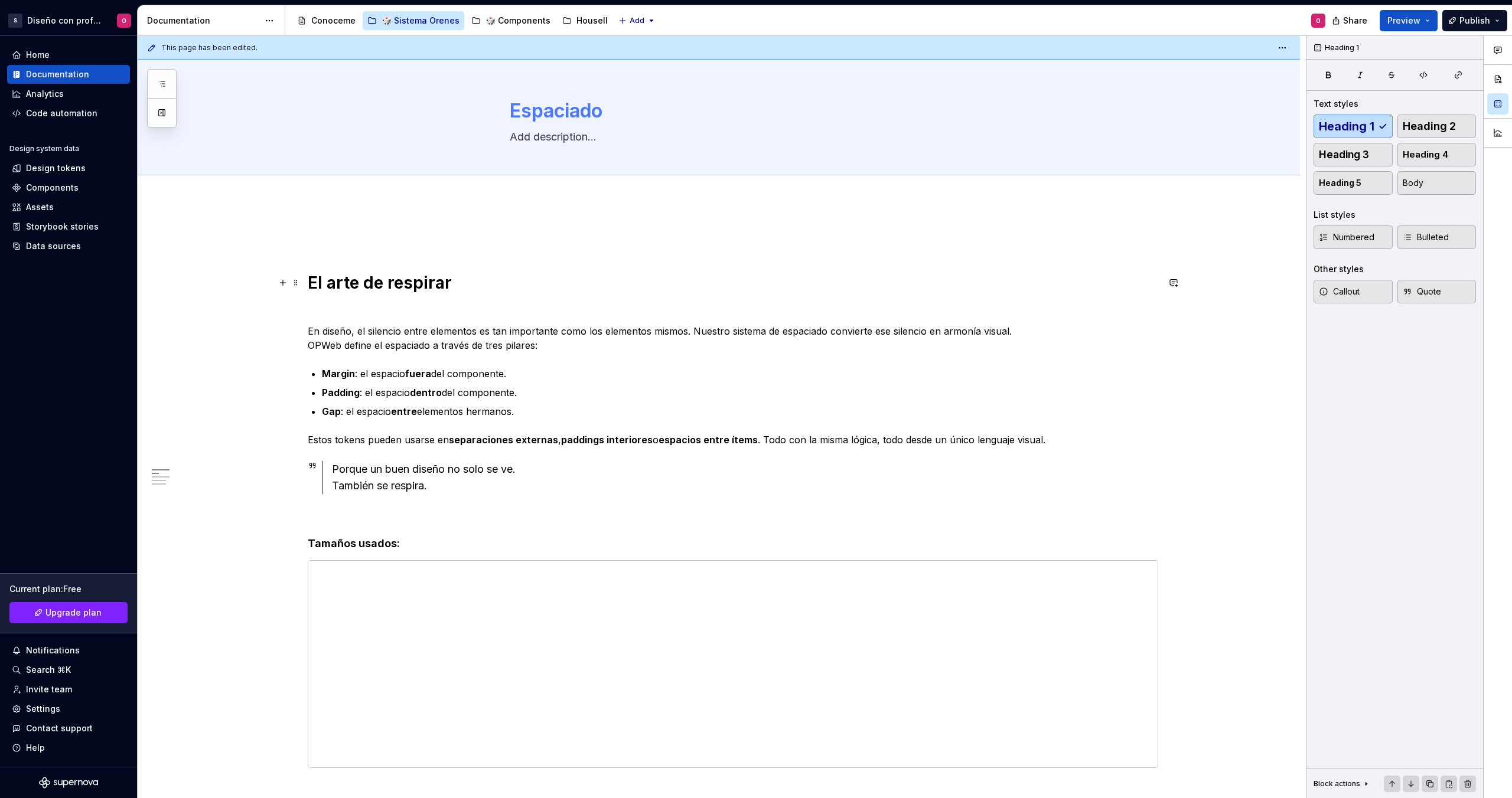
click at [371, 276] on h1 "El arte de respirar" at bounding box center [732, 283] width 851 height 21
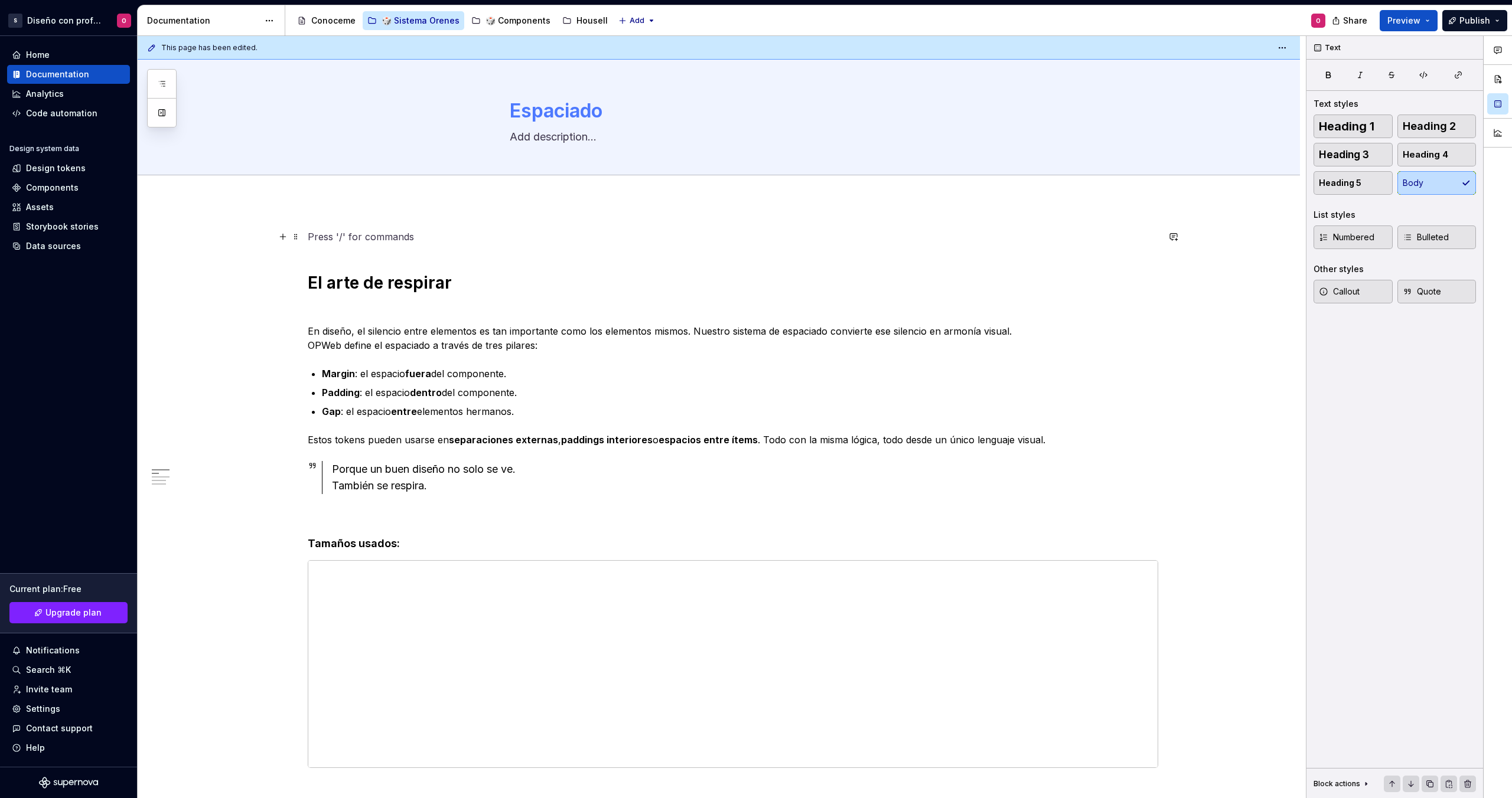
click at [329, 240] on p at bounding box center [732, 236] width 851 height 14
click at [308, 276] on h1 "El arte de respirar" at bounding box center [732, 283] width 851 height 21
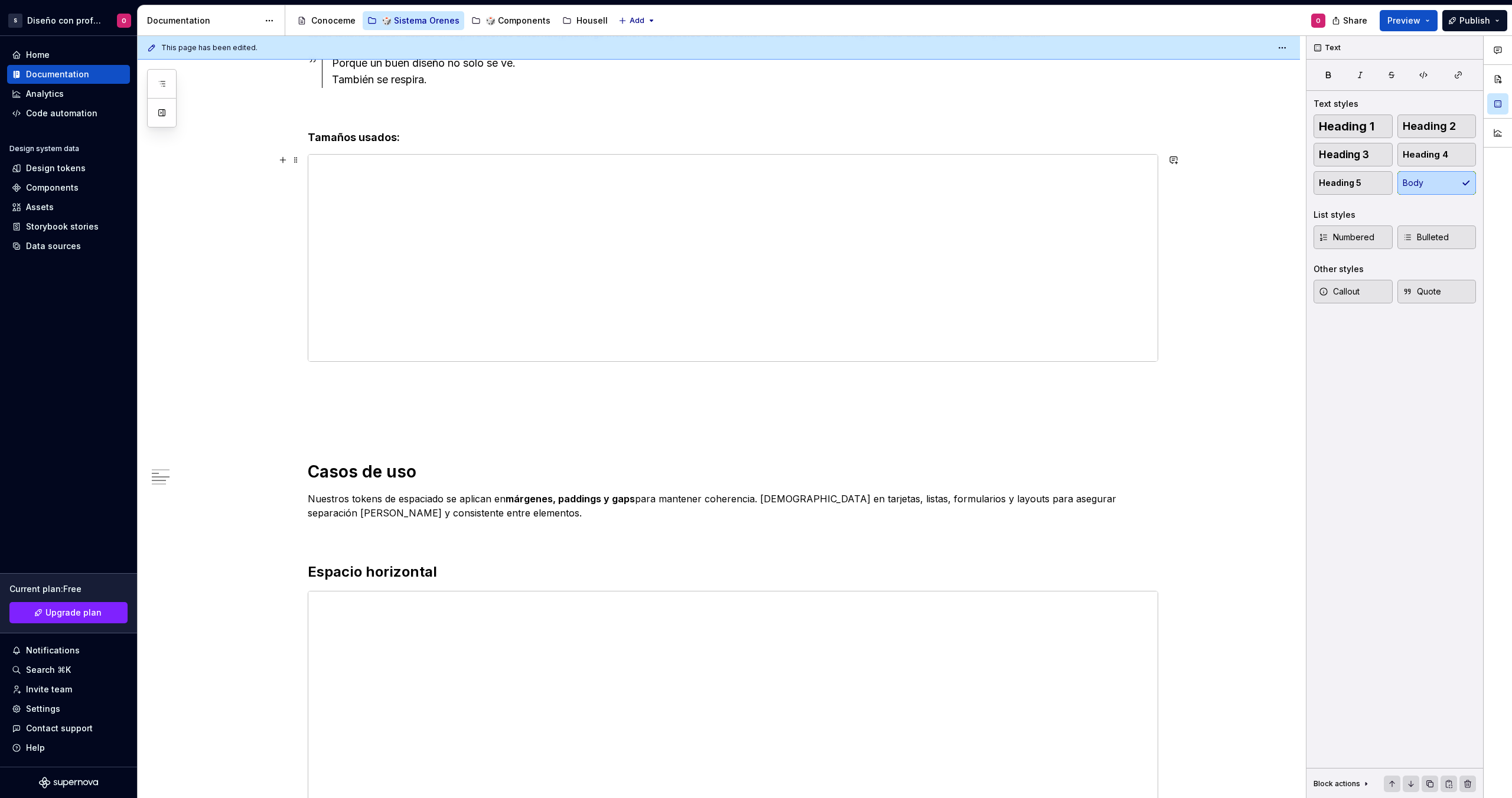
scroll to position [635, 0]
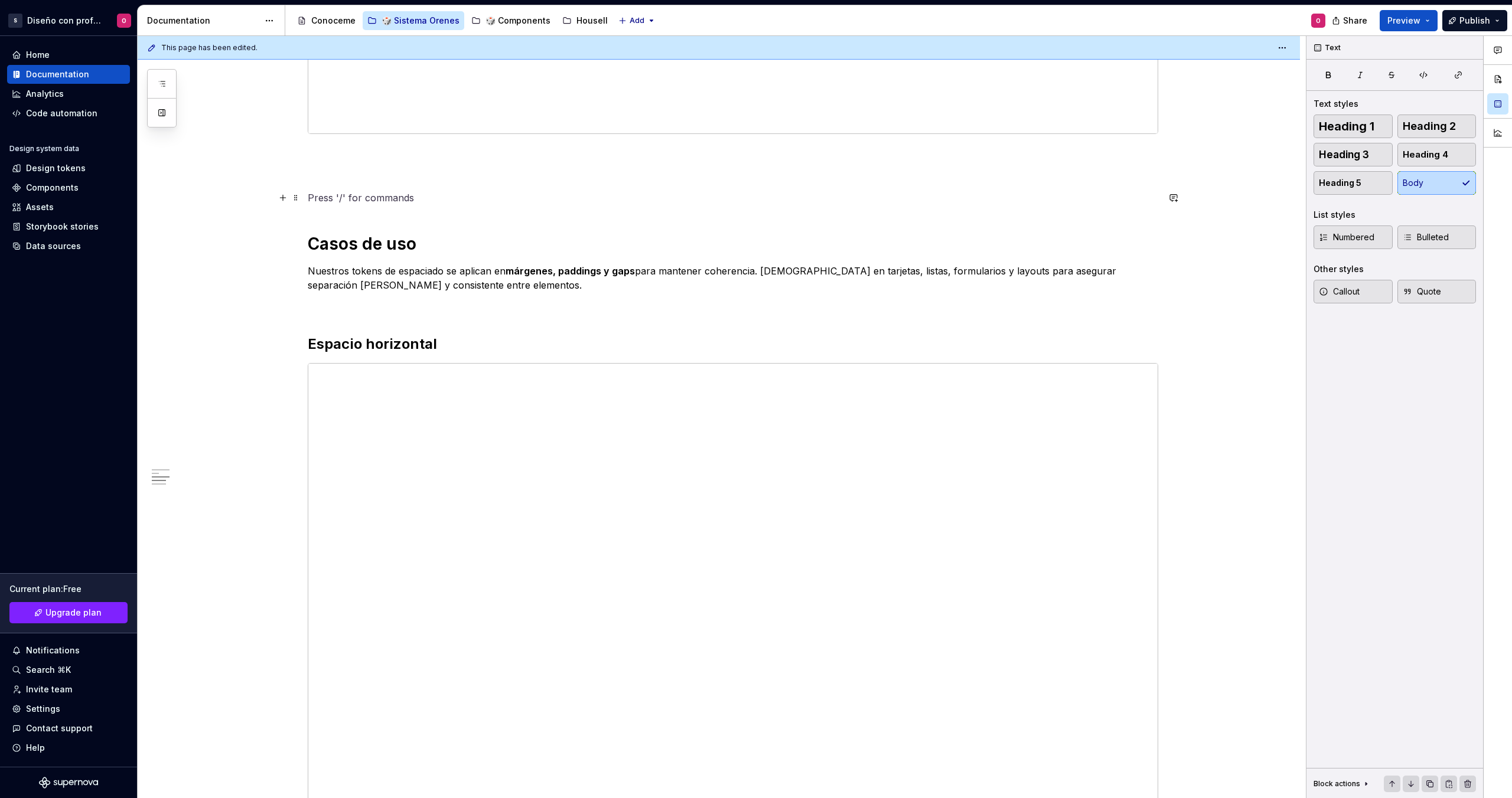
click at [380, 193] on p at bounding box center [732, 197] width 851 height 14
click at [313, 243] on h1 "Casos de uso" at bounding box center [732, 244] width 851 height 21
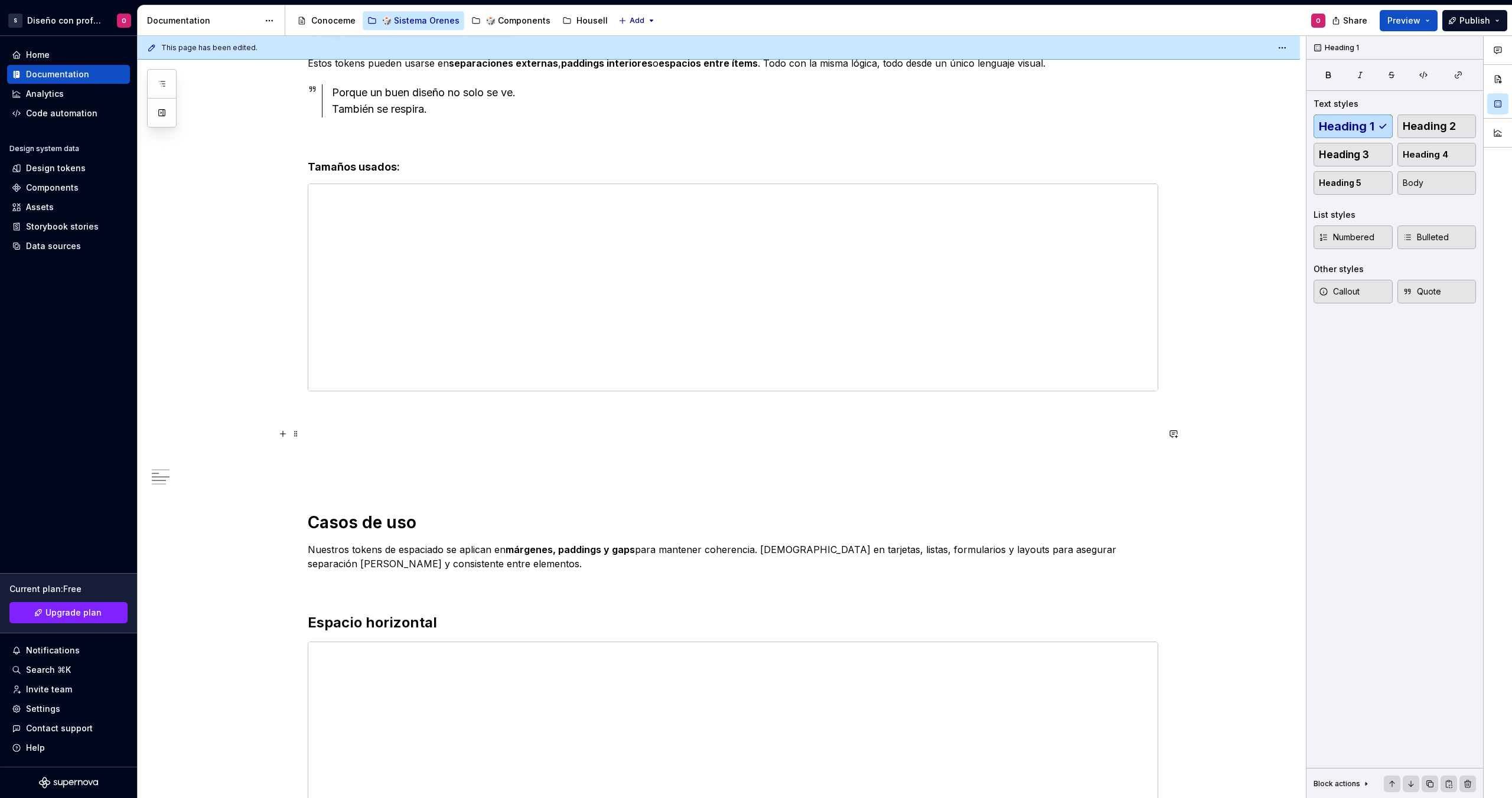
scroll to position [236, 0]
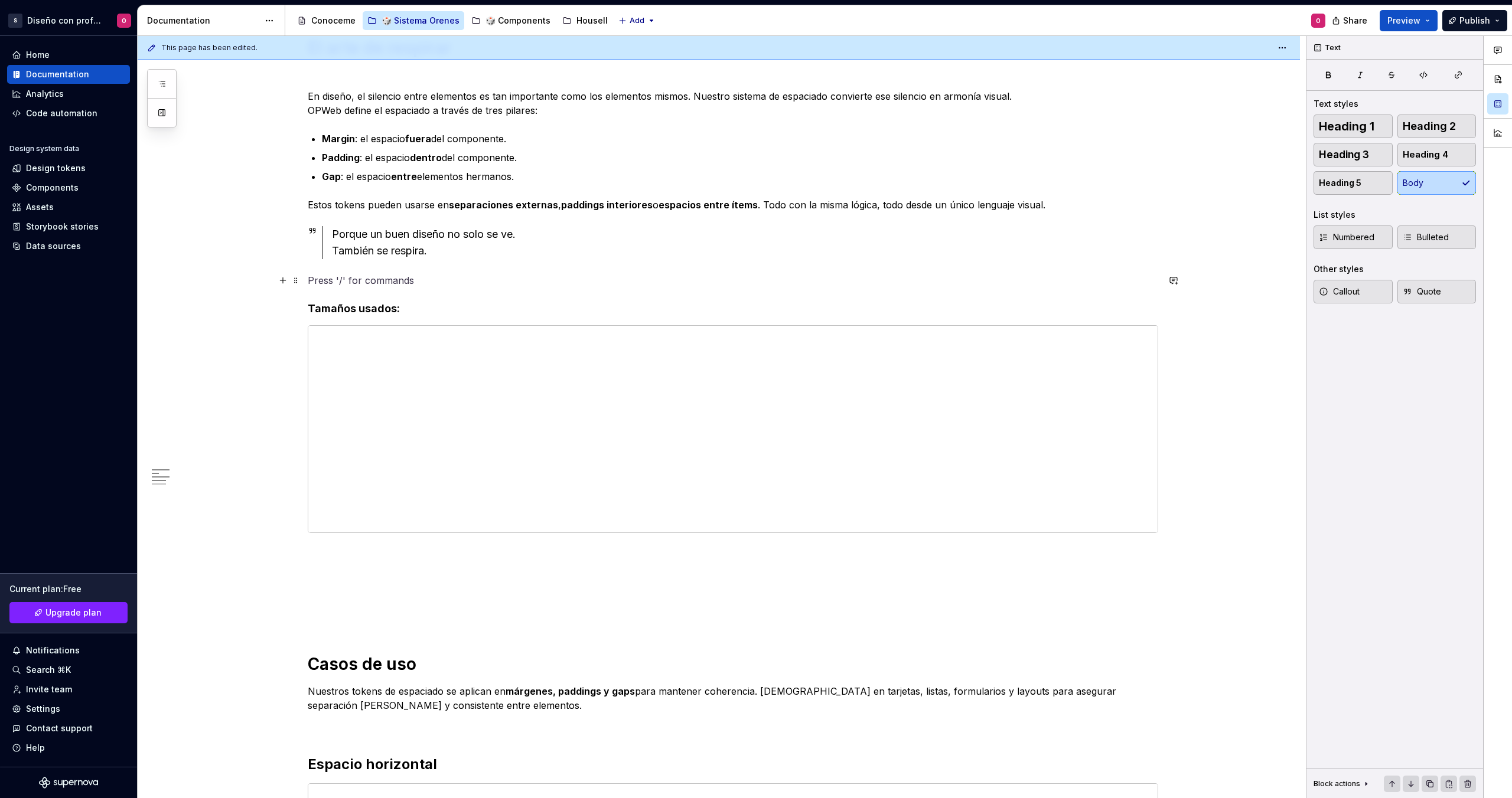
click at [328, 284] on p at bounding box center [732, 280] width 851 height 14
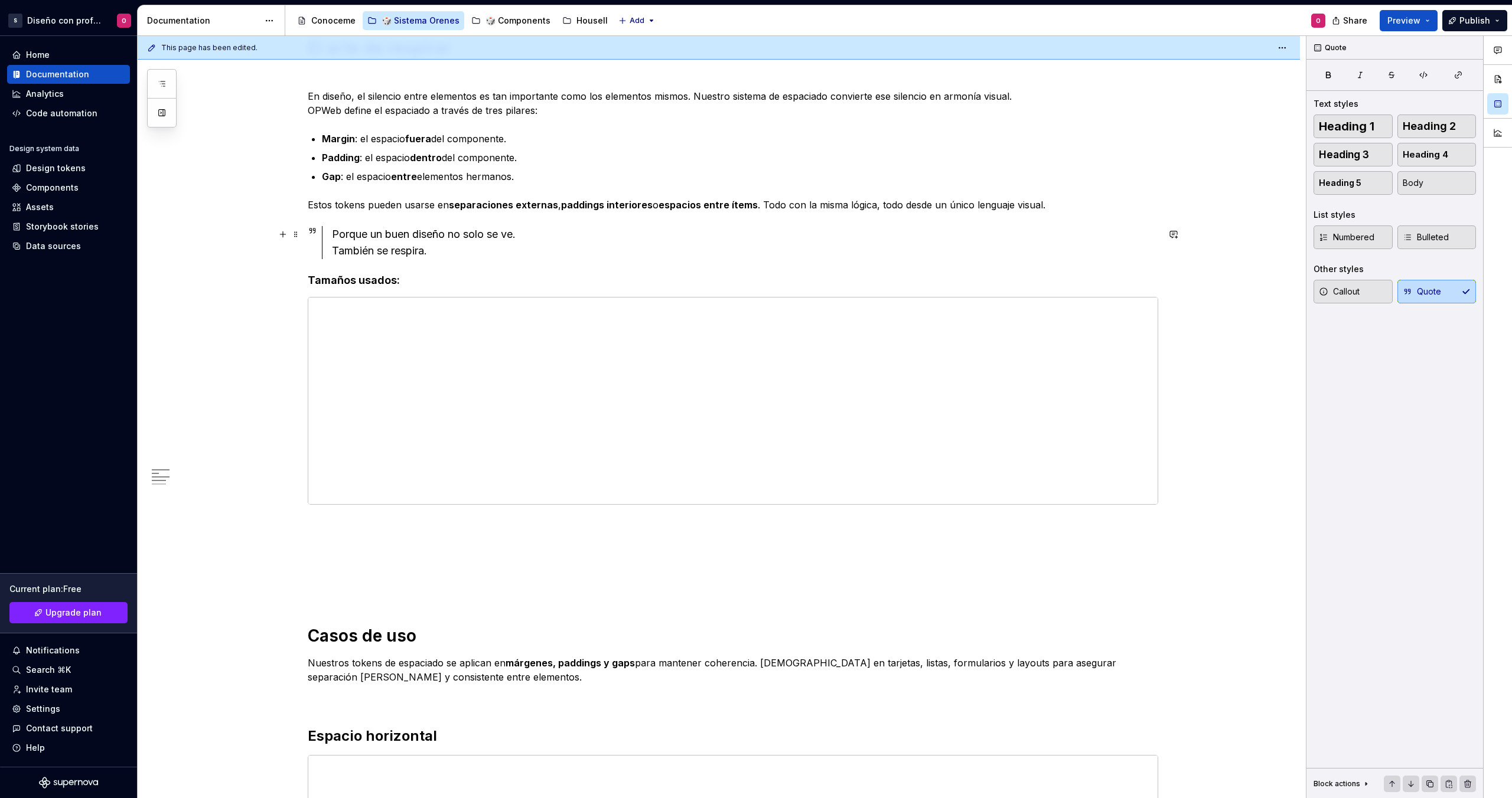
scroll to position [68, 0]
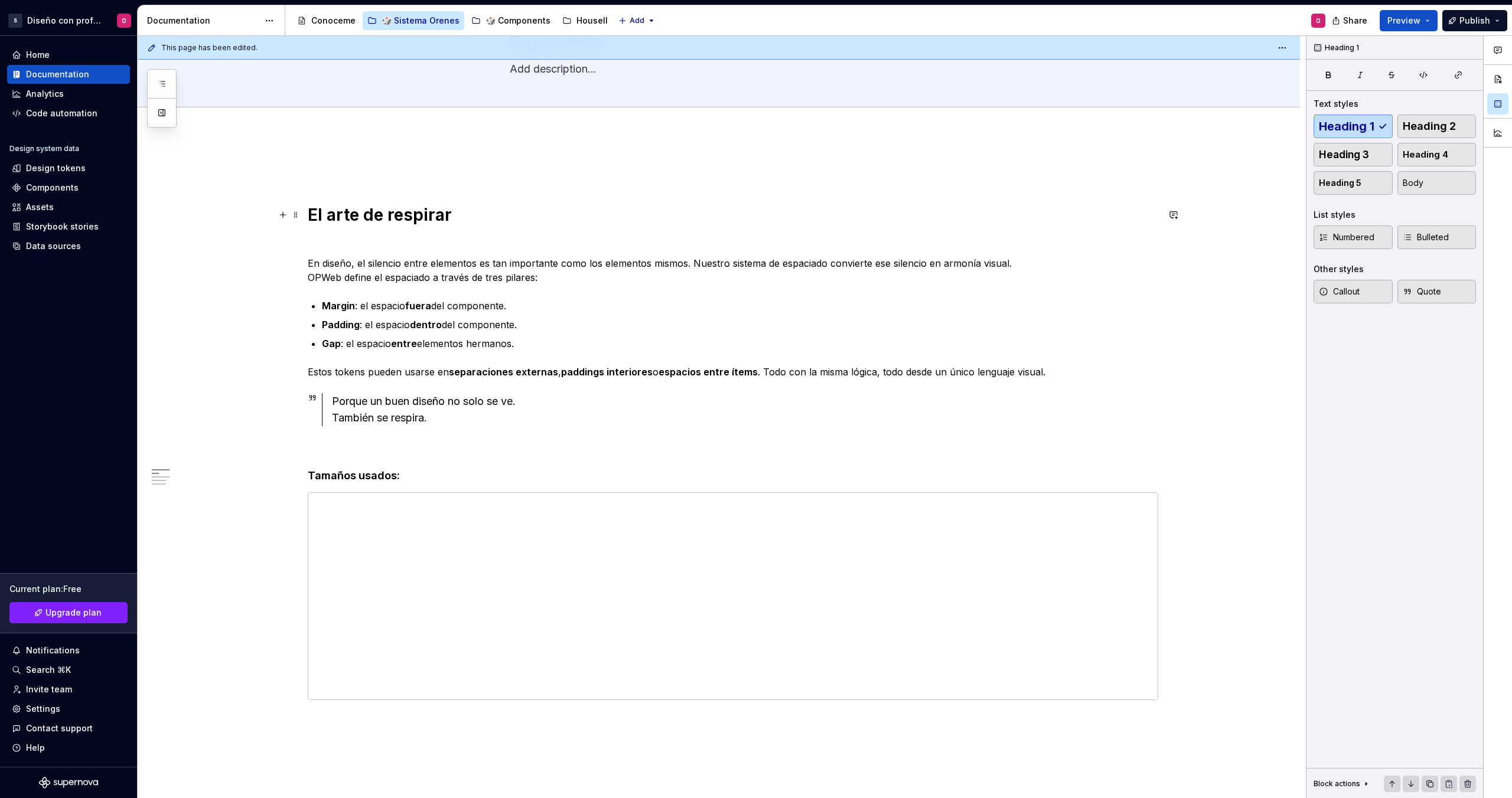
click at [526, 215] on h1 "El arte de respirar" at bounding box center [732, 214] width 851 height 21
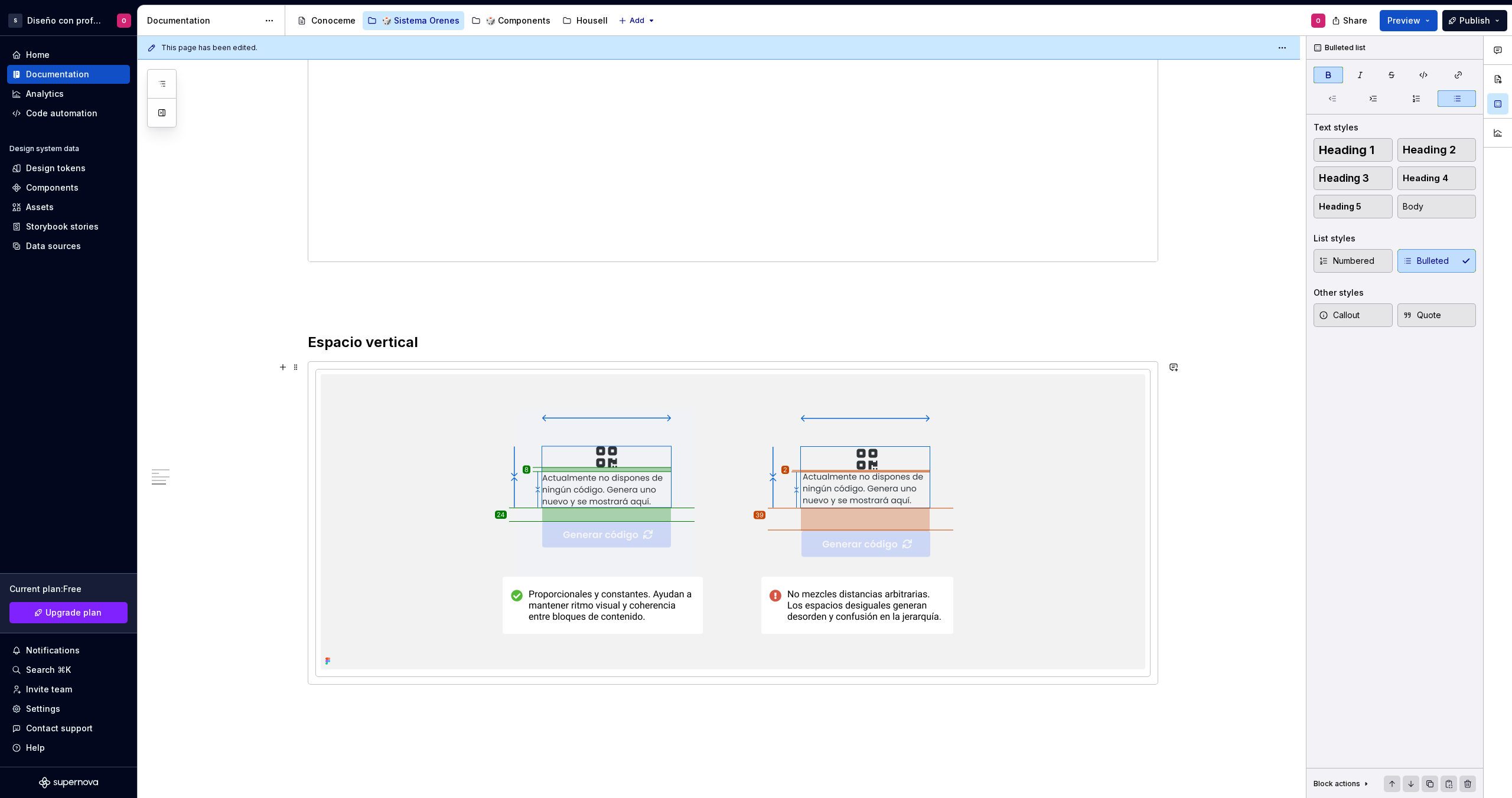
scroll to position [1398, 0]
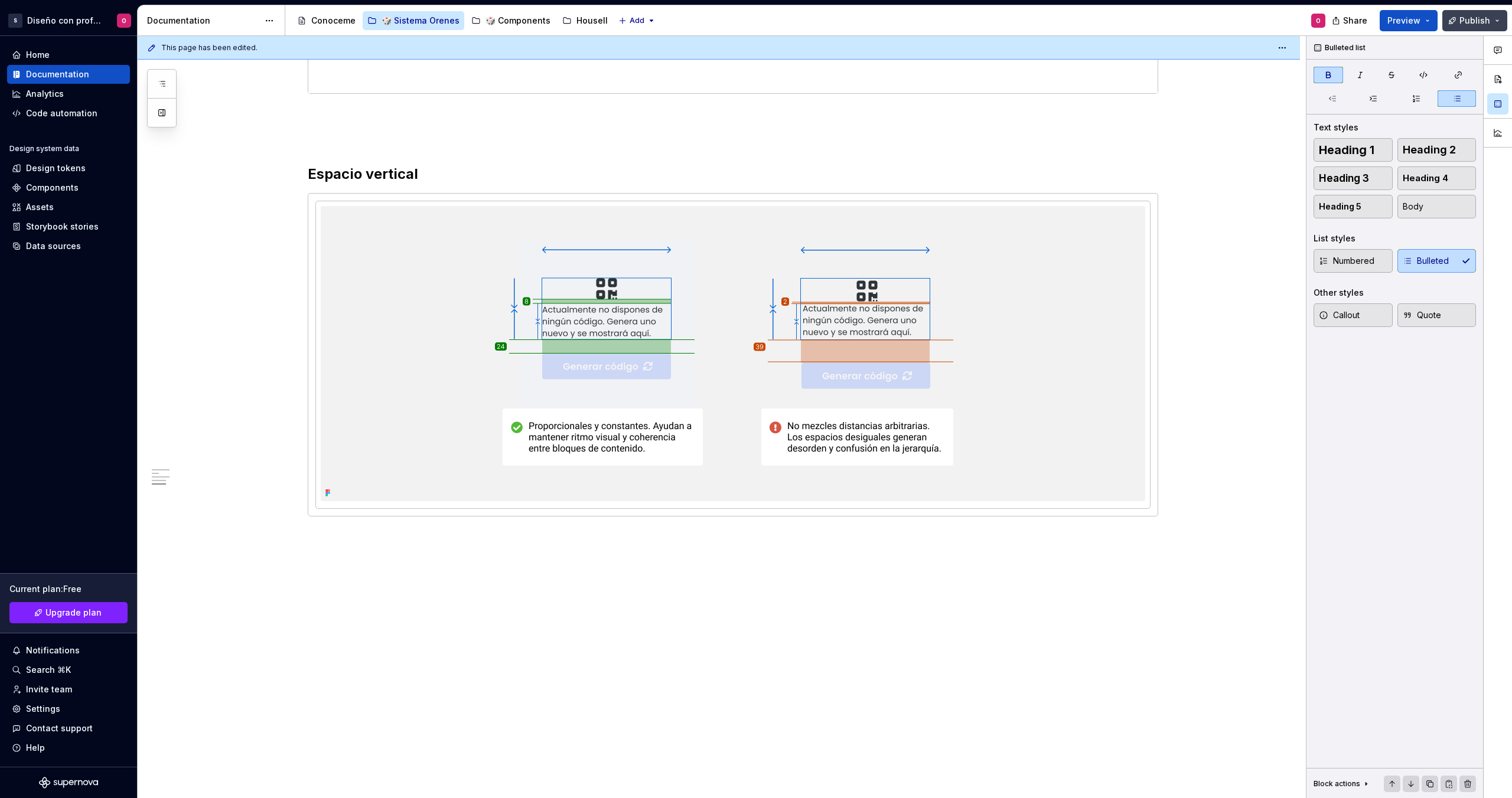
click at [1022, 16] on span "Publish" at bounding box center [1474, 20] width 30 height 12
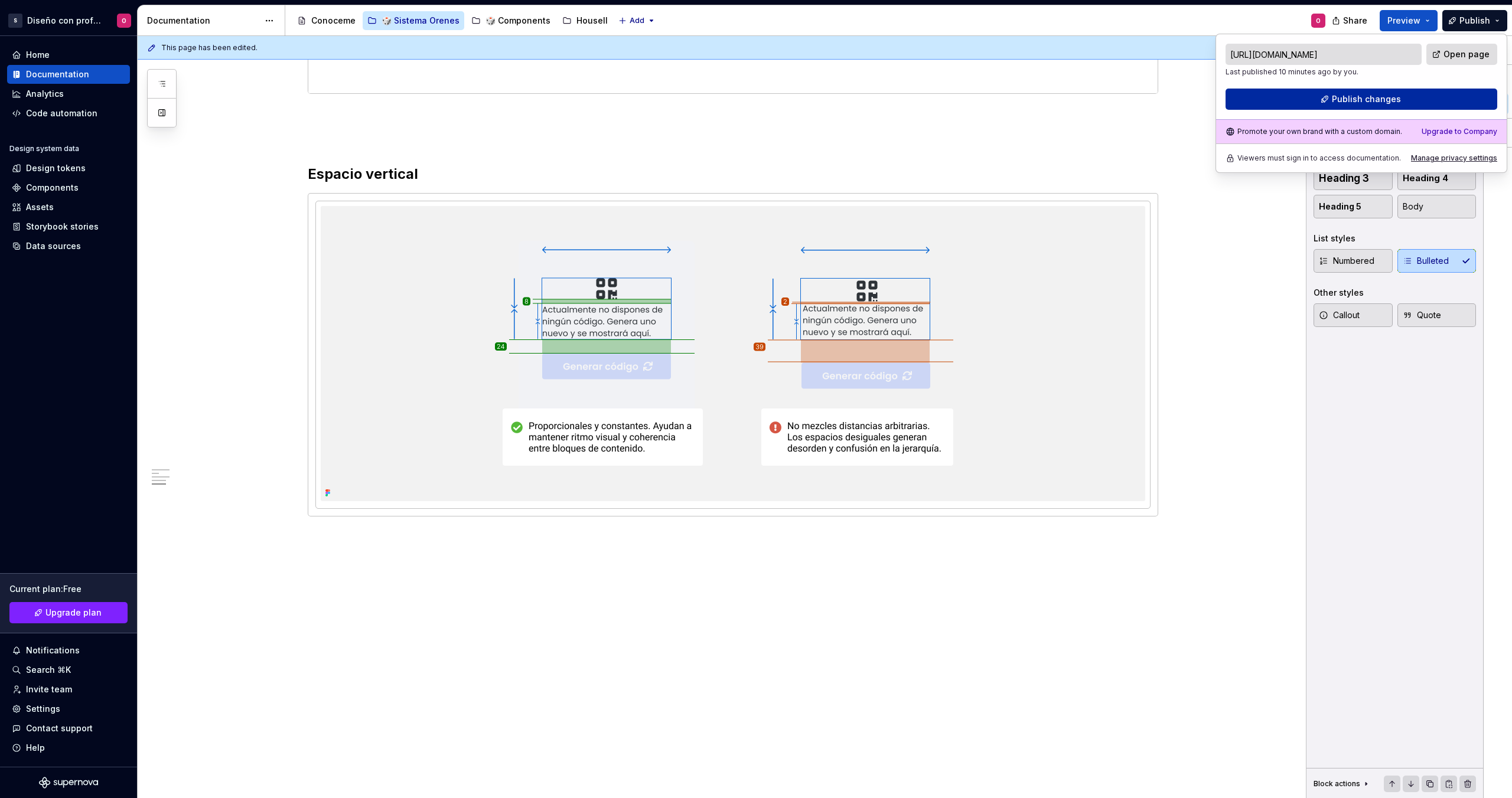
click at [1022, 95] on span "Publish changes" at bounding box center [1366, 99] width 69 height 12
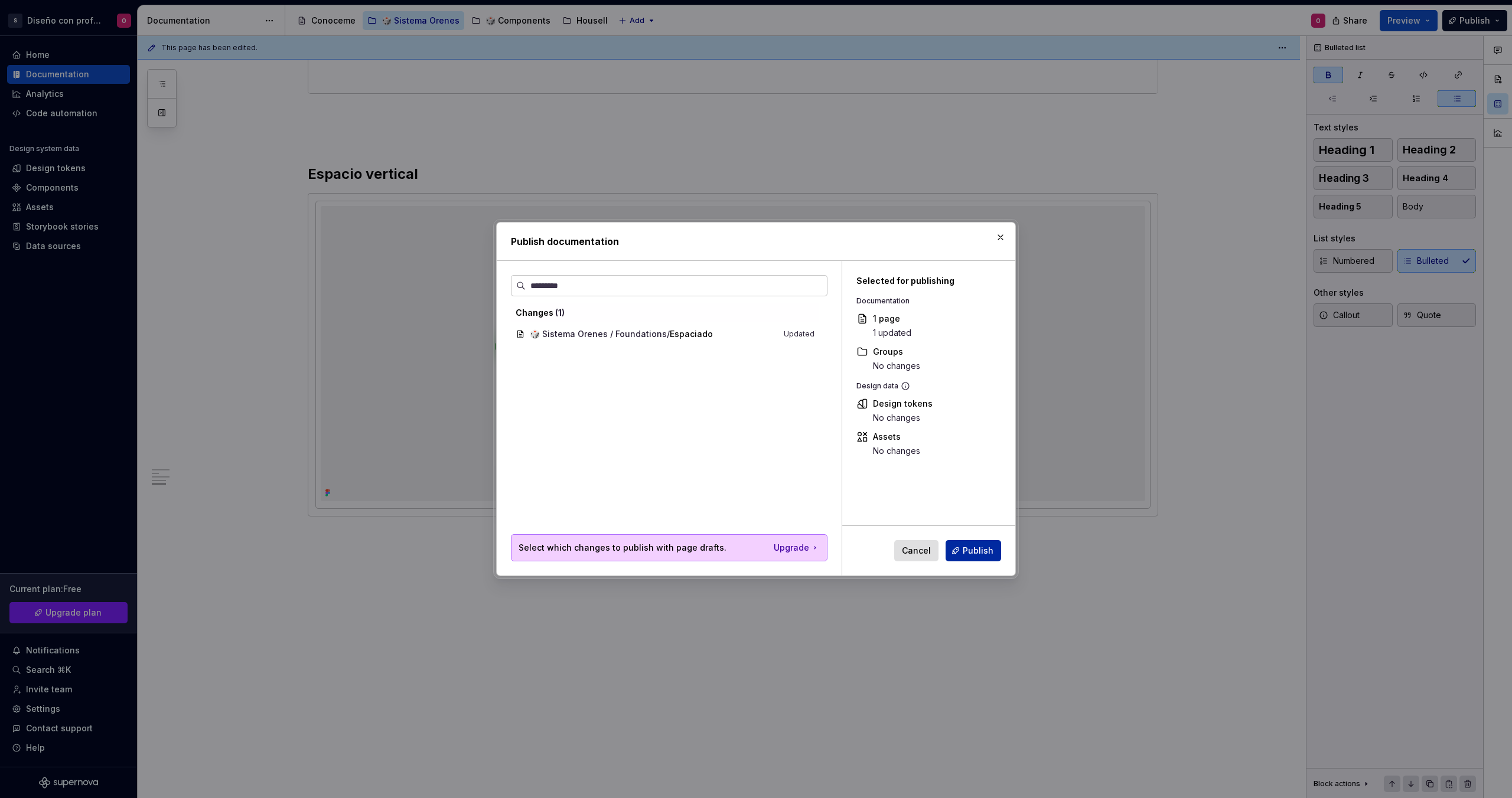
click at [952, 548] on button "Publish" at bounding box center [974, 550] width 55 height 21
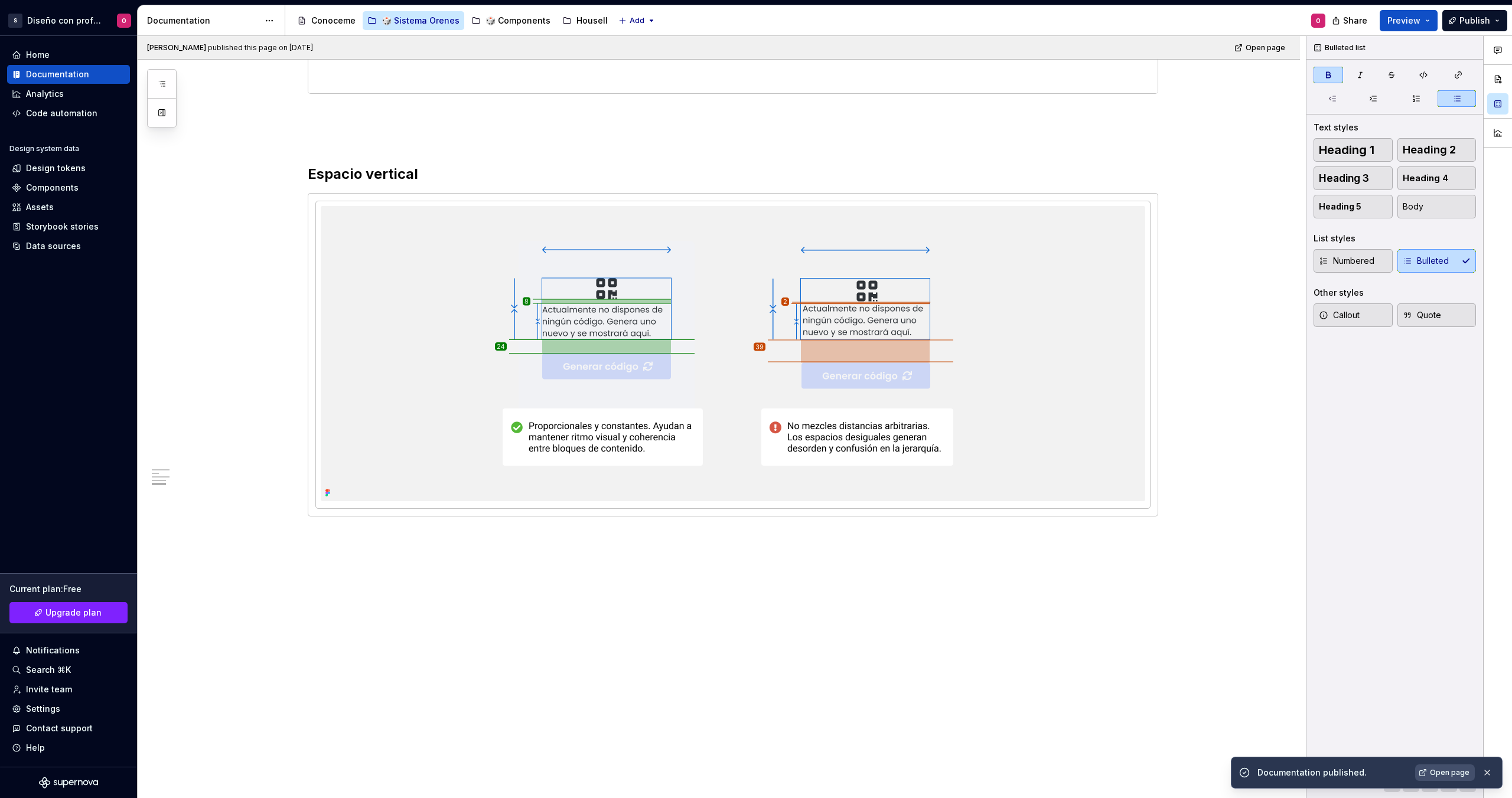
click at [1022, 586] on span "Open page" at bounding box center [1449, 773] width 40 height 9
type textarea "*"
